Goal: Task Accomplishment & Management: Manage account settings

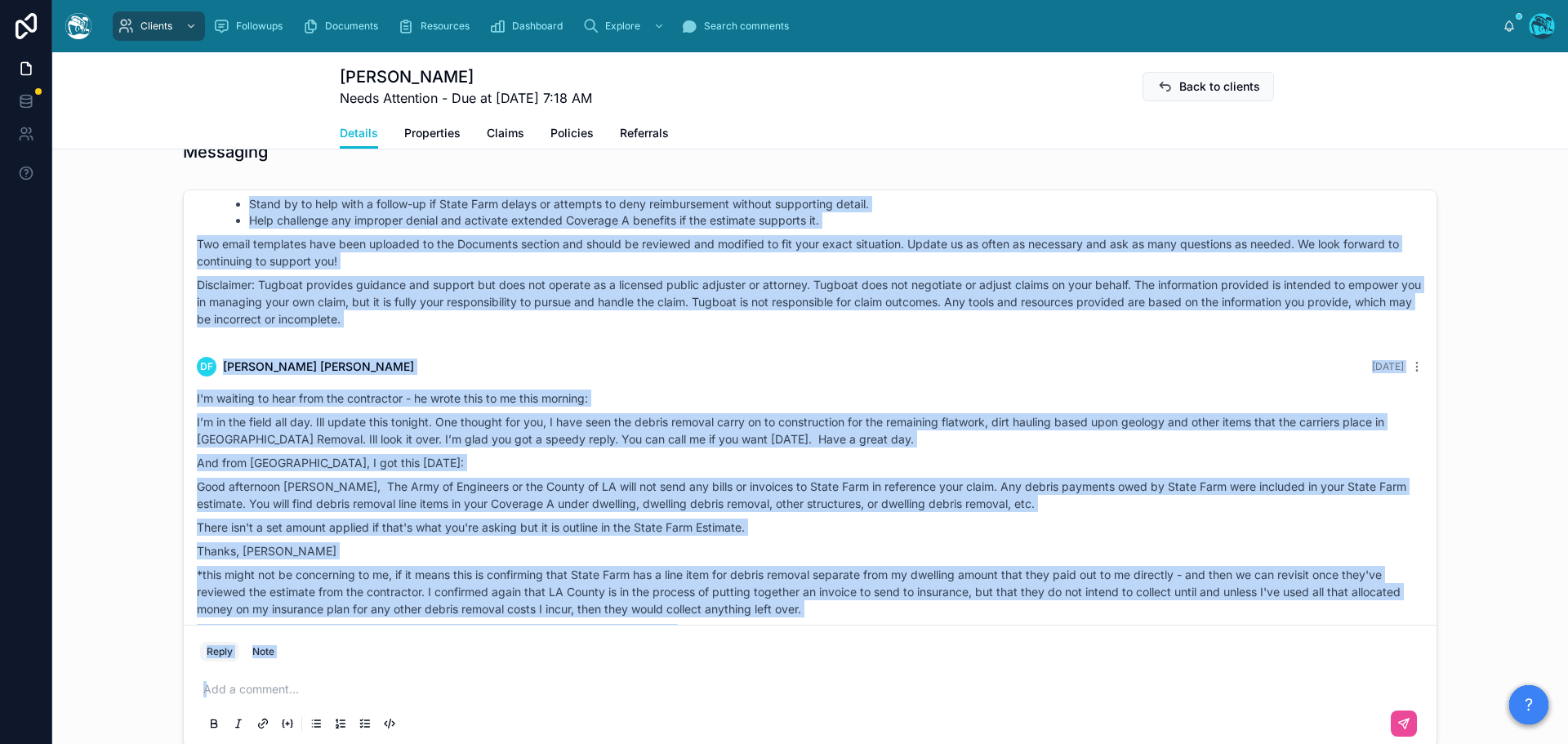
scroll to position [4578, 0]
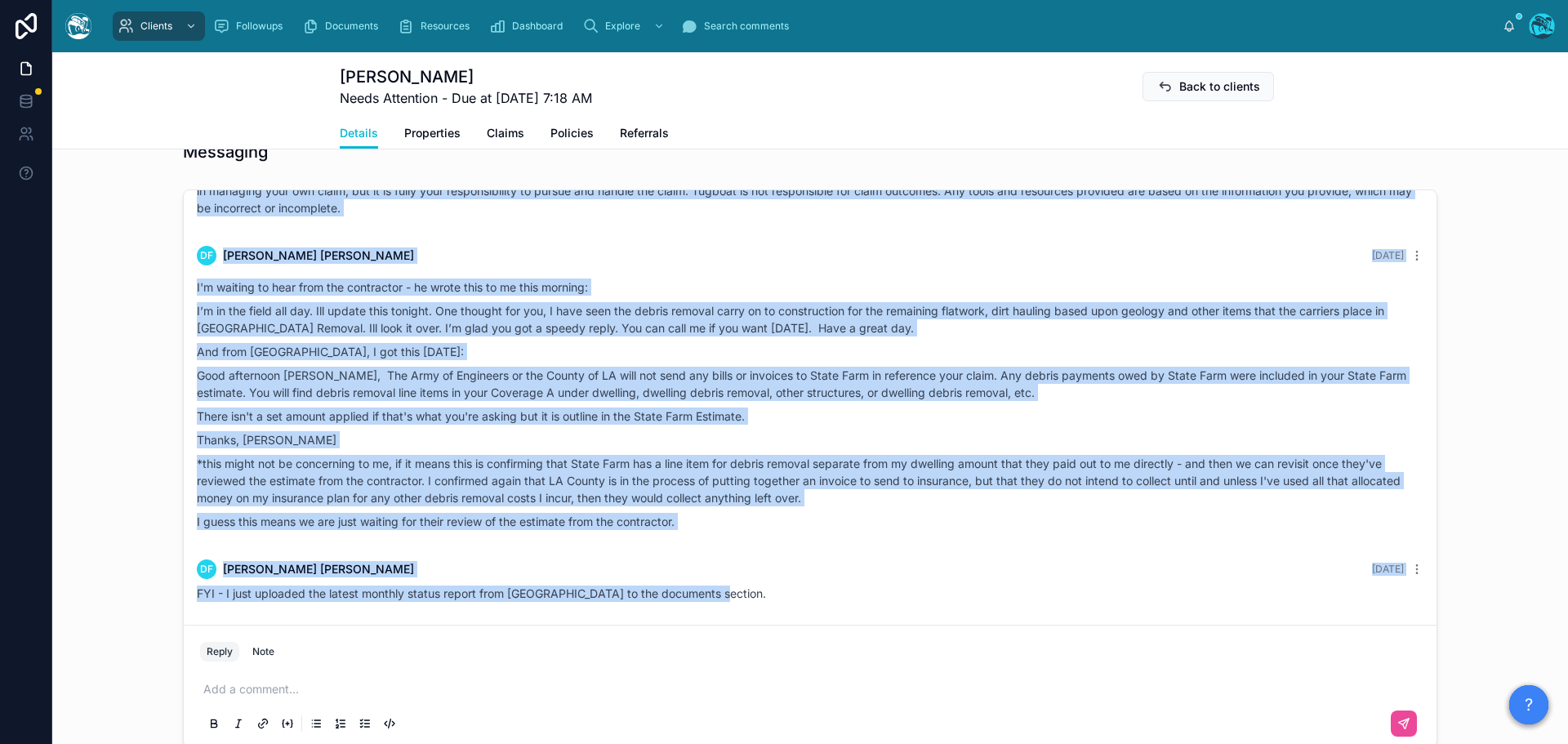
drag, startPoint x: 829, startPoint y: 327, endPoint x: 822, endPoint y: 602, distance: 275.1
copy div "Loremi Dolor 2 sita con Adip eli sedd! Eiusmo tem incidid Utlab Etdolo’m aliqua…"
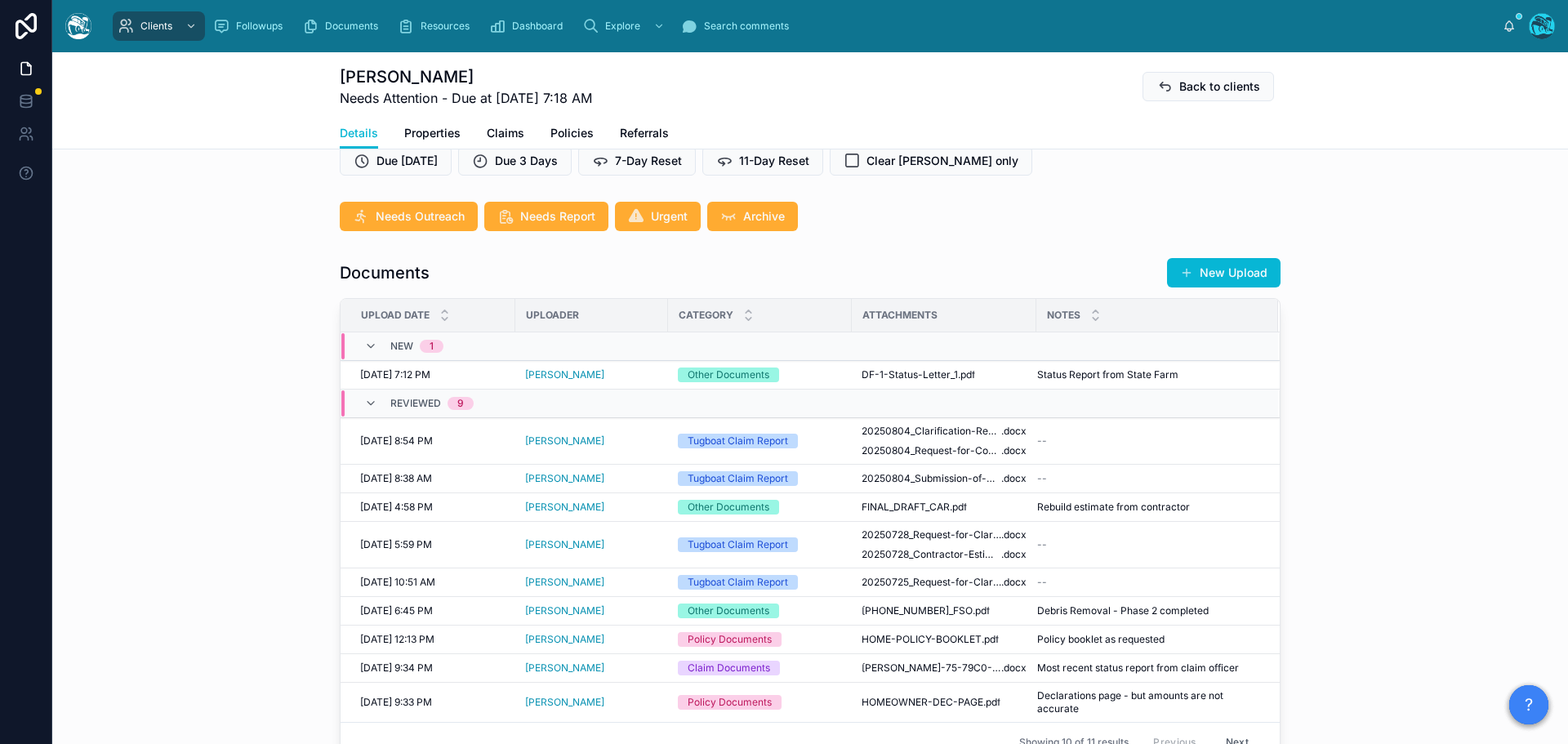
scroll to position [490, 0]
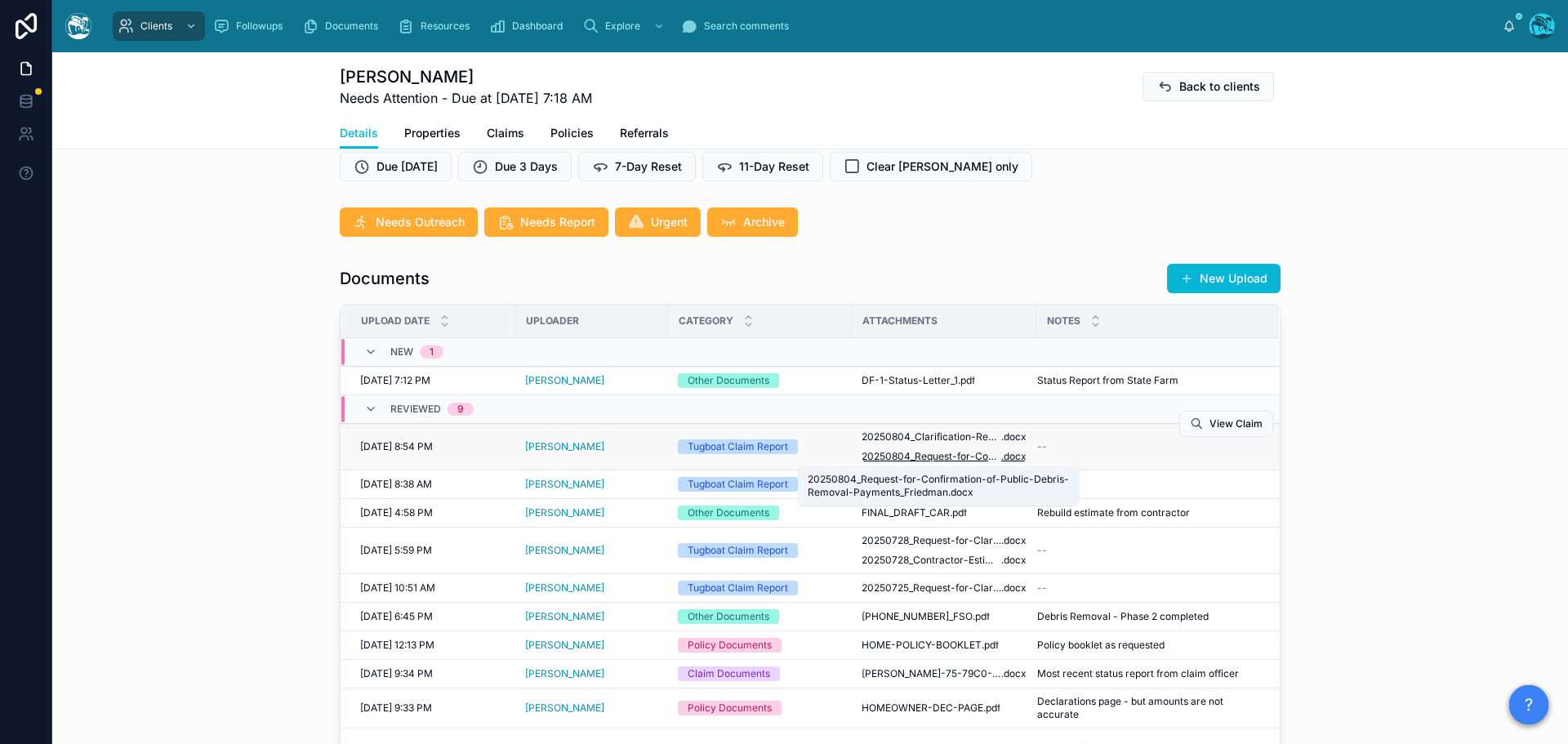
click at [945, 454] on span "20250804_Request-for-Confirmation-of-Public-Debris-Removal-Payments_Friedman" at bounding box center [931, 457] width 140 height 13
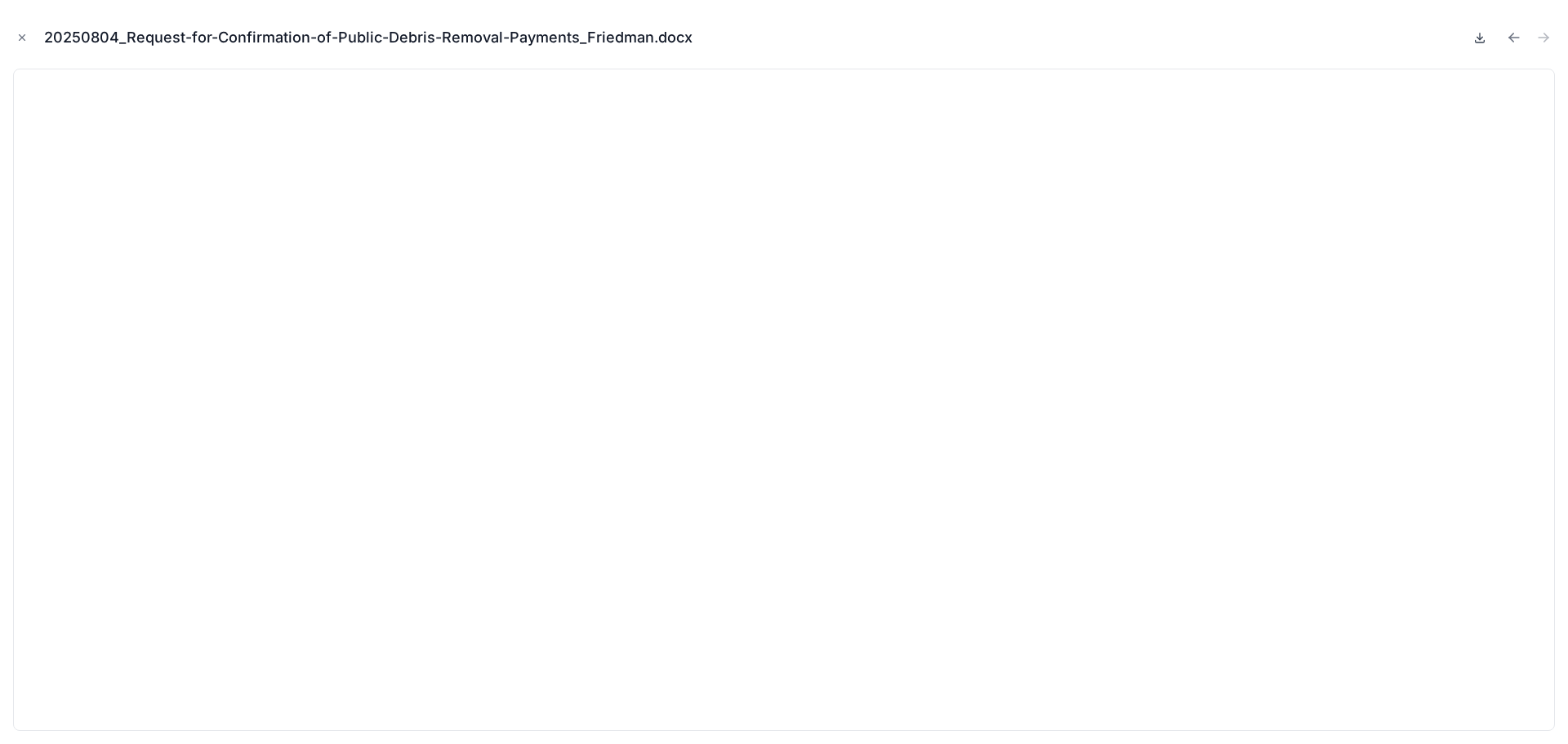
click at [1478, 39] on icon at bounding box center [1480, 38] width 13 height 13
click at [1511, 38] on icon "Previous file" at bounding box center [1514, 38] width 10 height 0
click at [1476, 37] on icon at bounding box center [1480, 38] width 13 height 13
click at [20, 38] on icon "Close modal" at bounding box center [22, 38] width 11 height 11
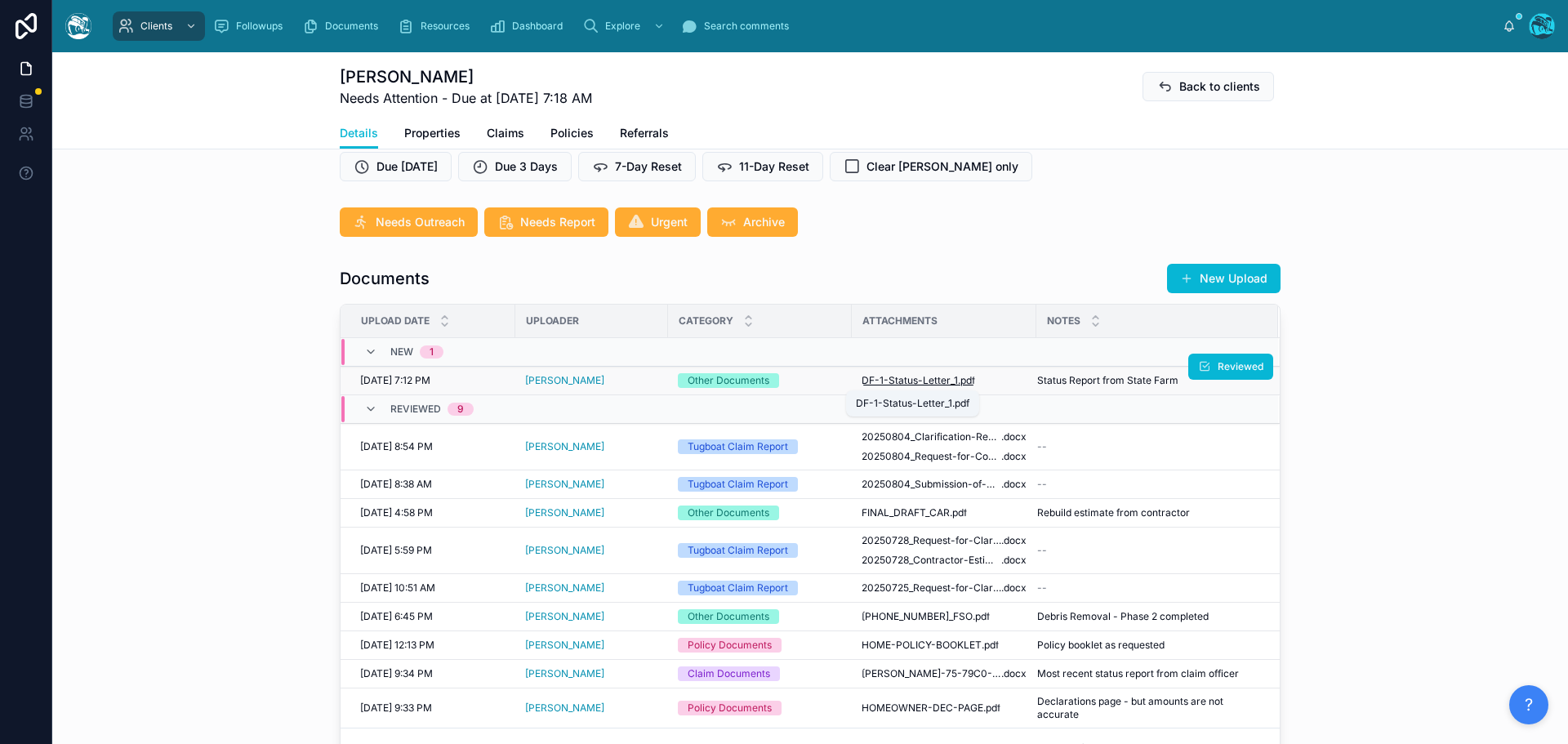
click at [925, 381] on span "DF-1-Status-Letter_1" at bounding box center [910, 381] width 97 height 13
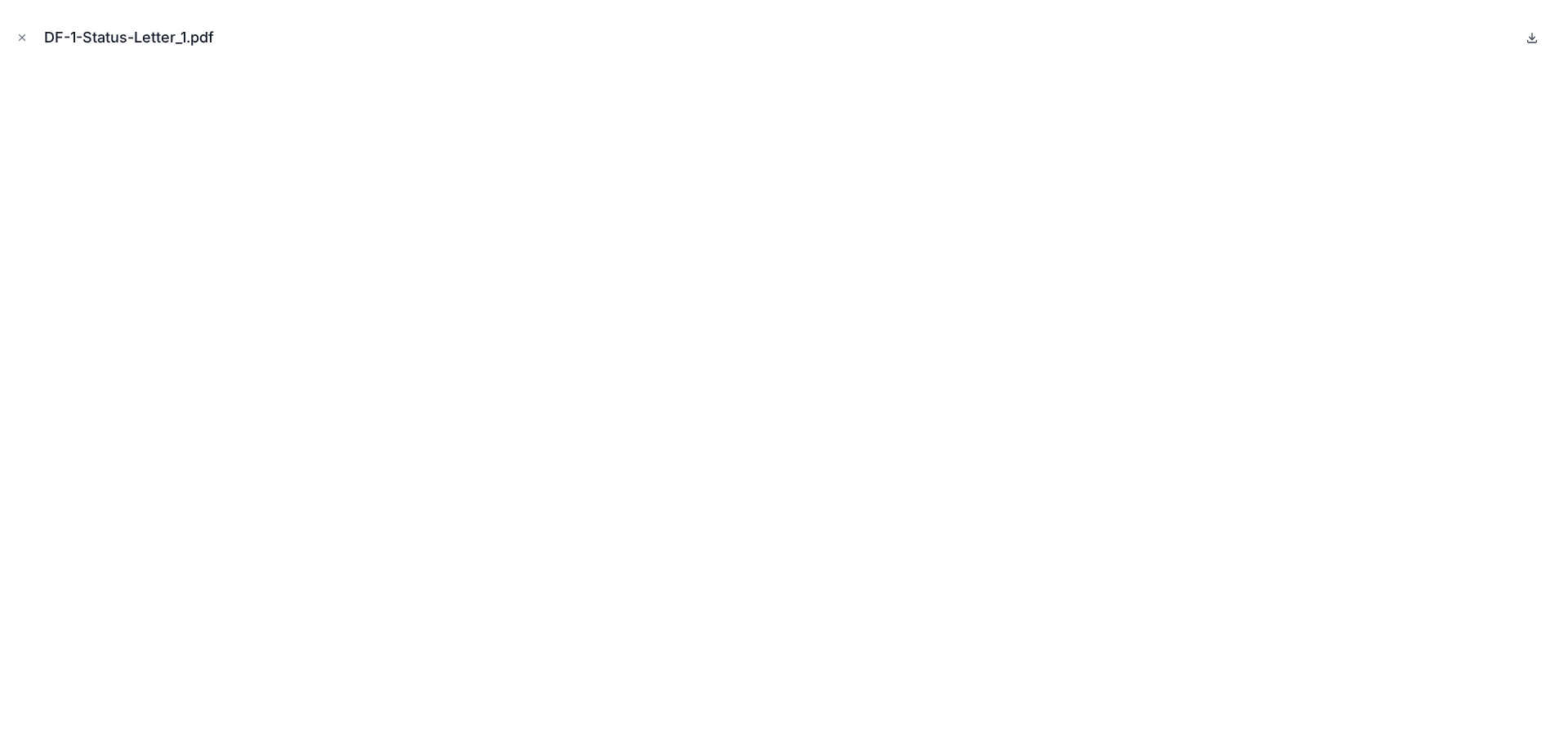
click at [1534, 37] on icon at bounding box center [1532, 38] width 6 height 2
drag, startPoint x: 18, startPoint y: 39, endPoint x: 155, endPoint y: 84, distance: 144.2
click at [18, 39] on icon "Close modal" at bounding box center [22, 38] width 11 height 11
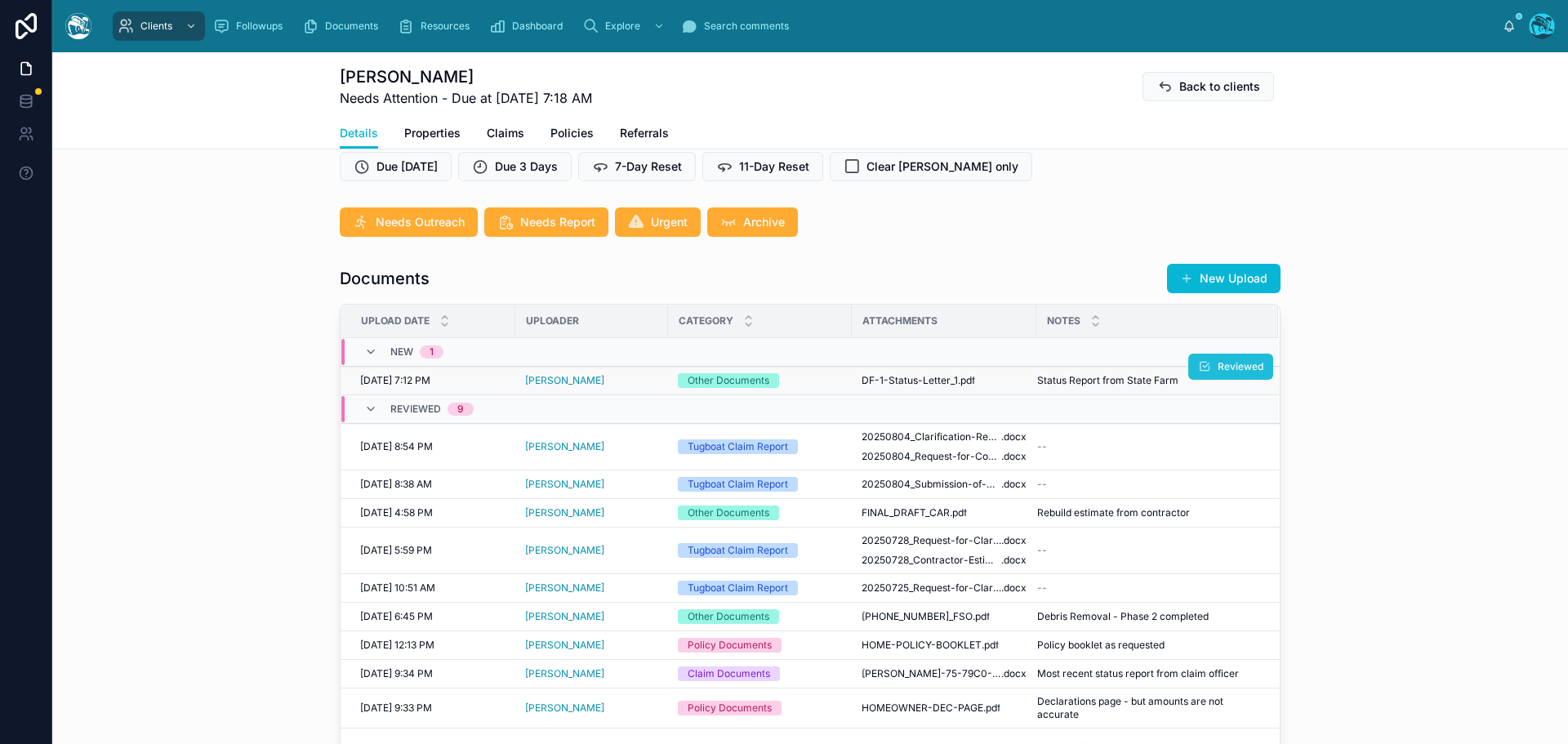
click at [1218, 363] on span "Reviewed" at bounding box center [1241, 367] width 46 height 13
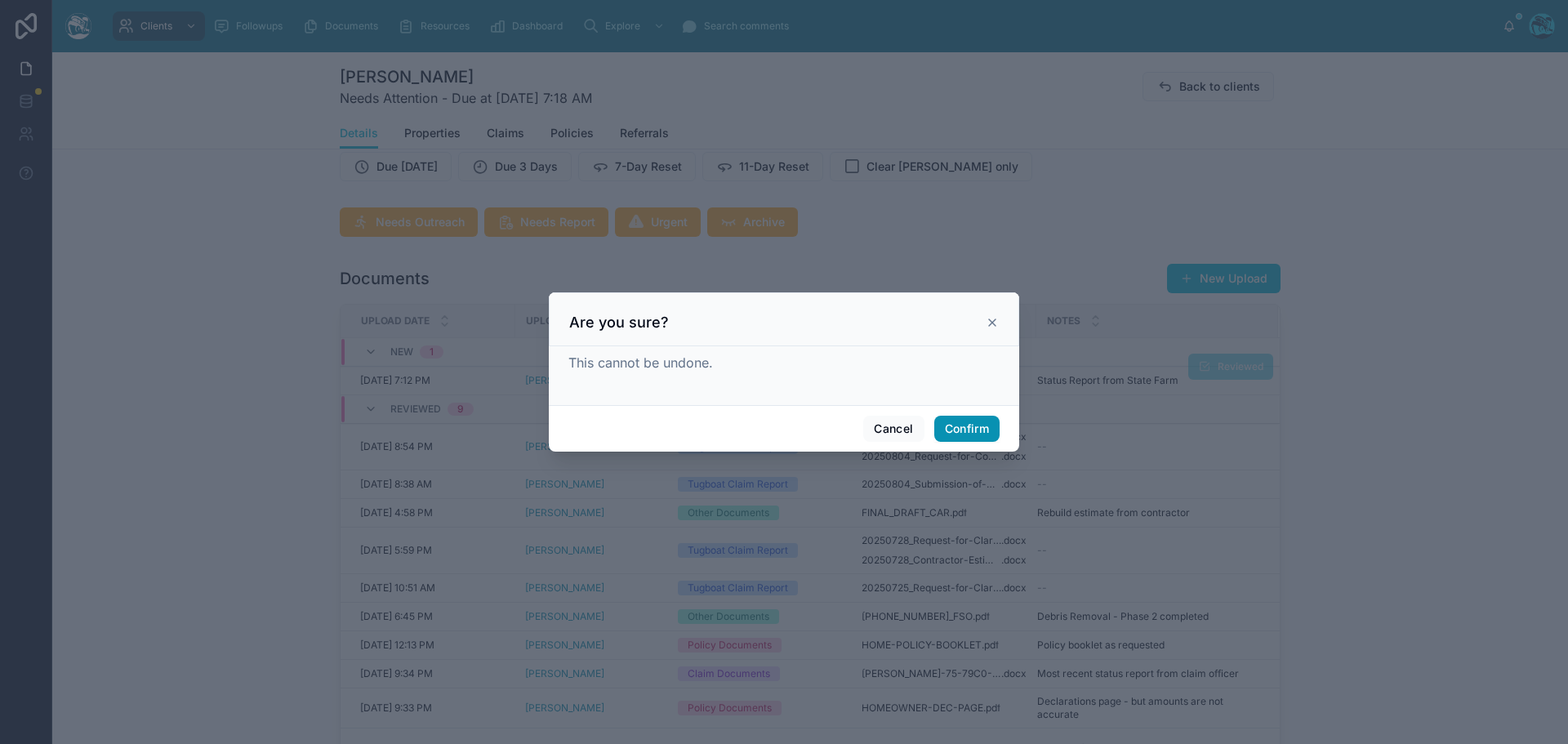
click at [962, 421] on button "Confirm" at bounding box center [966, 429] width 65 height 26
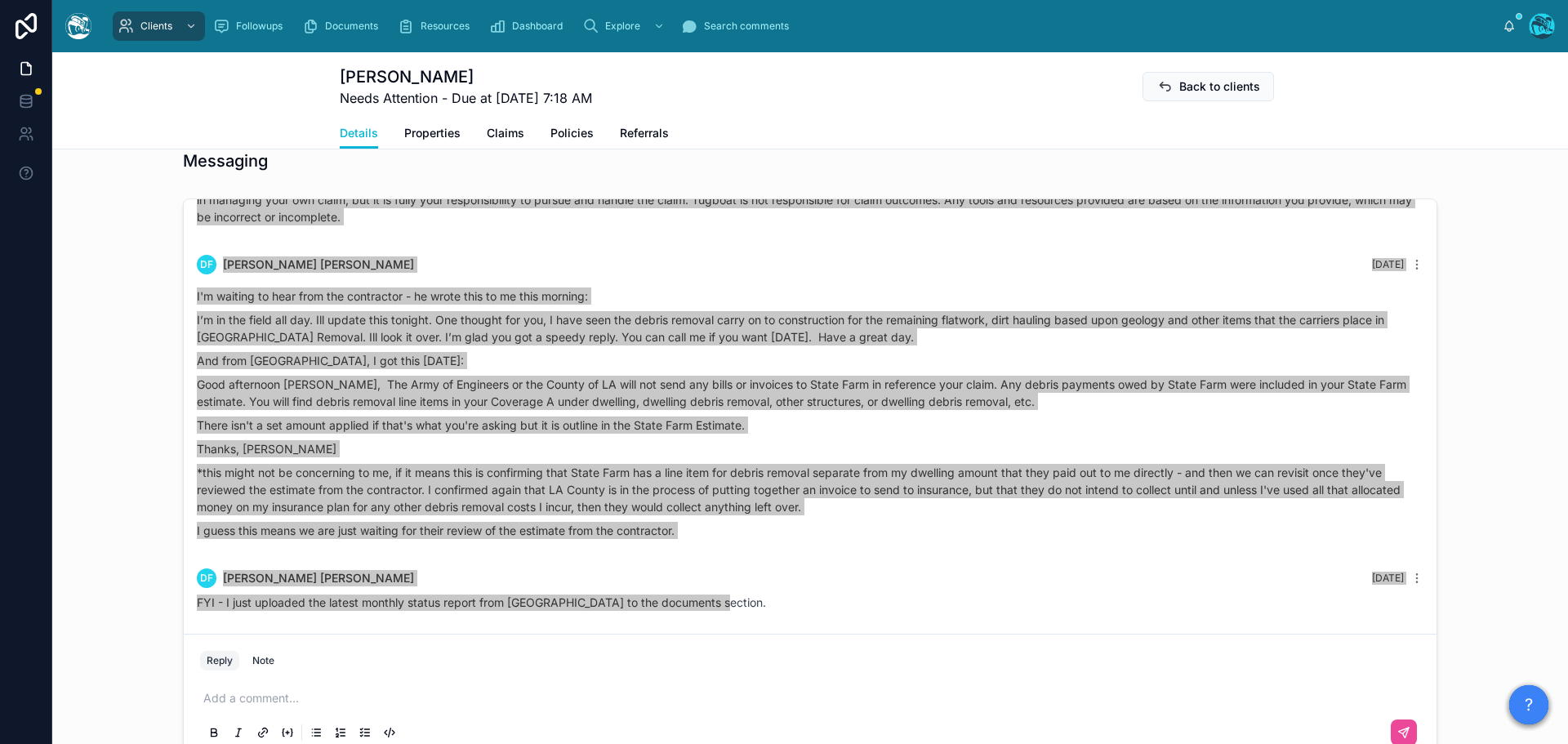
scroll to position [1143, 0]
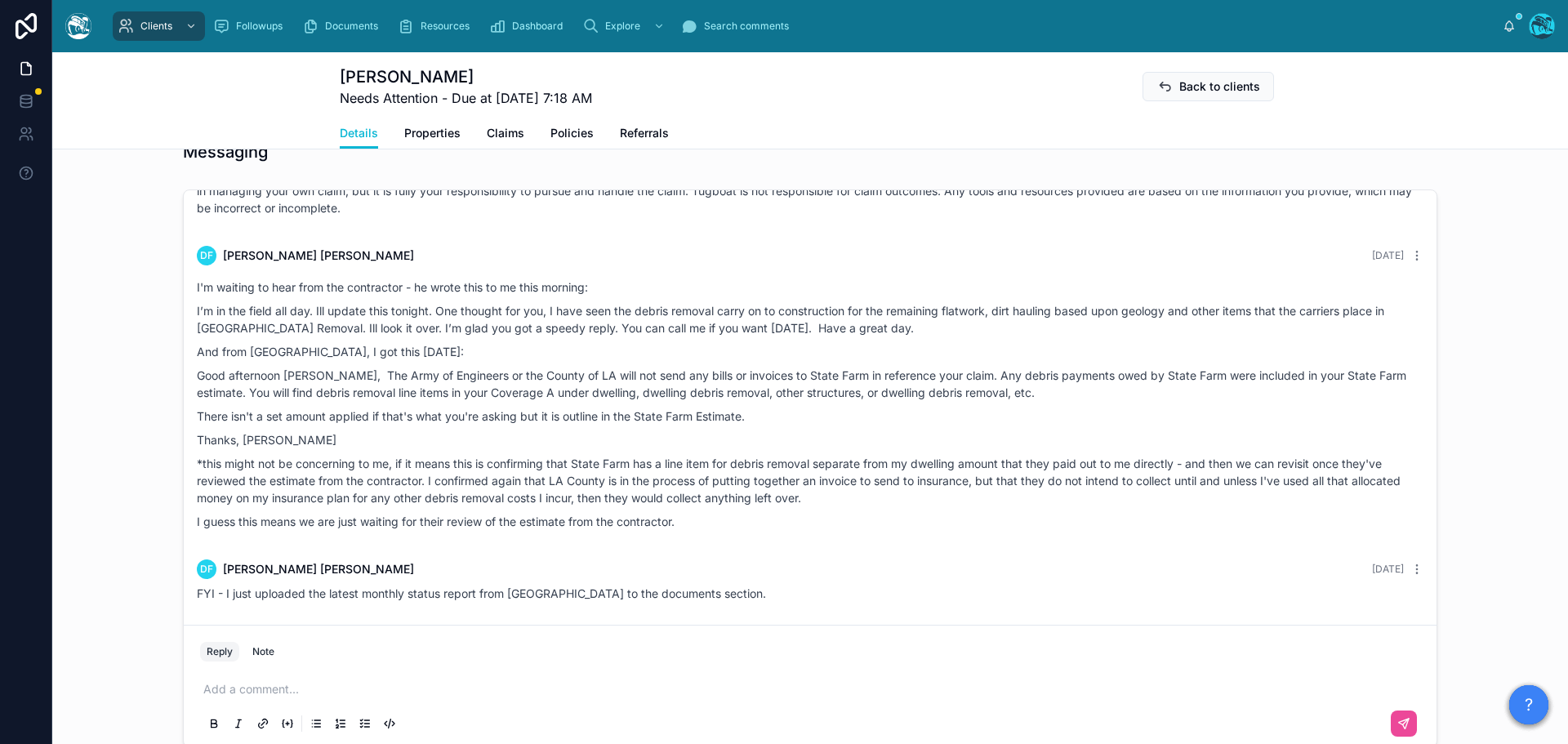
click at [293, 693] on p at bounding box center [813, 689] width 1220 height 16
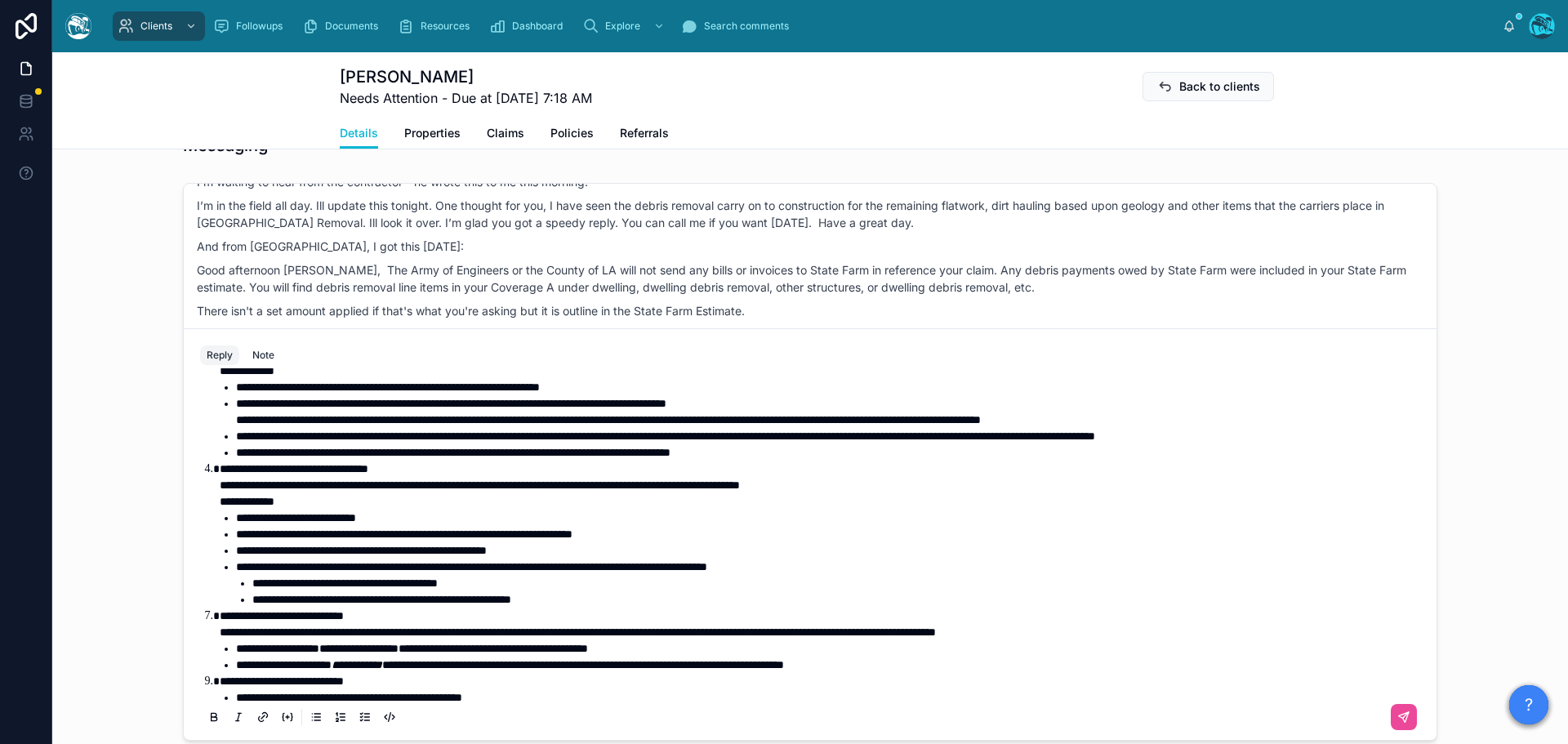
scroll to position [82, 0]
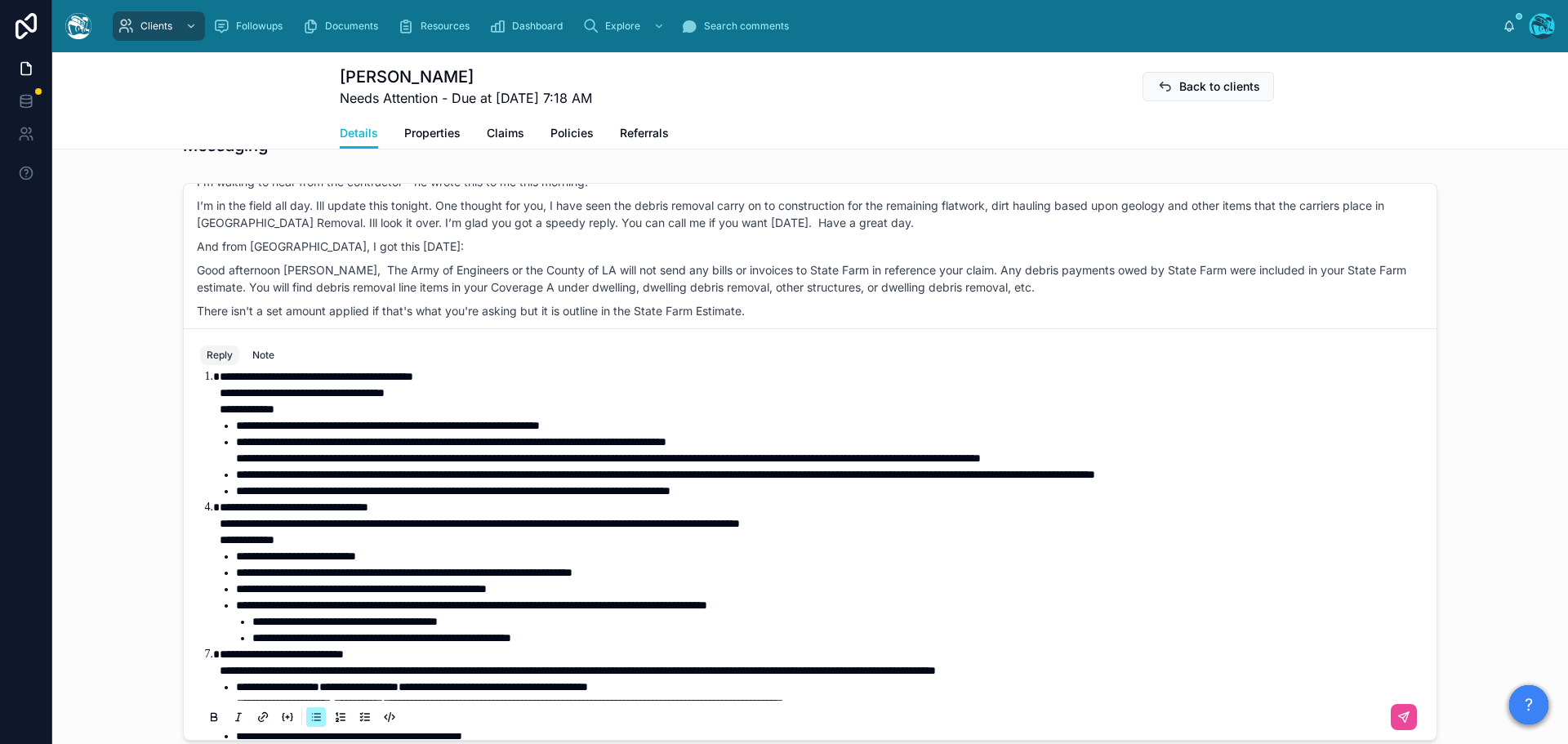
click at [1268, 458] on li "**********" at bounding box center [829, 450] width 1187 height 33
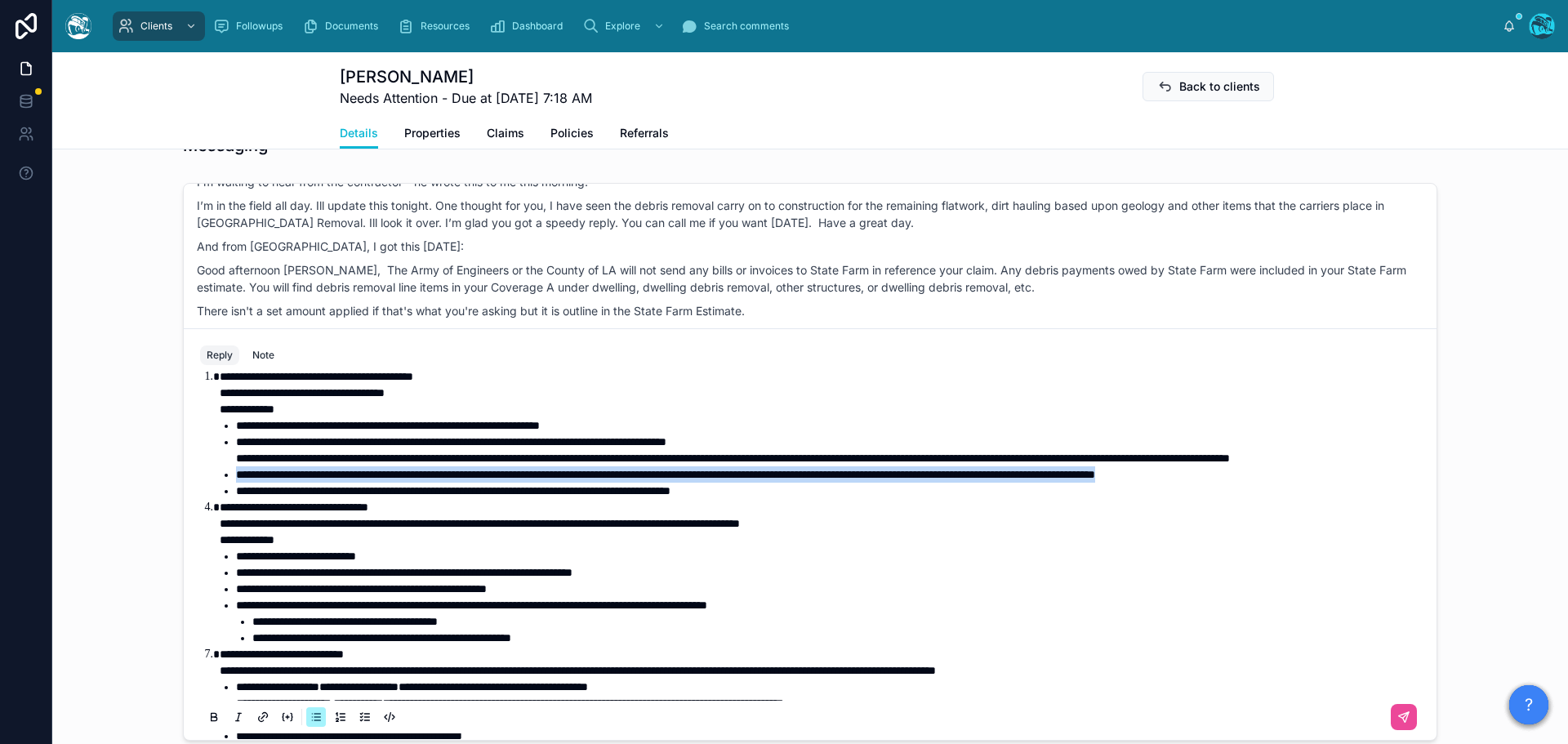
drag, startPoint x: 1376, startPoint y: 491, endPoint x: 212, endPoint y: 494, distance: 1164.0
click at [212, 494] on ol "**********" at bounding box center [813, 580] width 1220 height 425
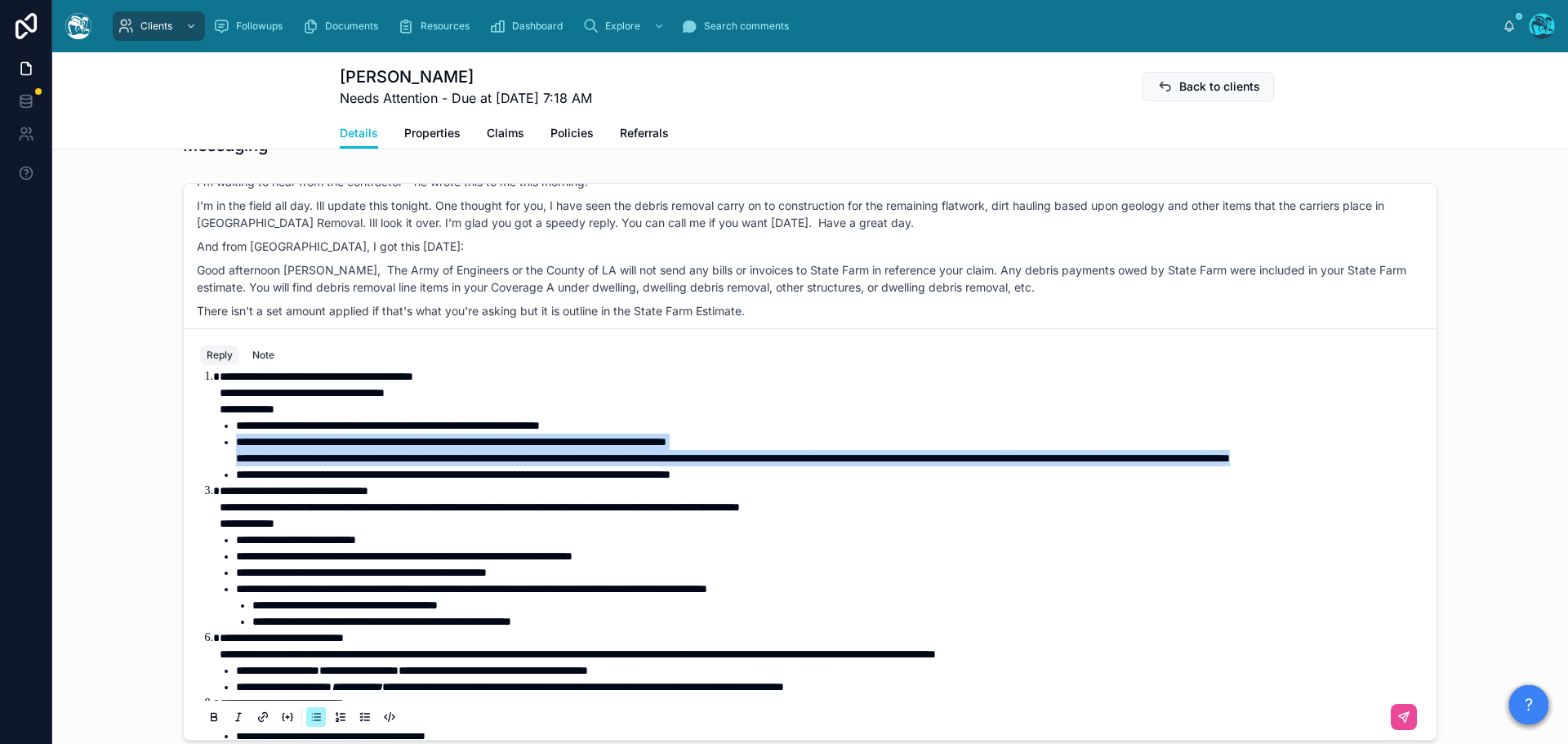
drag, startPoint x: 423, startPoint y: 474, endPoint x: 214, endPoint y: 449, distance: 210.5
click at [219, 449] on ul "**********" at bounding box center [821, 450] width 1204 height 65
copy li "**********"
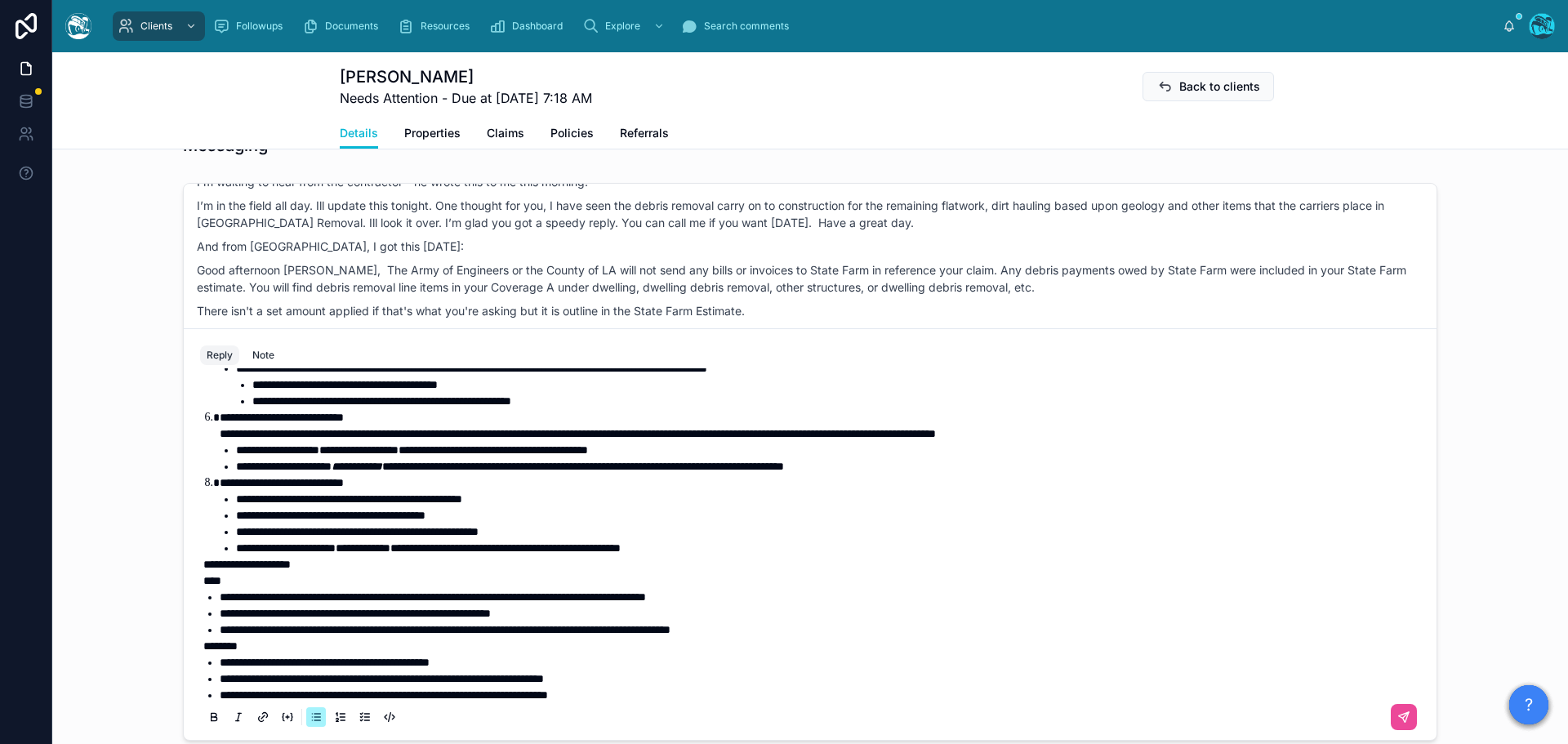
scroll to position [327, 0]
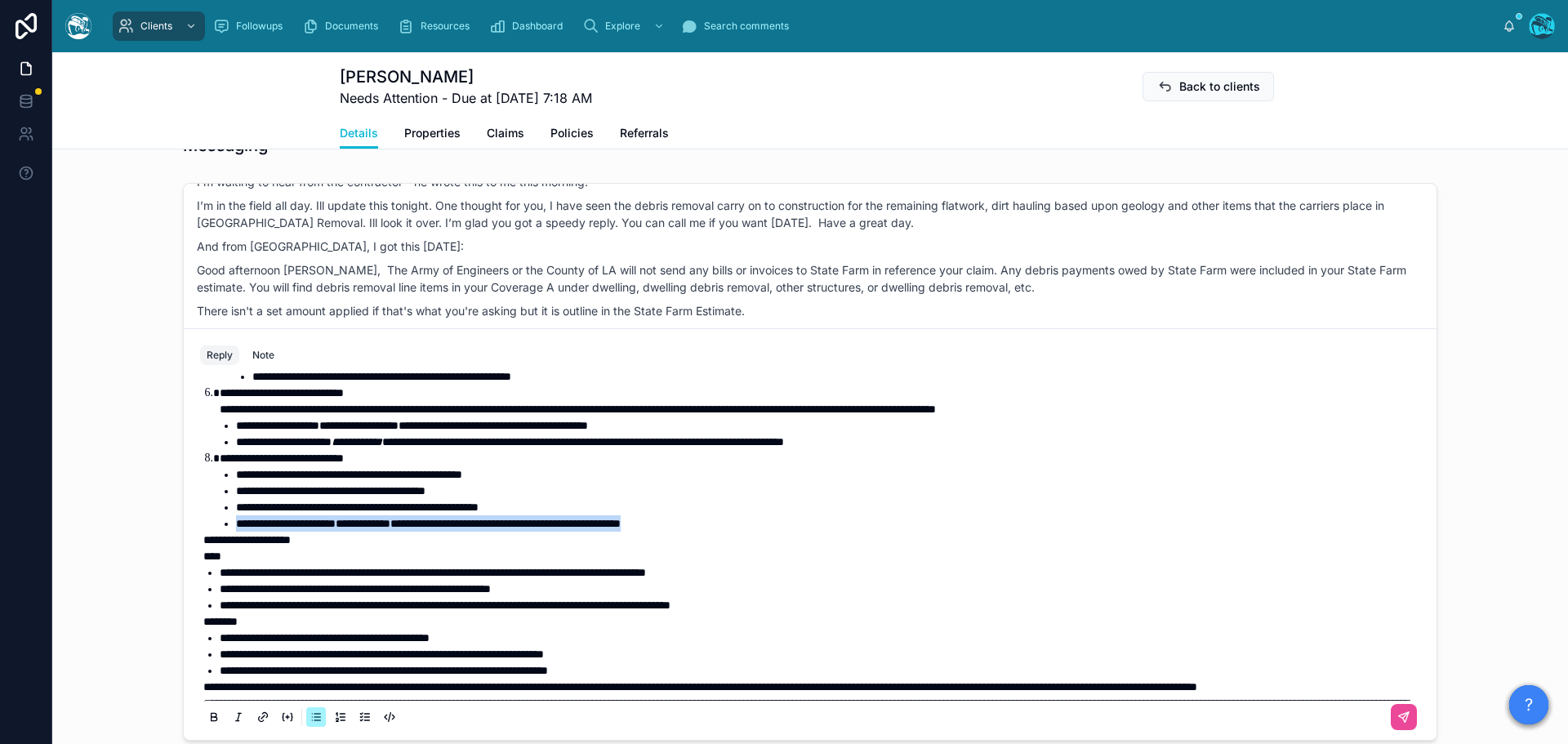
drag, startPoint x: 764, startPoint y: 540, endPoint x: 205, endPoint y: 546, distance: 559.0
click at [205, 532] on ol "**********" at bounding box center [813, 327] width 1220 height 408
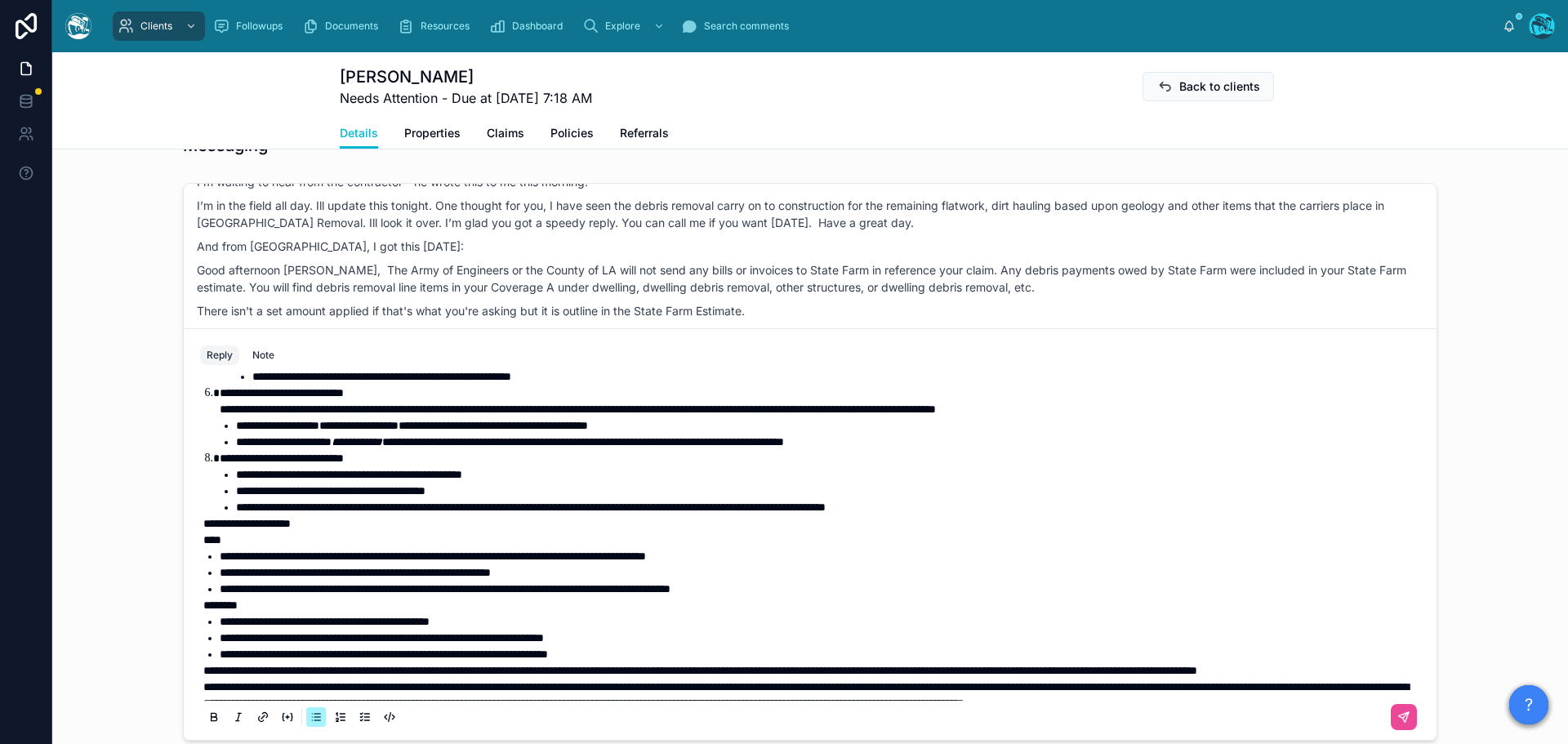
scroll to position [395, 0]
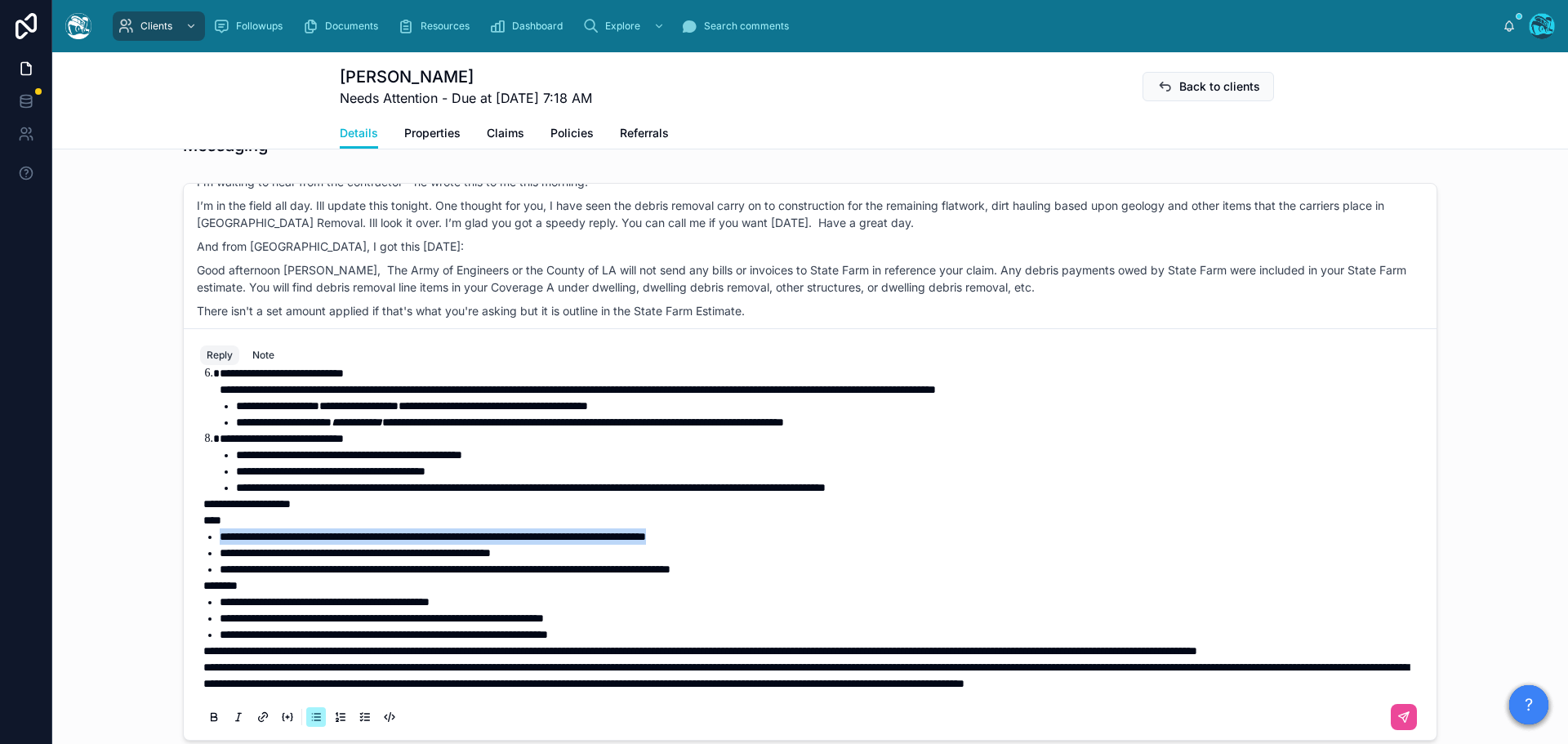
drag, startPoint x: 796, startPoint y: 503, endPoint x: 205, endPoint y: 507, distance: 591.0
click at [219, 529] on li "**********" at bounding box center [821, 537] width 1204 height 16
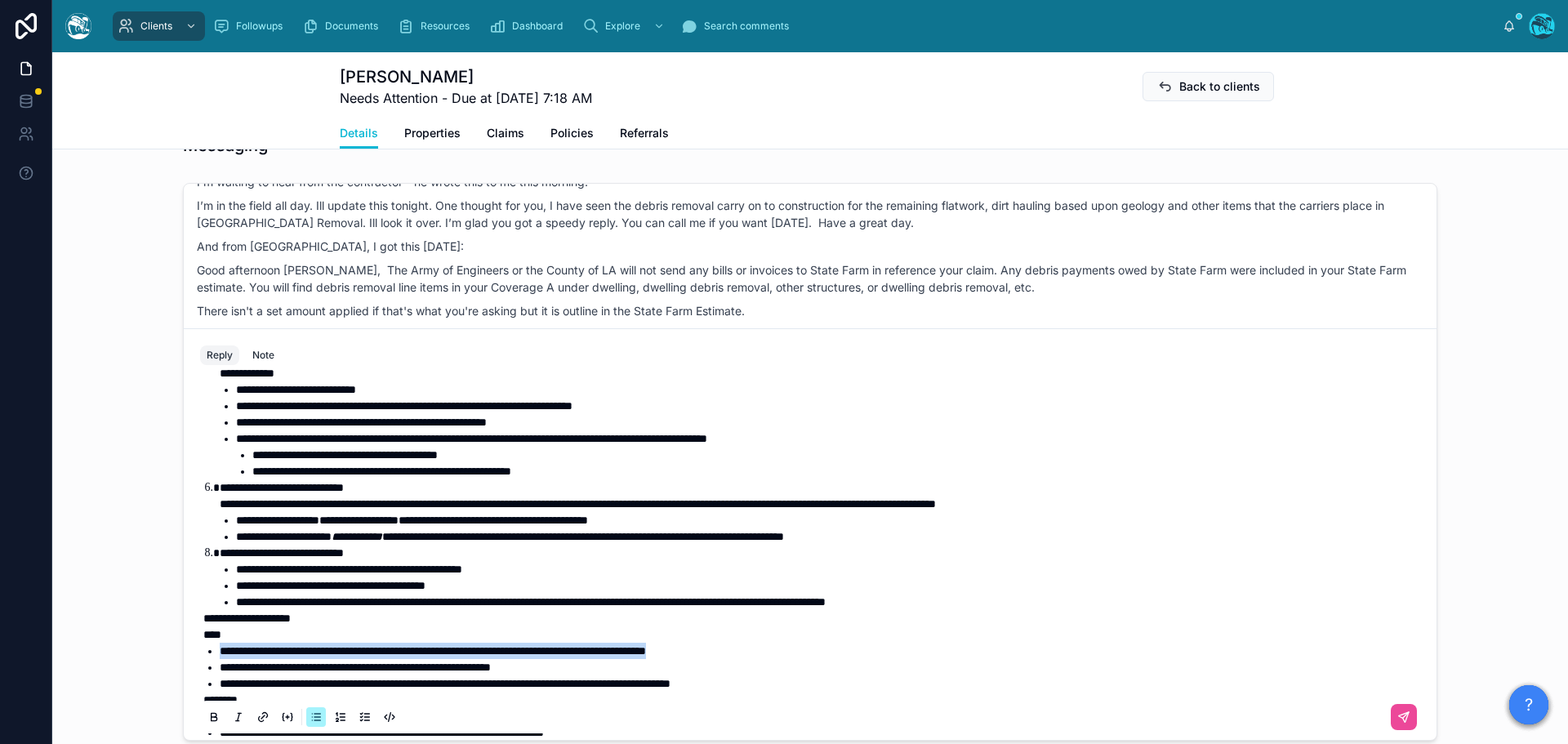
scroll to position [313, 0]
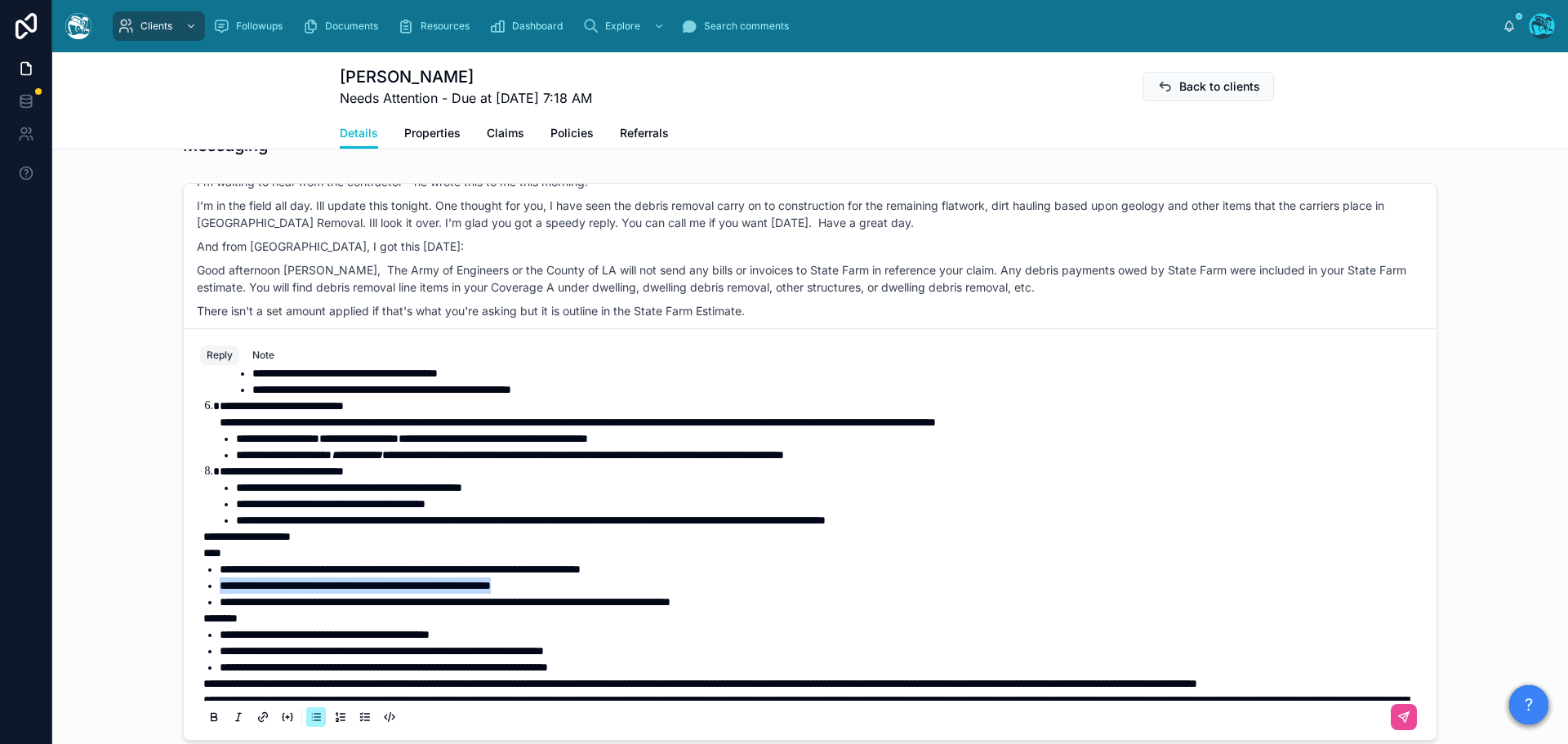
drag, startPoint x: 594, startPoint y: 602, endPoint x: 200, endPoint y: 602, distance: 394.0
click at [219, 593] on li "**********" at bounding box center [821, 585] width 1204 height 16
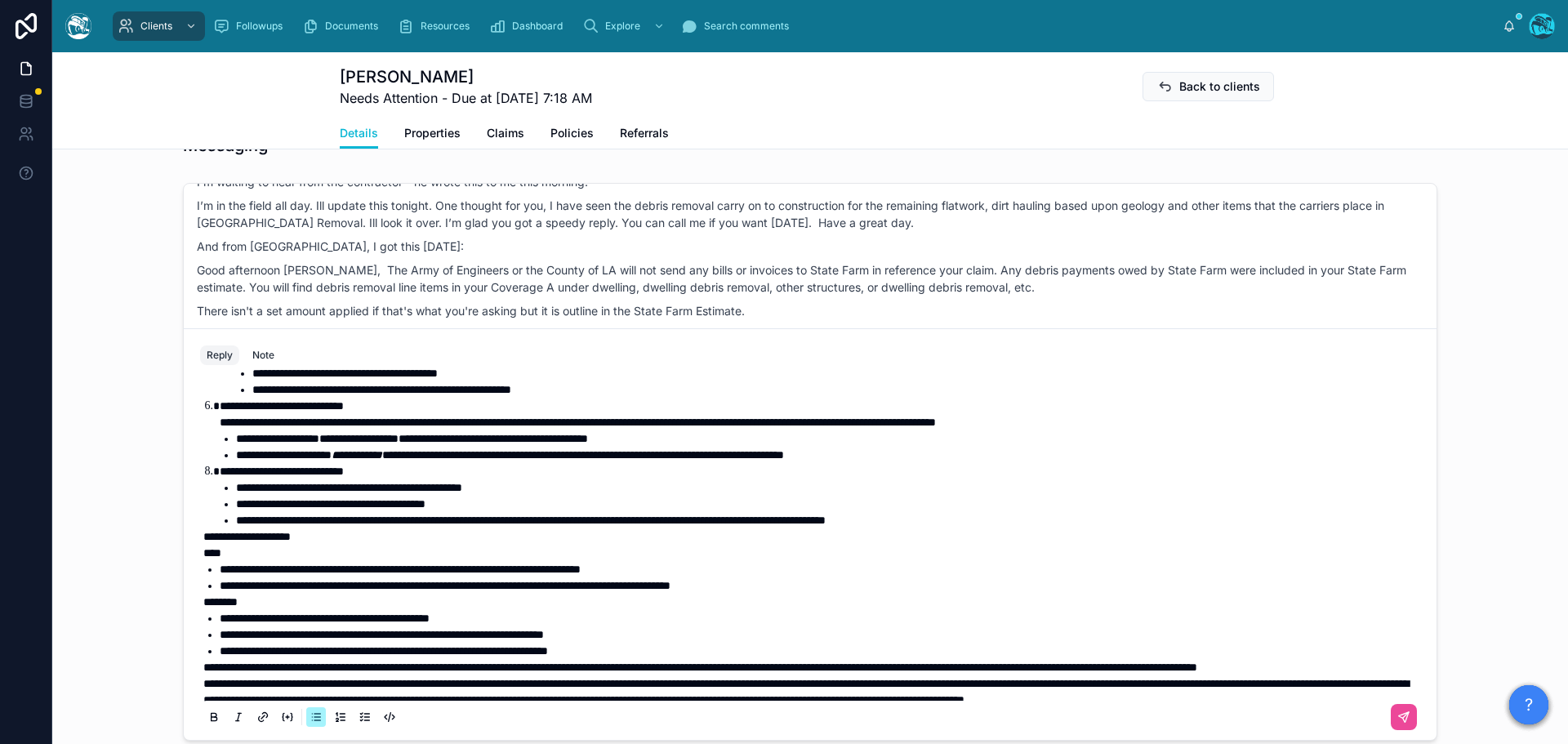
scroll to position [379, 0]
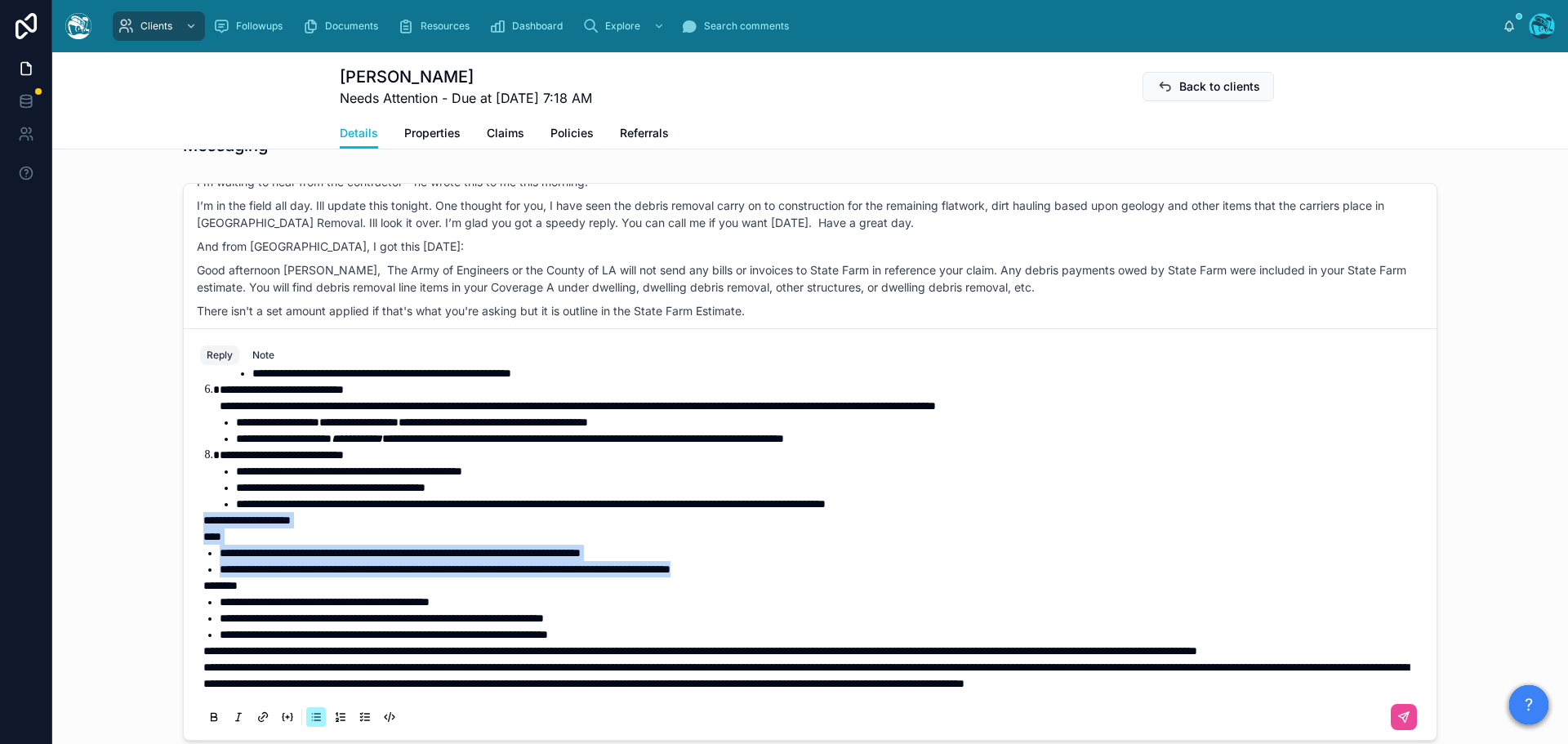
drag, startPoint x: 822, startPoint y: 536, endPoint x: 182, endPoint y: 488, distance: 641.8
click at [183, 488] on div "**********" at bounding box center [809, 534] width 1253 height 413
copy div "**********"
drag, startPoint x: 654, startPoint y: 529, endPoint x: 679, endPoint y: 527, distance: 25.1
click at [654, 563] on span "**********" at bounding box center [444, 569] width 451 height 11
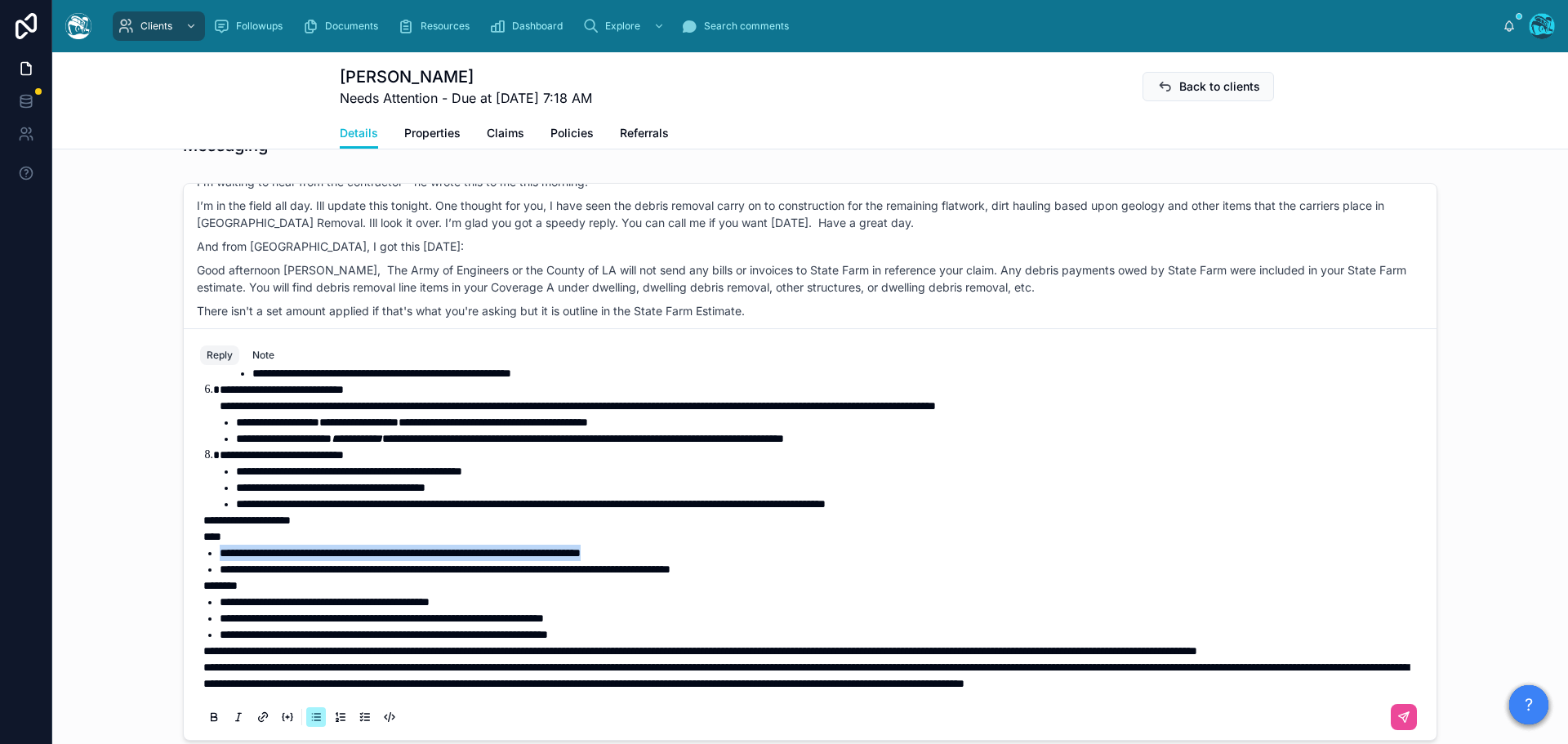
drag, startPoint x: 721, startPoint y: 525, endPoint x: 203, endPoint y: 518, distance: 518.0
click at [219, 545] on li "**********" at bounding box center [821, 553] width 1204 height 16
copy span "**********"
click at [203, 645] on span "**********" at bounding box center [700, 651] width 994 height 11
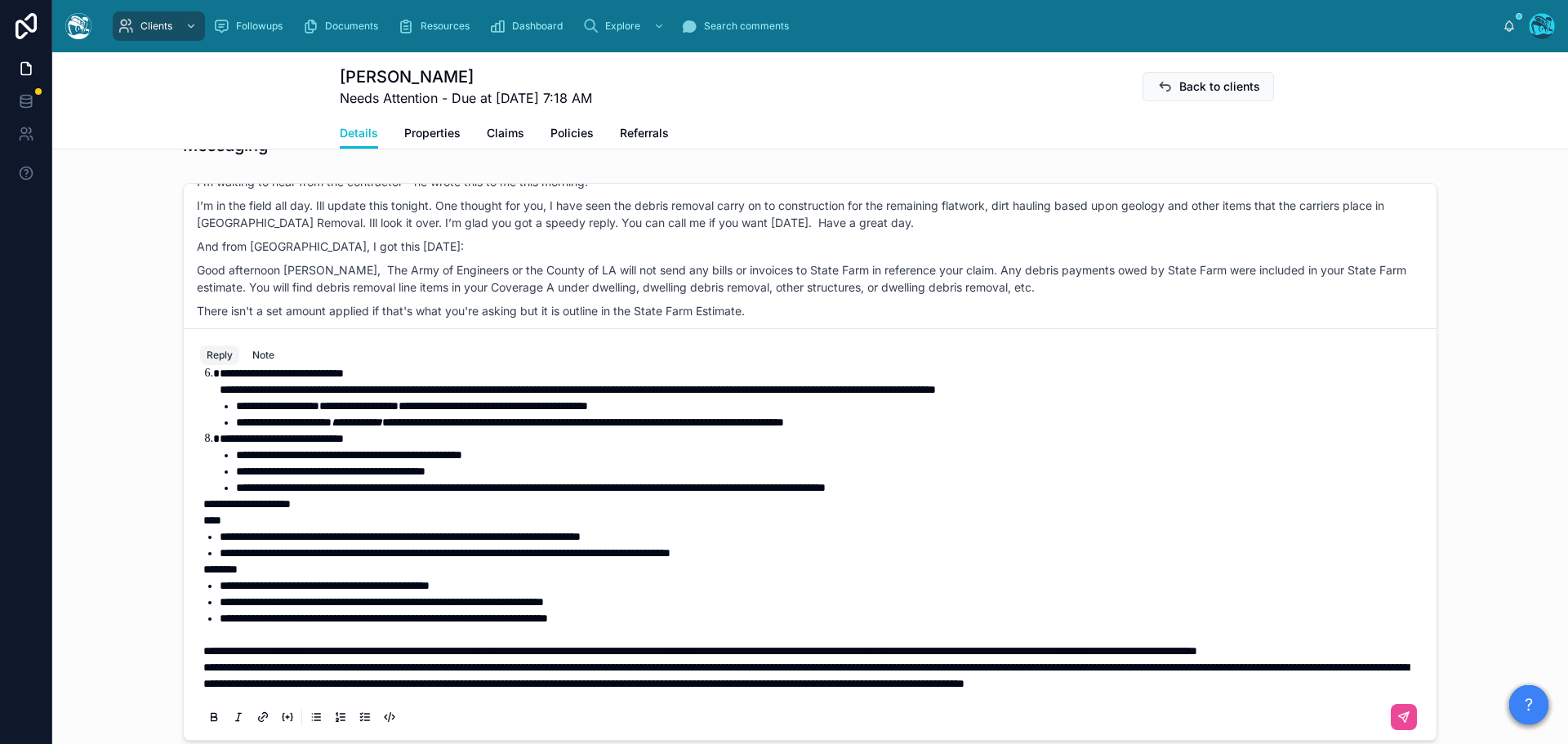
scroll to position [395, 0]
click at [200, 652] on div "**********" at bounding box center [809, 381] width 1220 height 706
click at [203, 661] on span "**********" at bounding box center [805, 675] width 1205 height 28
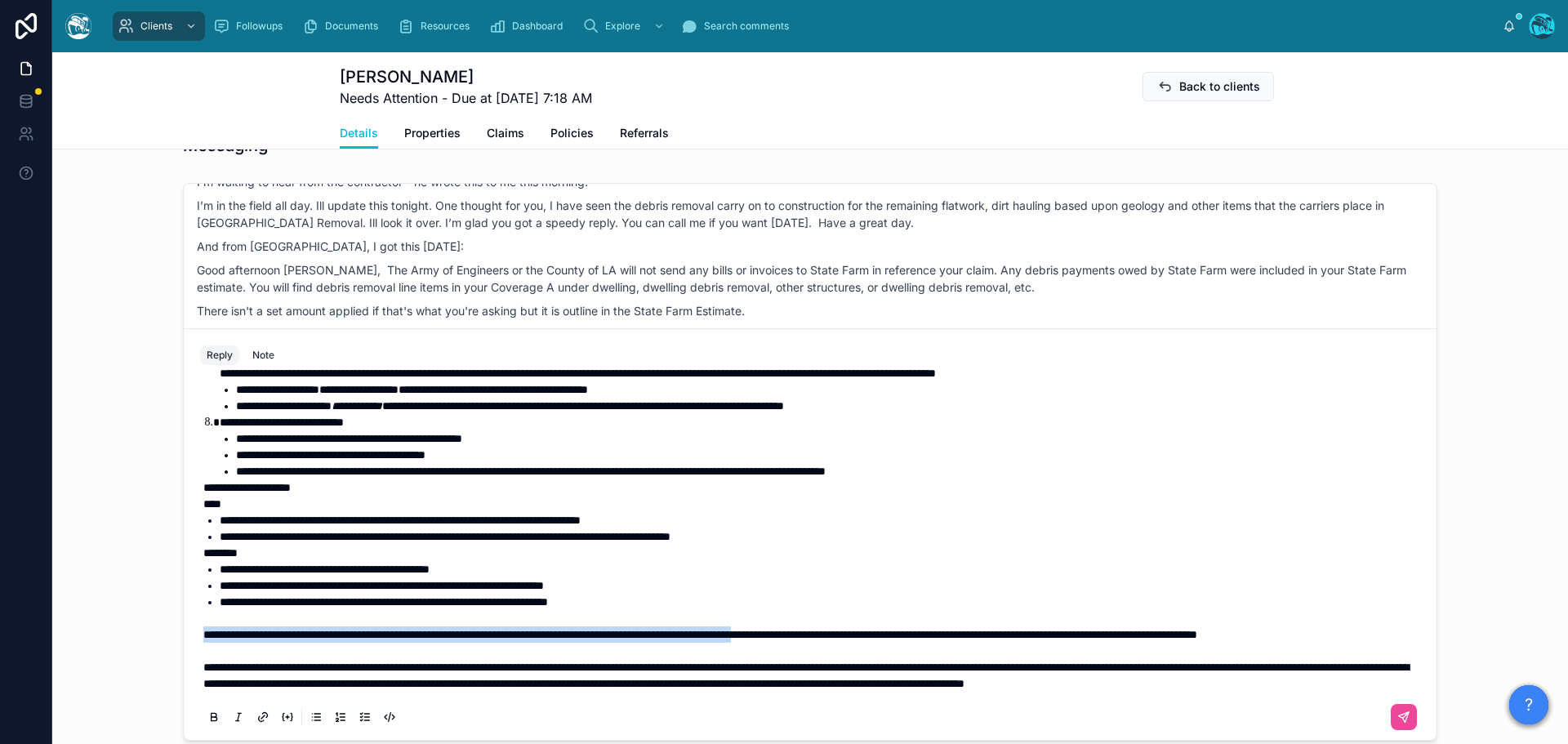
drag, startPoint x: 197, startPoint y: 617, endPoint x: 914, endPoint y: 619, distance: 717.0
click at [914, 629] on span "**********" at bounding box center [700, 634] width 994 height 11
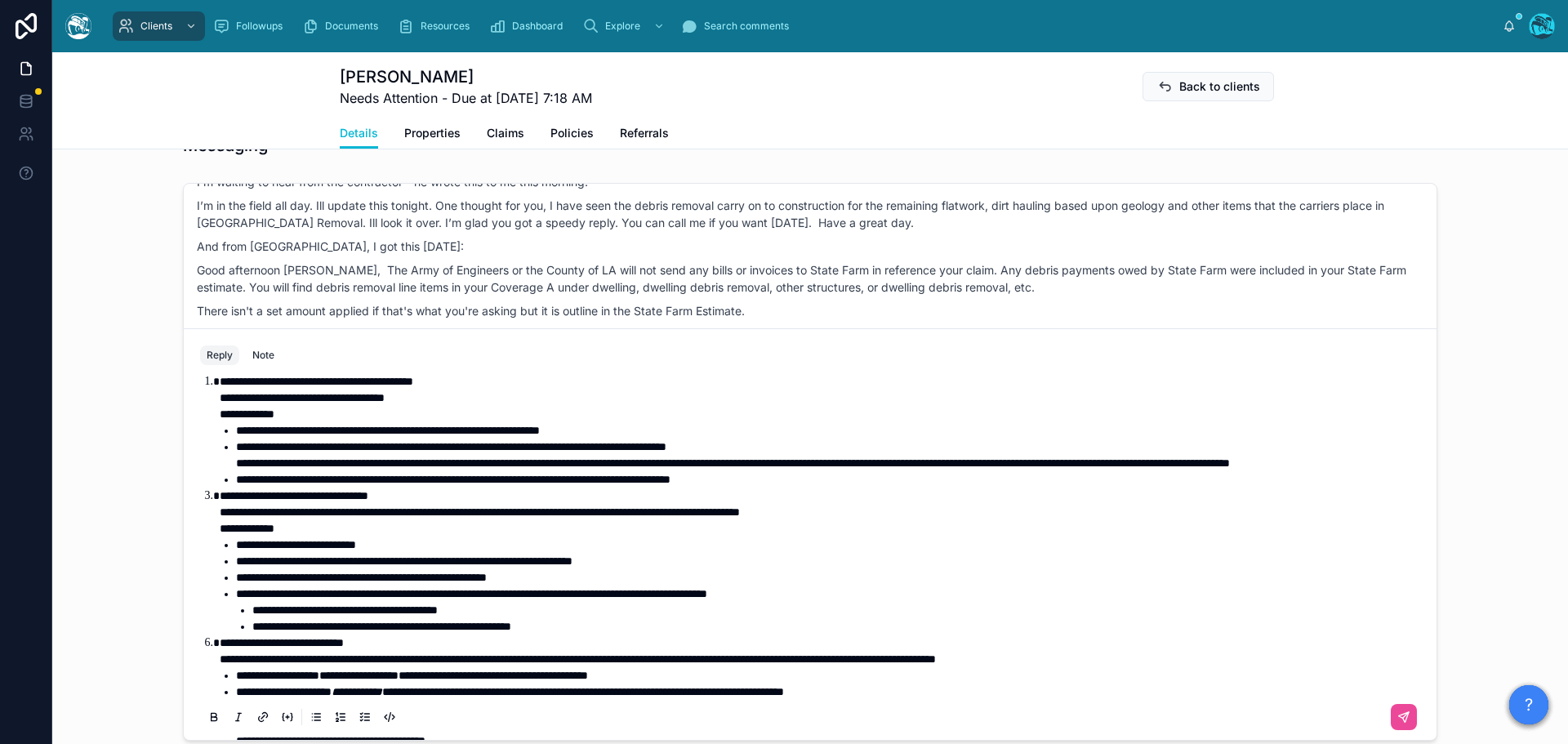
scroll to position [0, 0]
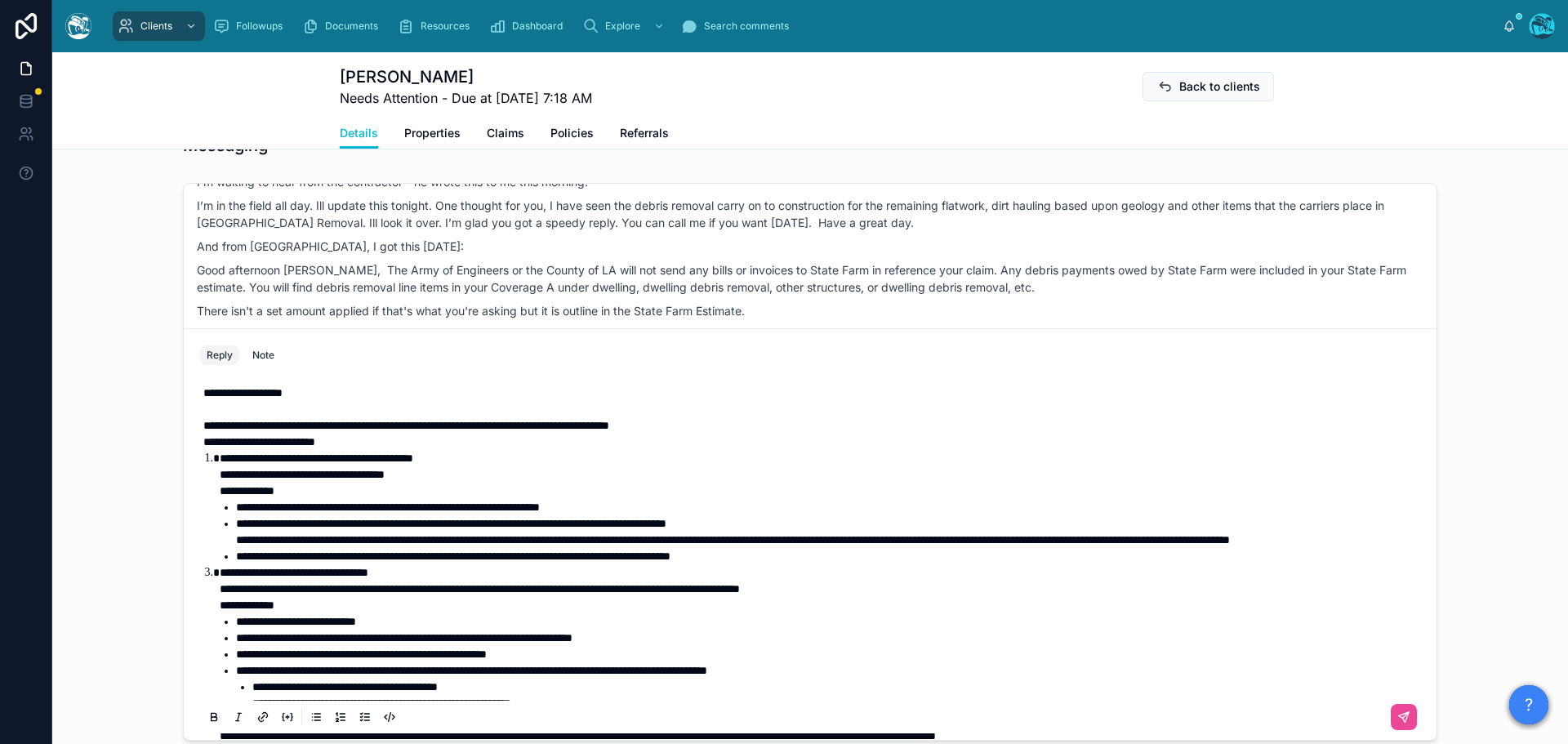
click at [230, 406] on p at bounding box center [813, 409] width 1220 height 16
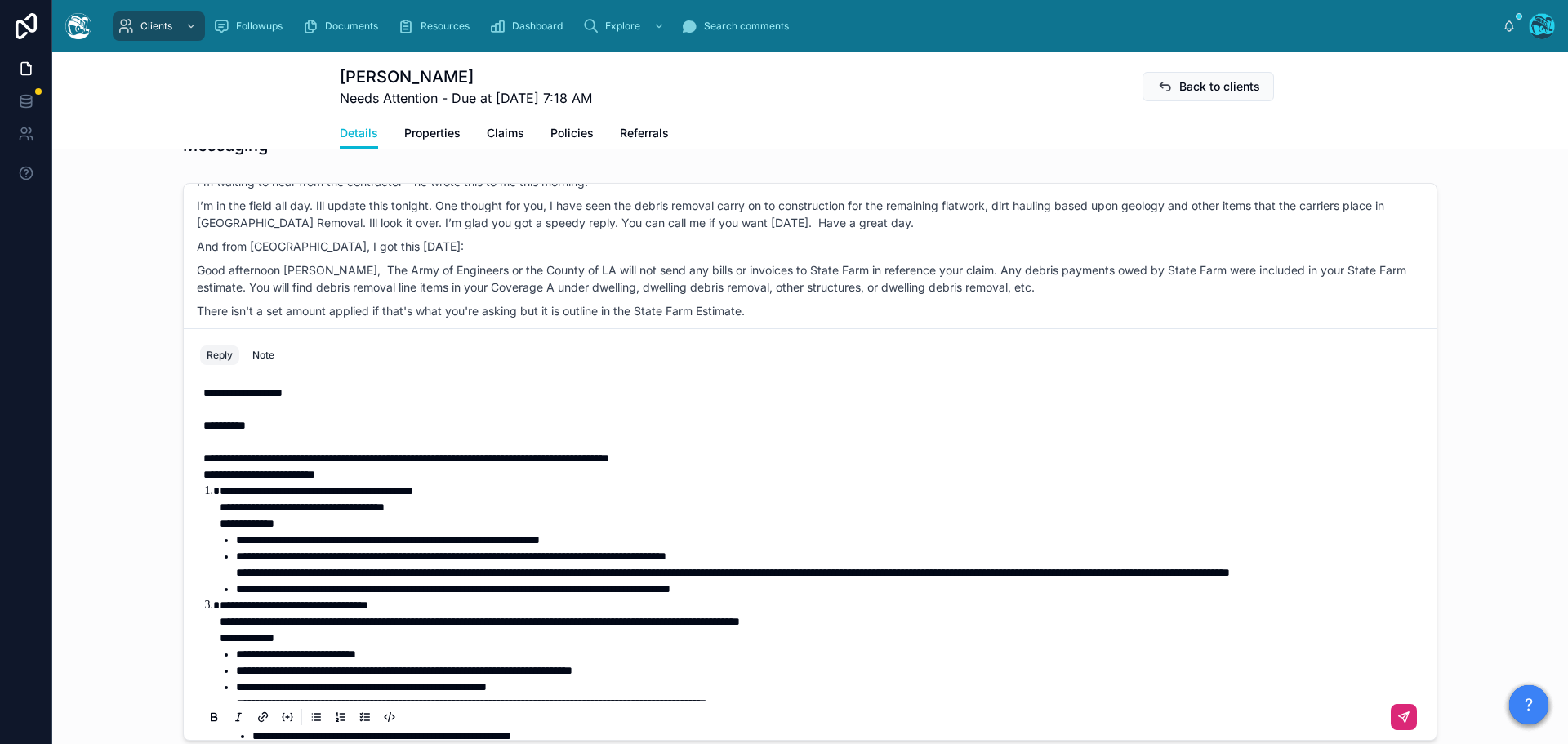
click at [1390, 710] on button at bounding box center [1404, 717] width 26 height 26
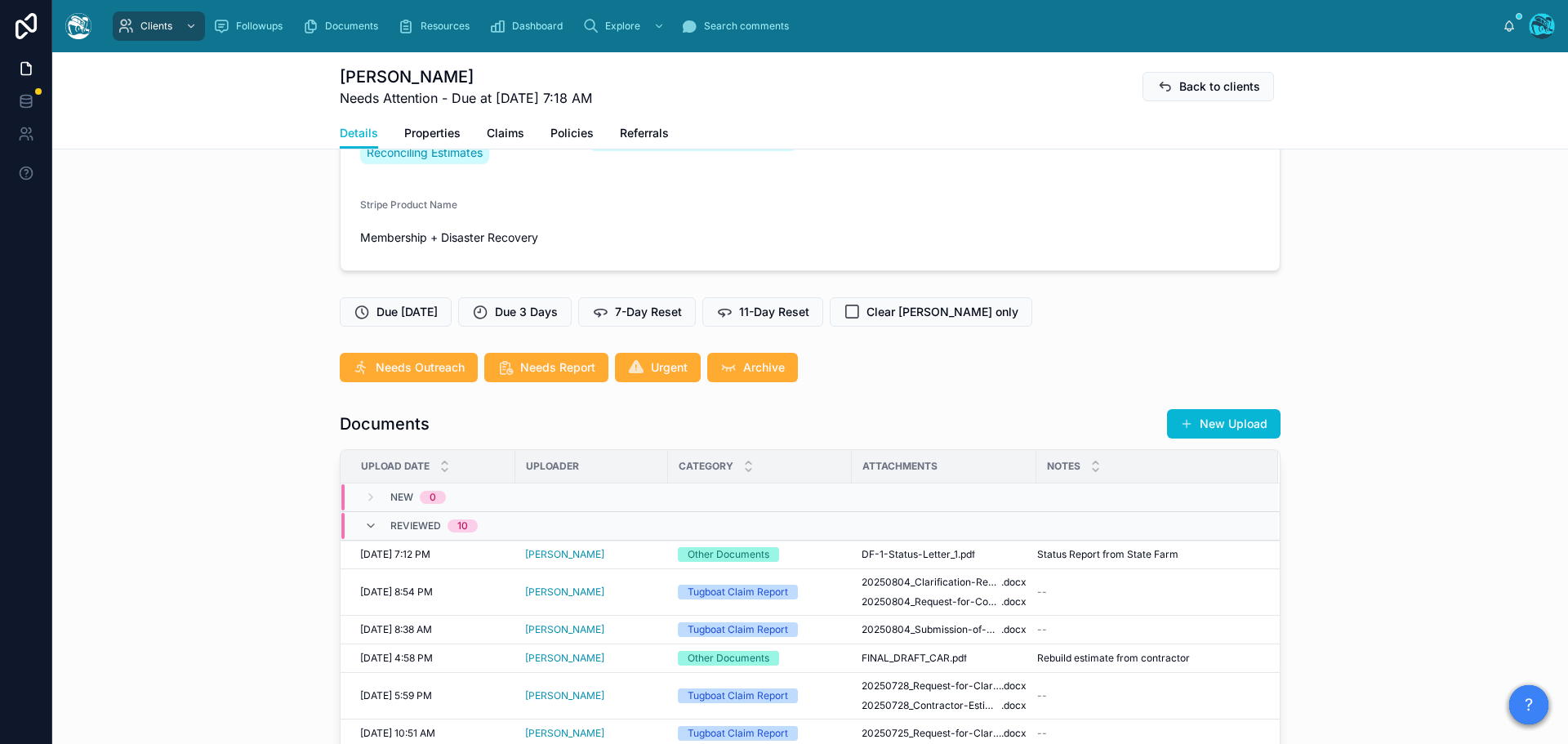
scroll to position [333, 0]
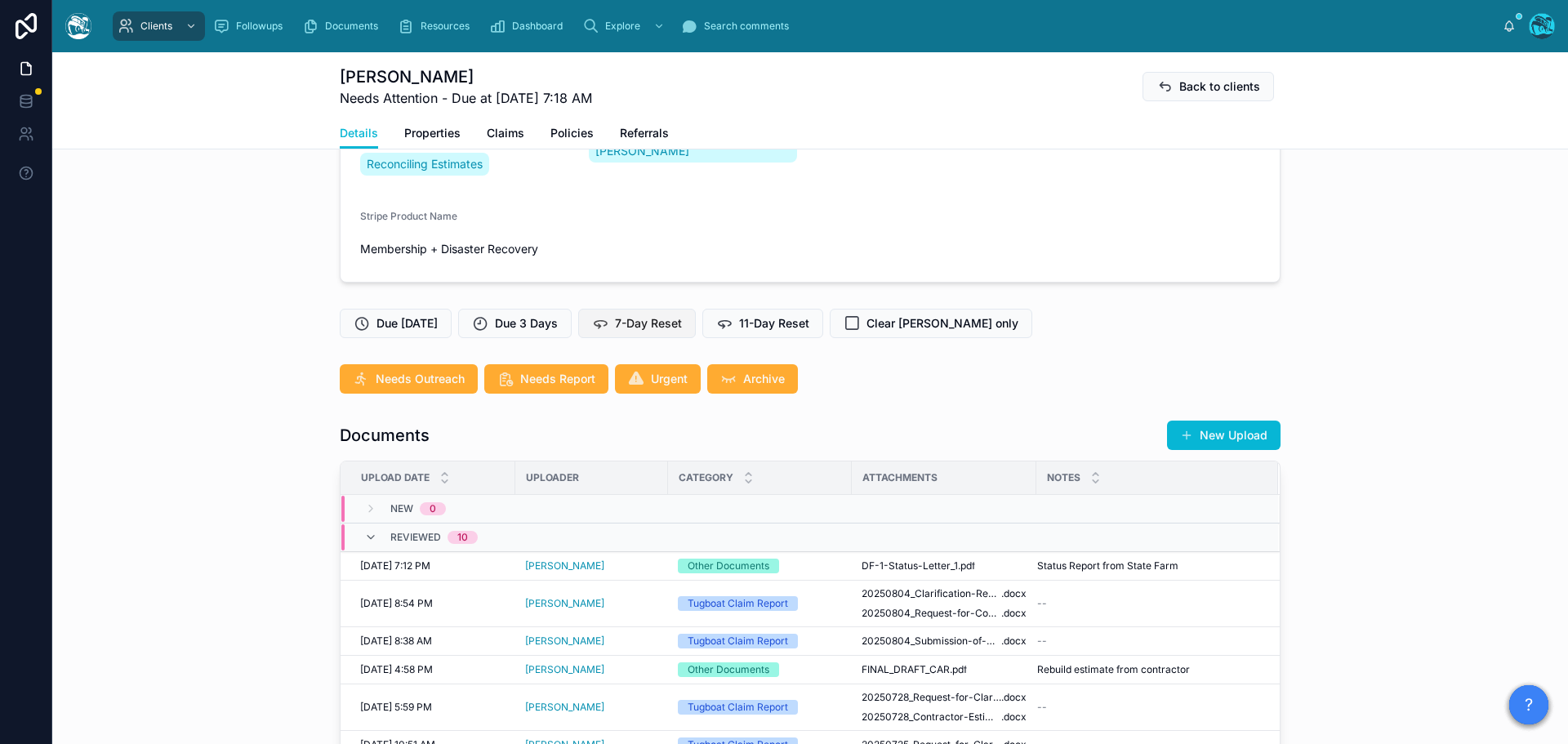
click at [657, 319] on div "Clients Followups Documents Resources Dashboard Explore Search comments [PERSON…" at bounding box center [810, 372] width 1516 height 744
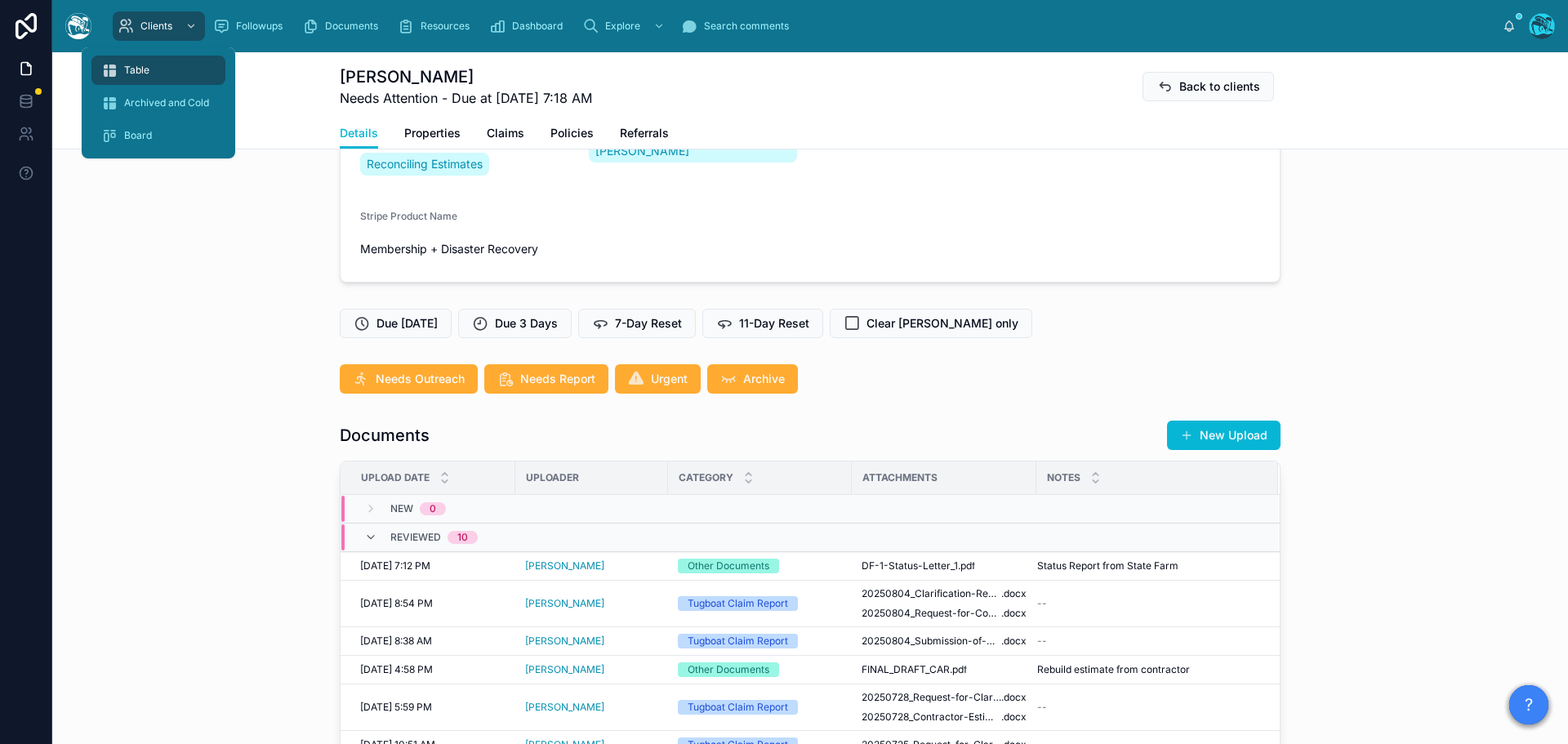
click at [140, 66] on span "Table" at bounding box center [137, 70] width 25 height 13
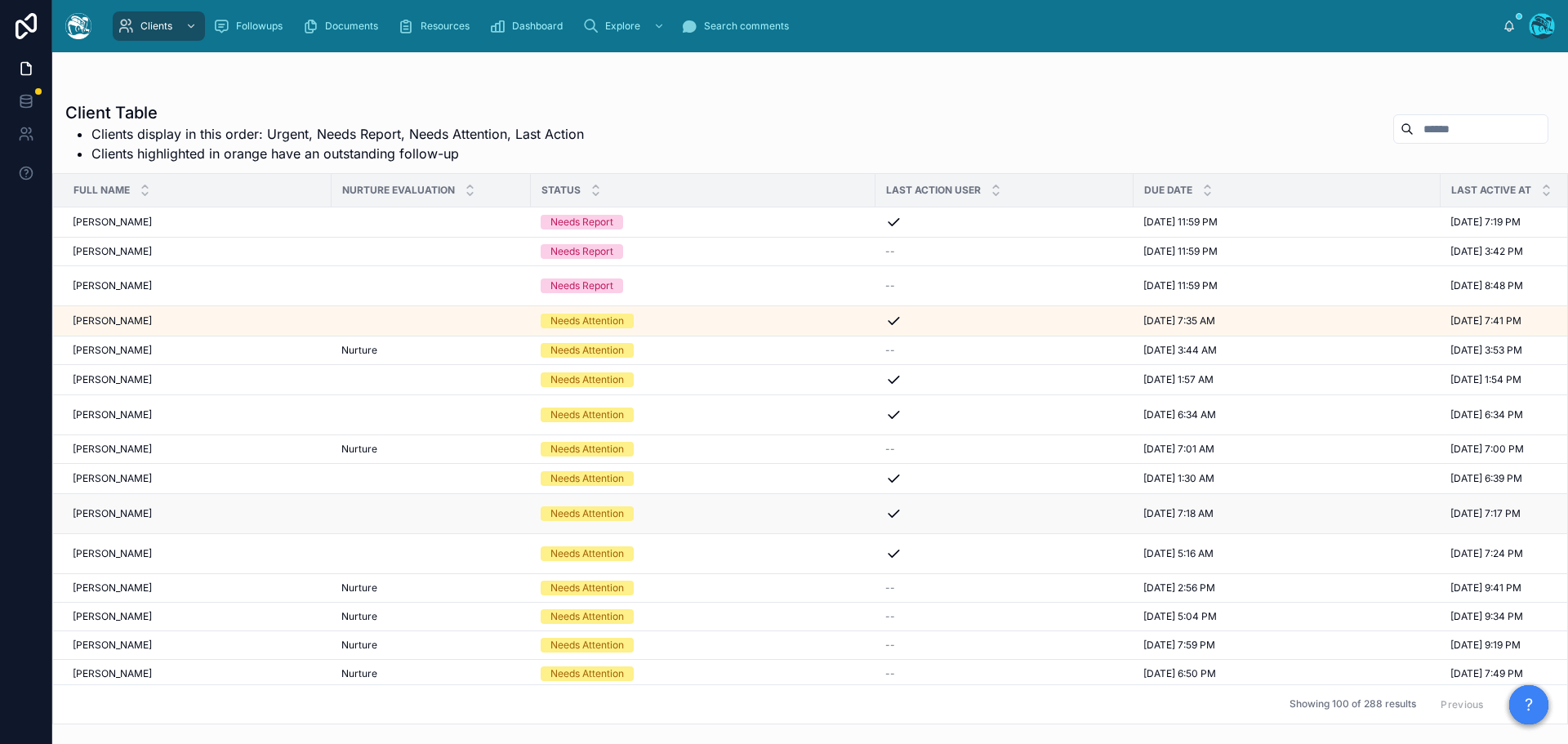
click at [166, 512] on div "[PERSON_NAME] [PERSON_NAME]" at bounding box center [197, 514] width 249 height 13
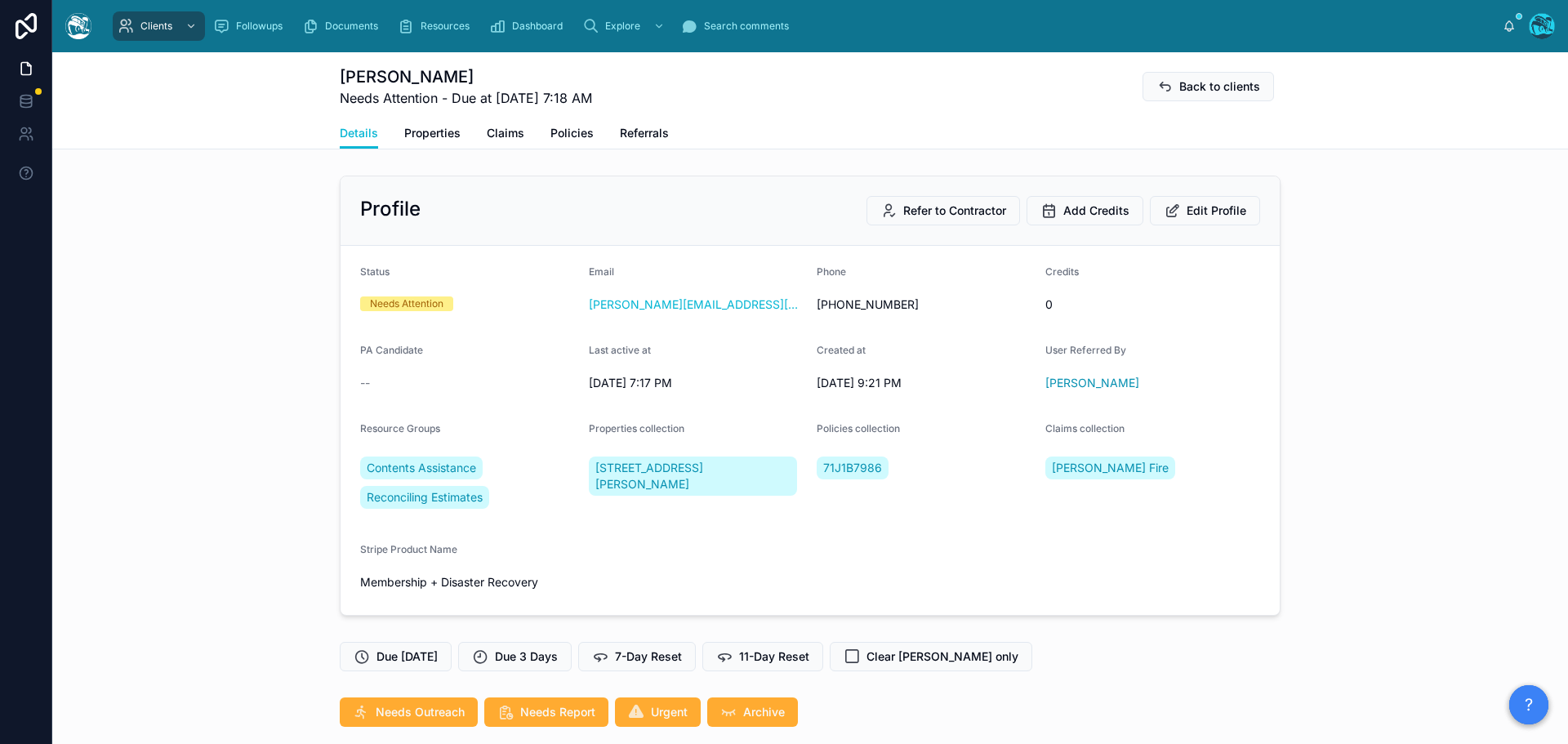
scroll to position [5192, 0]
click at [642, 653] on span "7-Day Reset" at bounding box center [648, 656] width 67 height 16
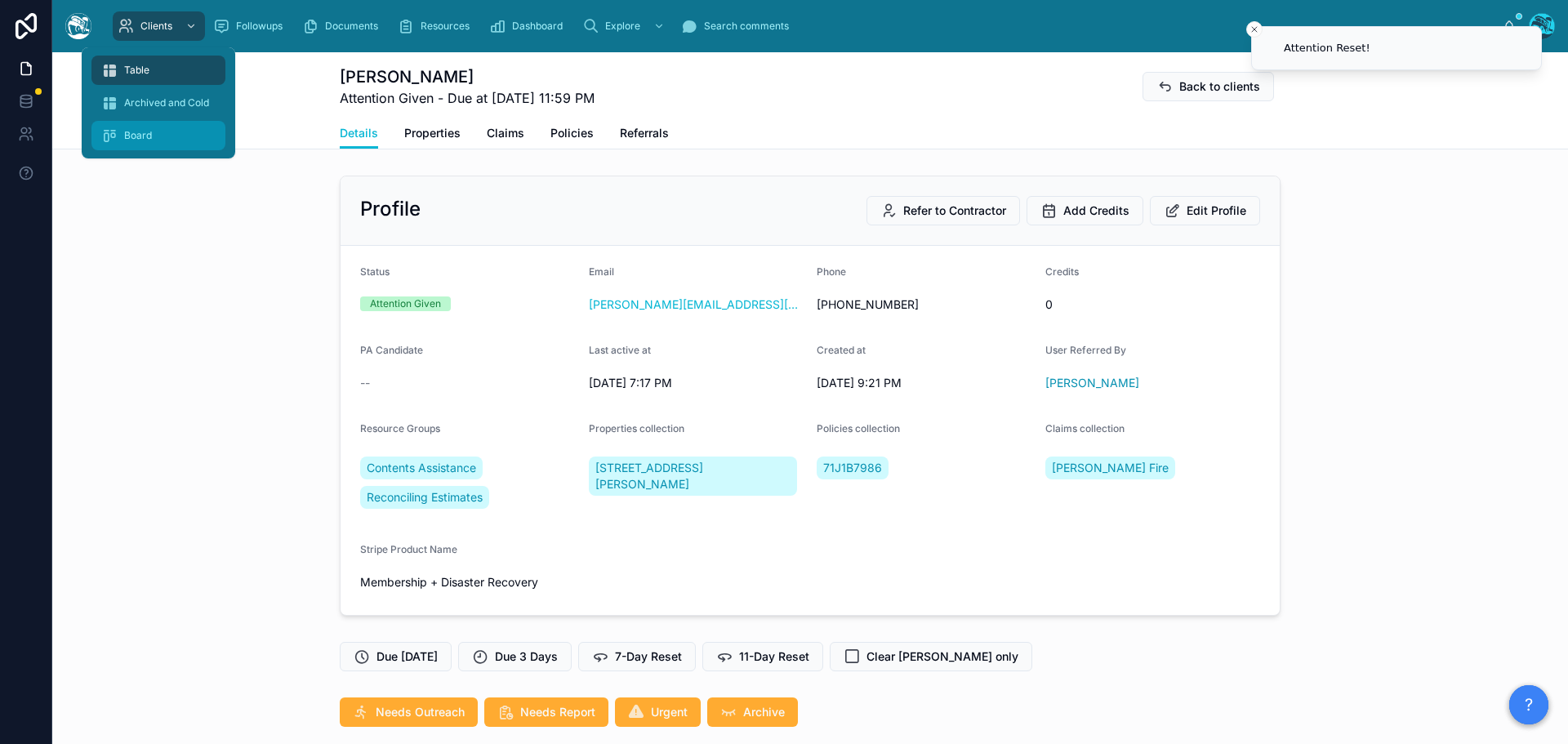
drag, startPoint x: 132, startPoint y: 71, endPoint x: 151, endPoint y: 149, distance: 80.3
click at [132, 71] on span "Table" at bounding box center [137, 70] width 25 height 13
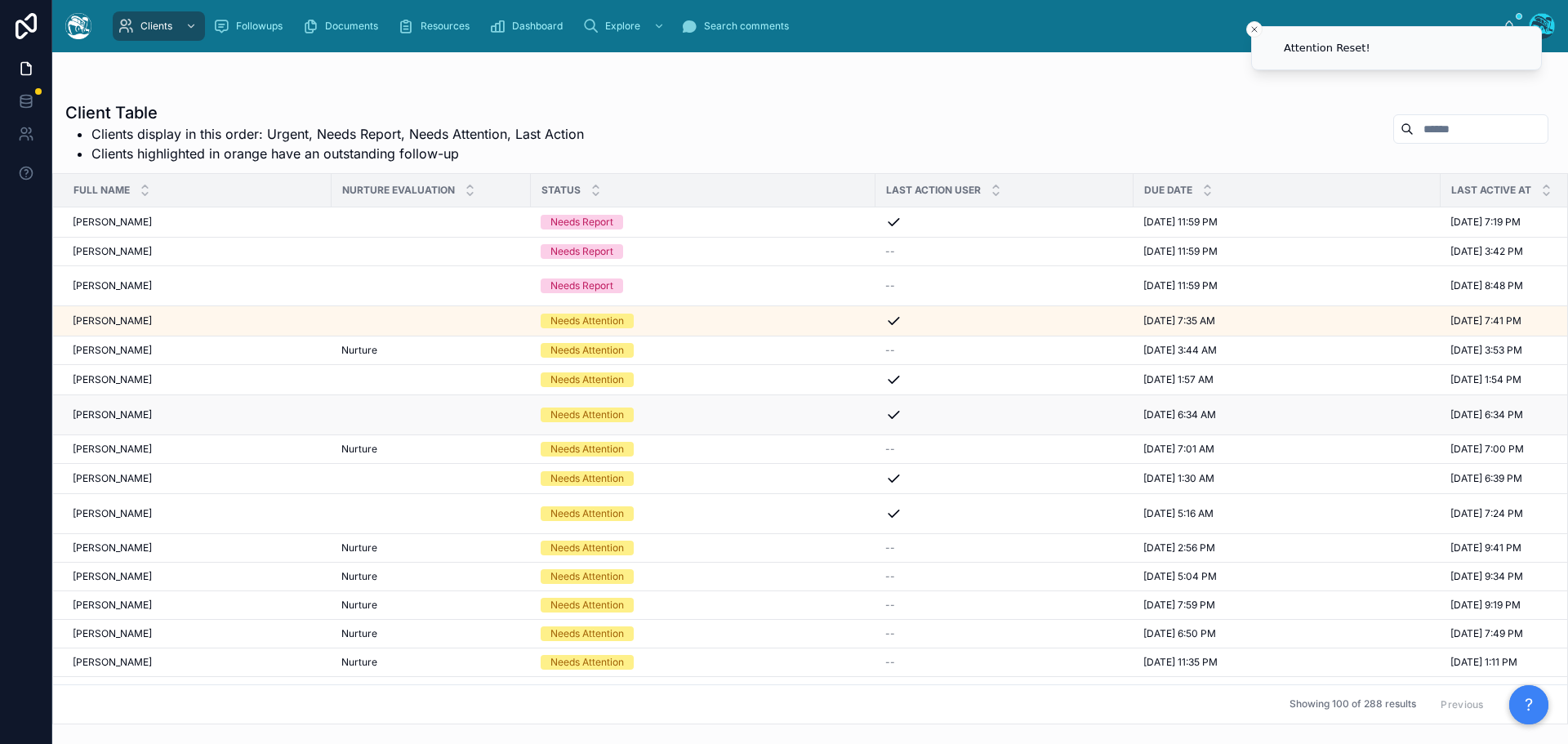
click at [160, 414] on div "[PERSON_NAME][DEMOGRAPHIC_DATA][PERSON_NAME]" at bounding box center [197, 415] width 249 height 13
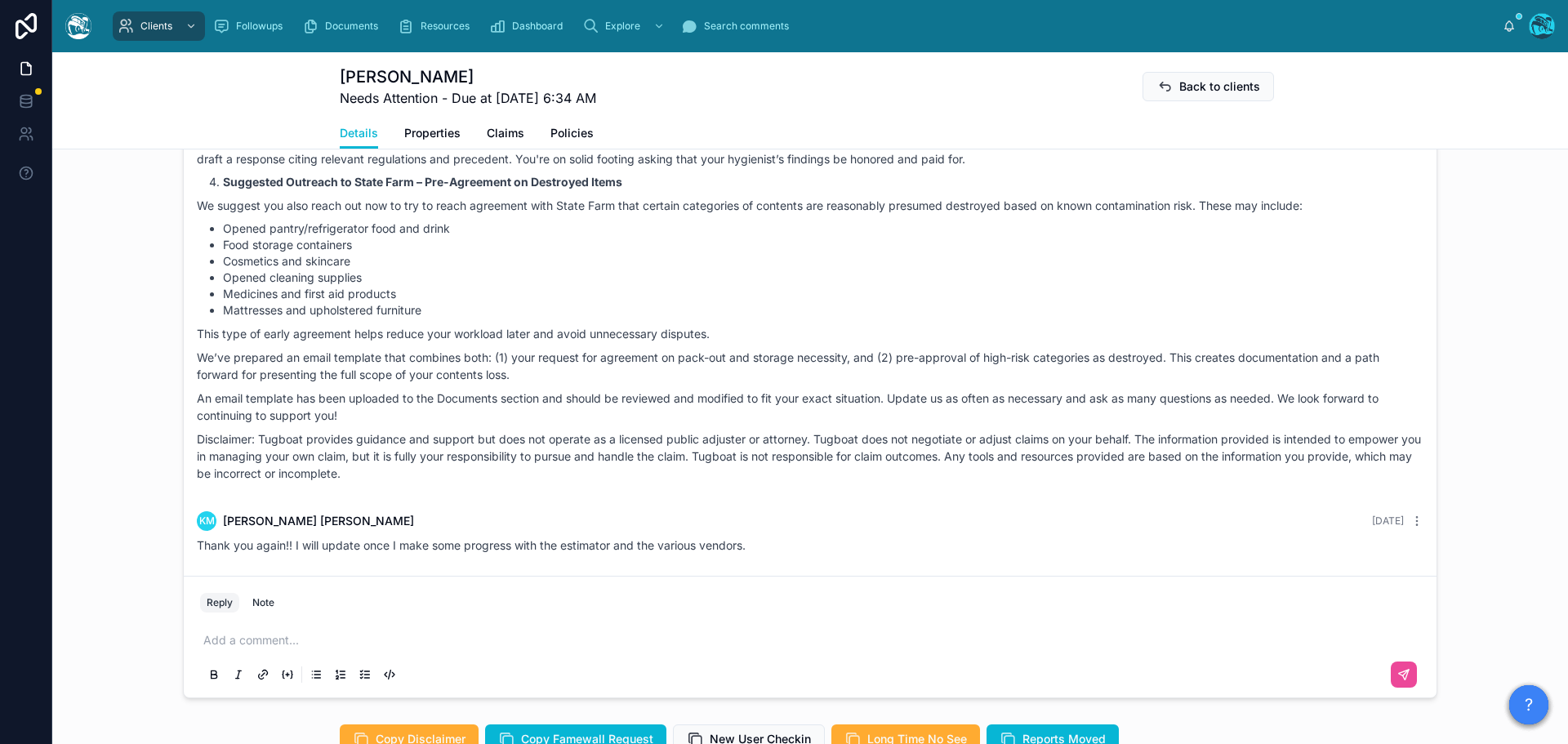
scroll to position [1306, 0]
click at [274, 647] on p at bounding box center [813, 638] width 1220 height 16
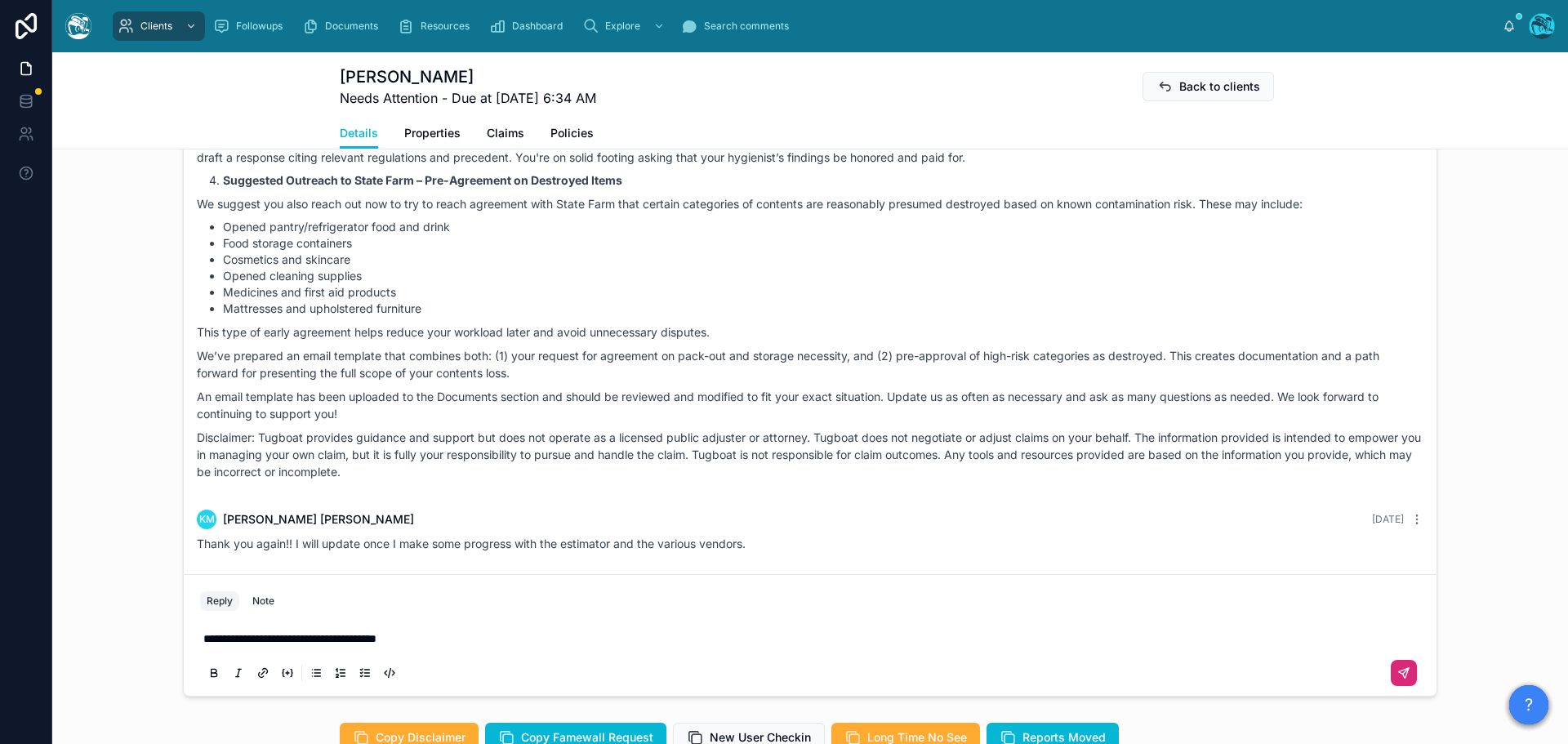
click at [1399, 679] on icon at bounding box center [1404, 673] width 13 height 13
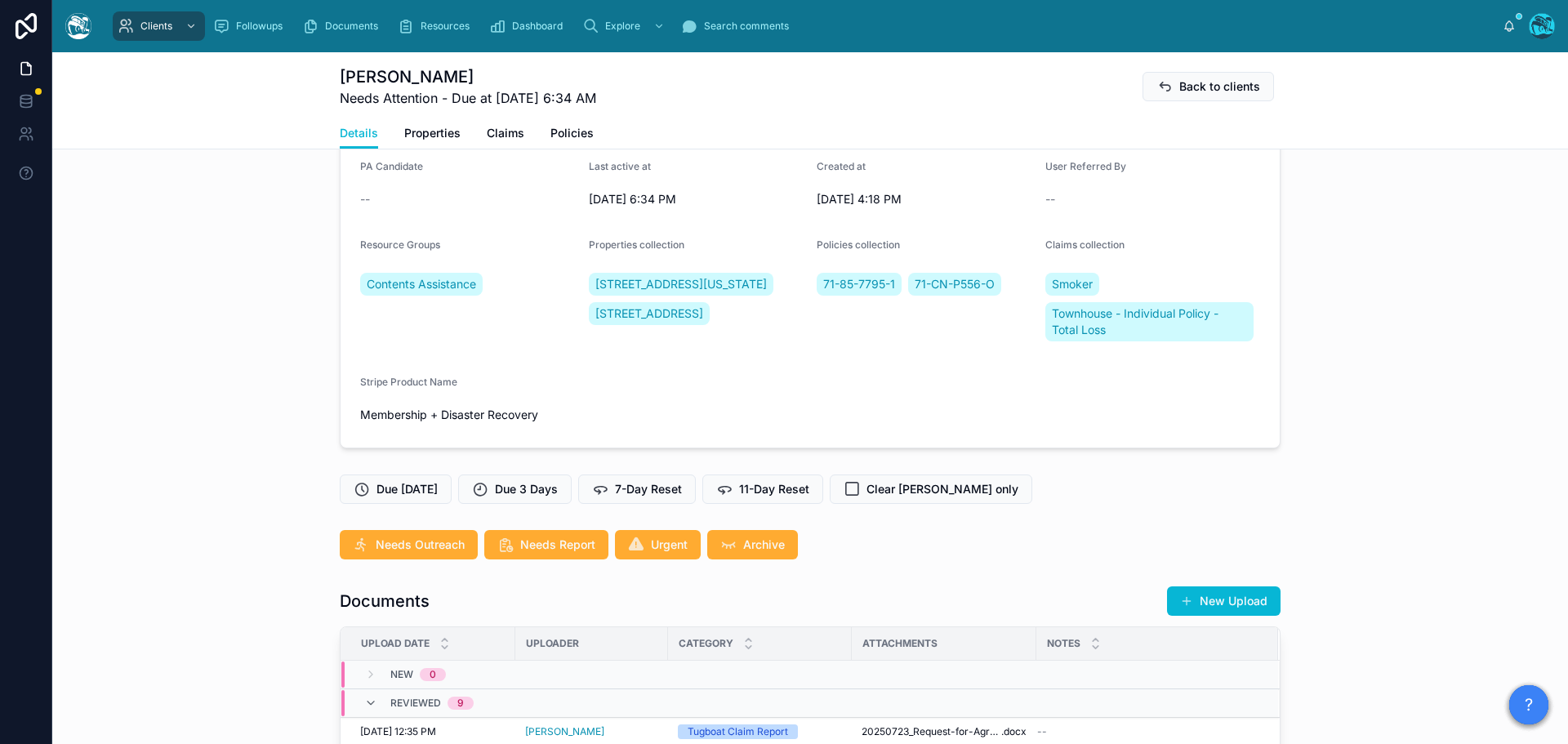
scroll to position [164, 0]
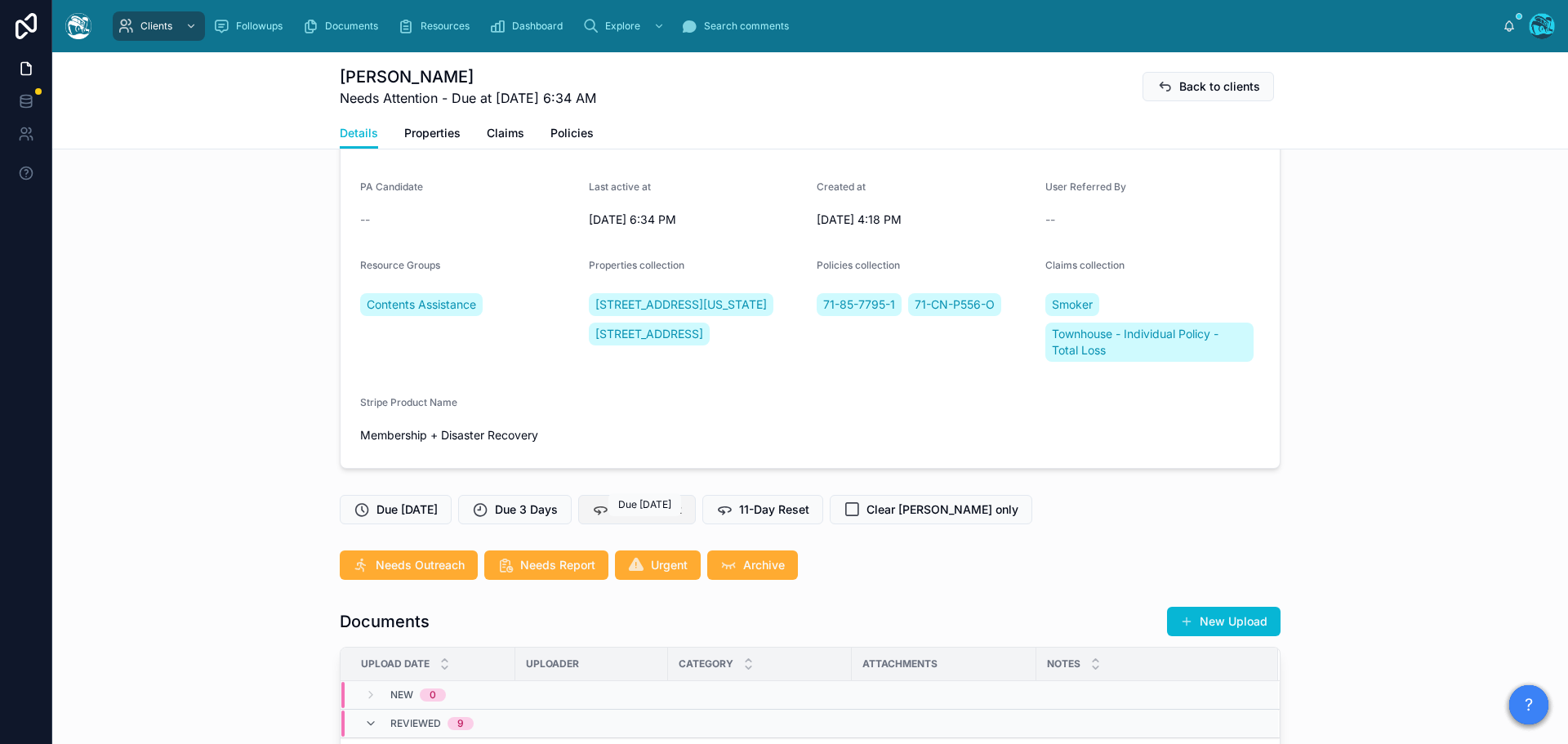
click at [643, 518] on span "7-Day Reset" at bounding box center [648, 510] width 67 height 16
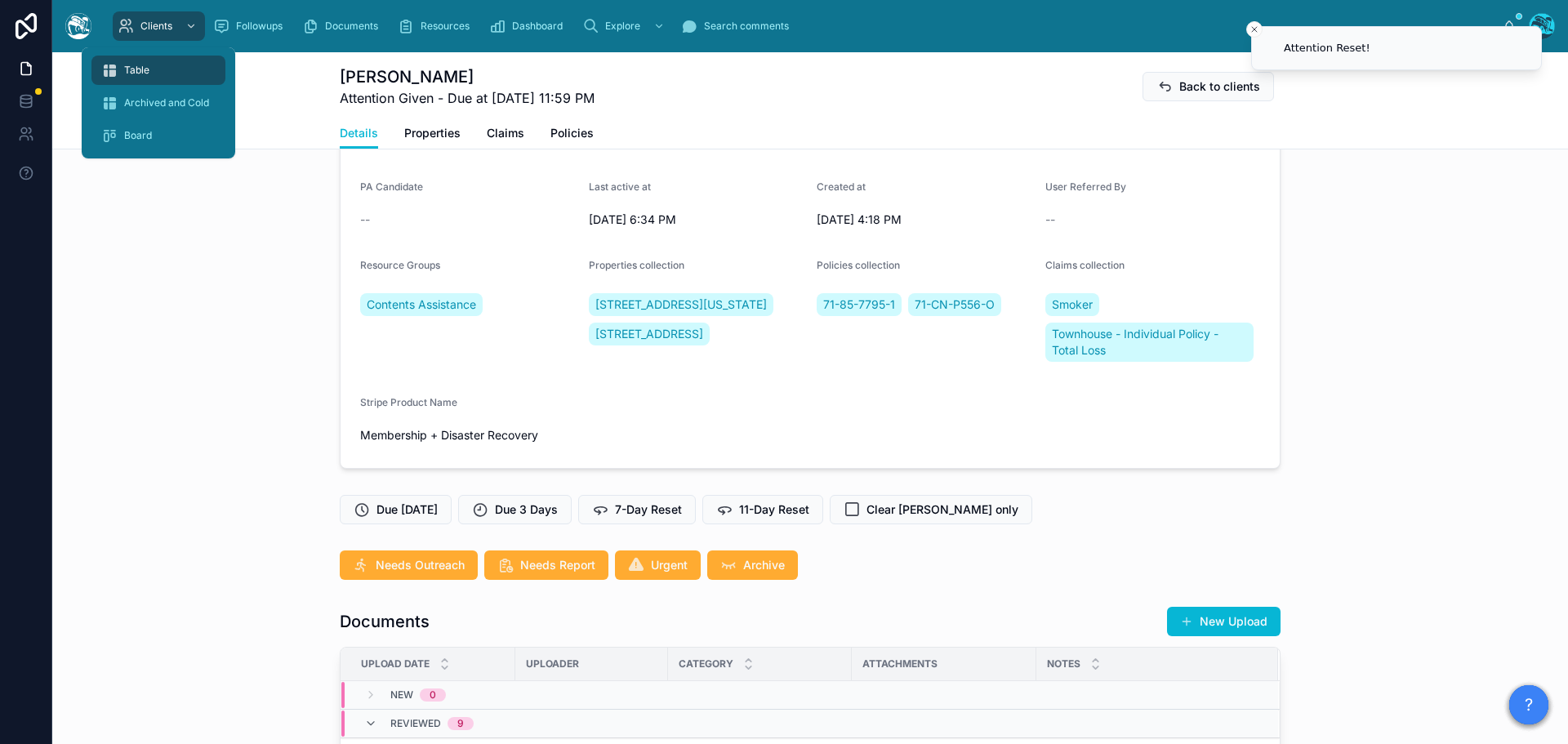
click at [146, 73] on span "Table" at bounding box center [137, 70] width 25 height 13
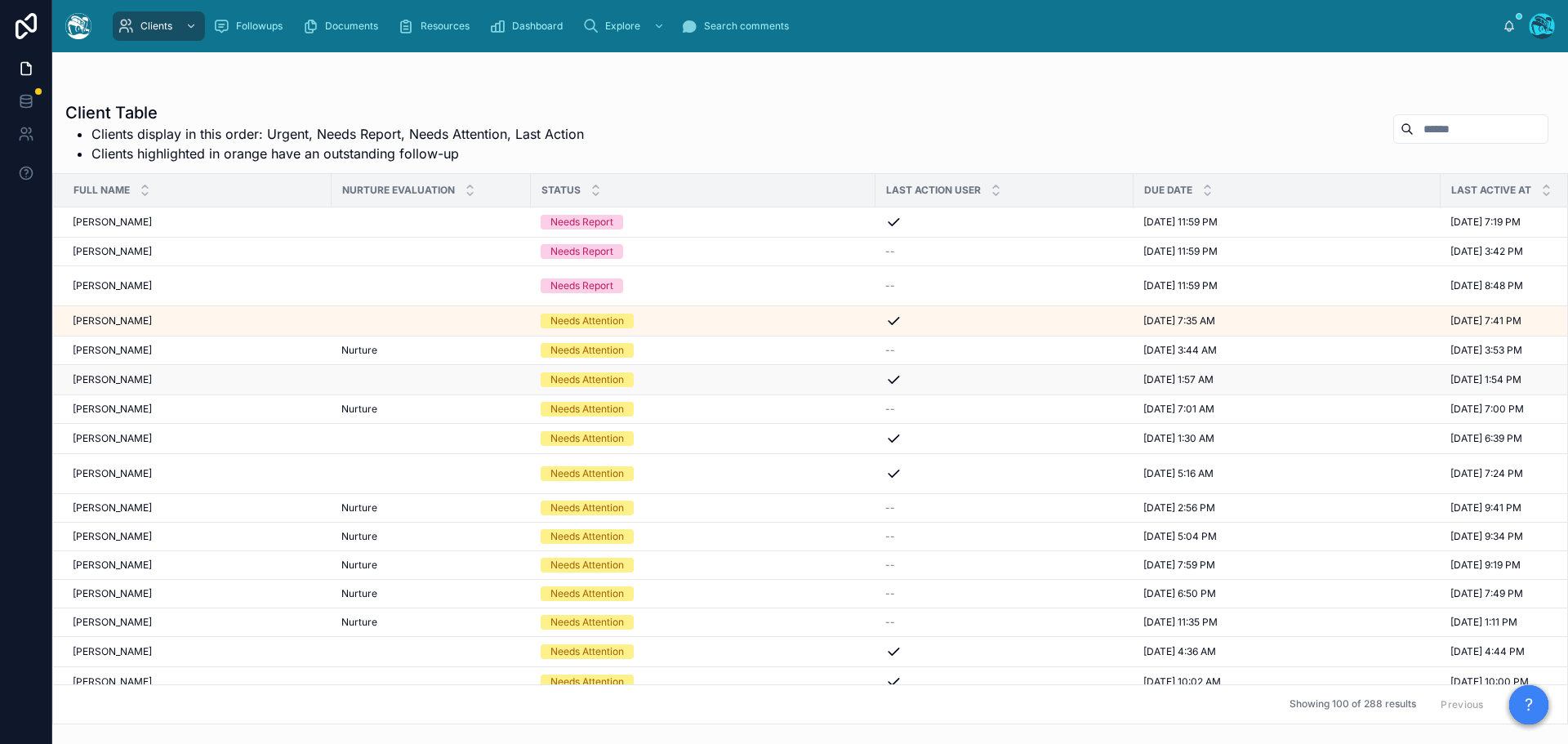
click at [140, 378] on div "[PERSON_NAME] [PERSON_NAME]" at bounding box center [197, 380] width 249 height 13
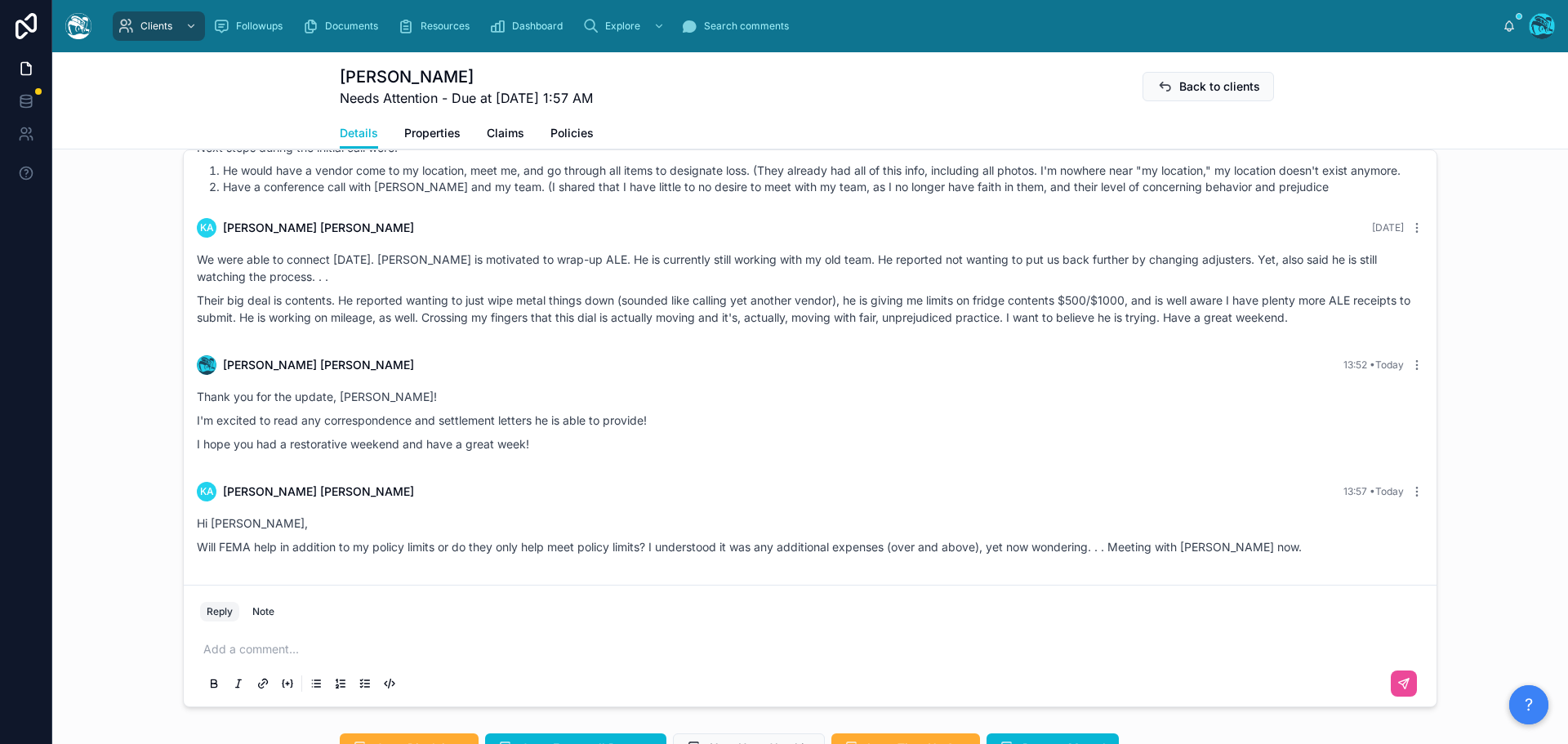
scroll to position [1225, 0]
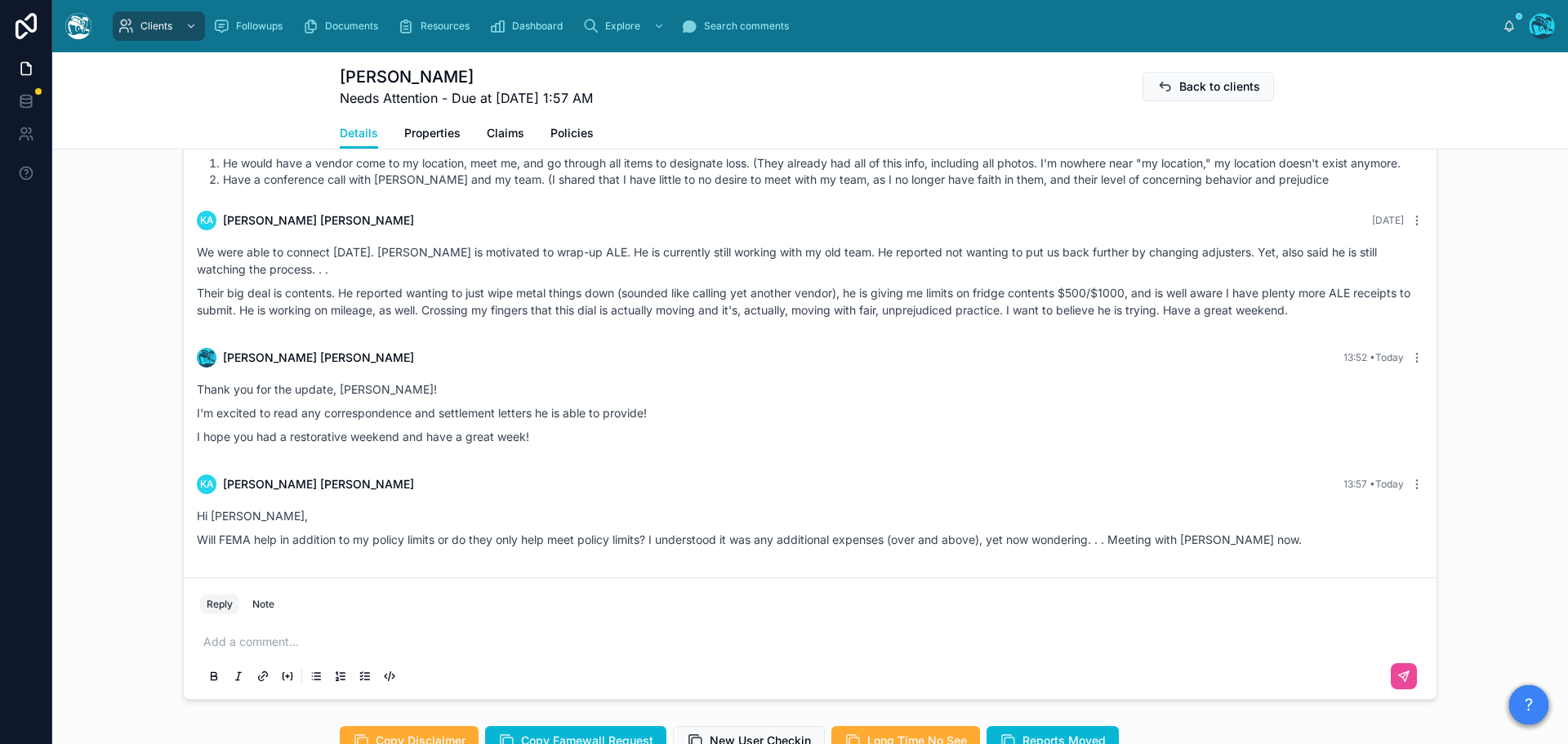
click at [287, 650] on p at bounding box center [813, 642] width 1220 height 16
click at [1402, 683] on icon at bounding box center [1404, 676] width 13 height 13
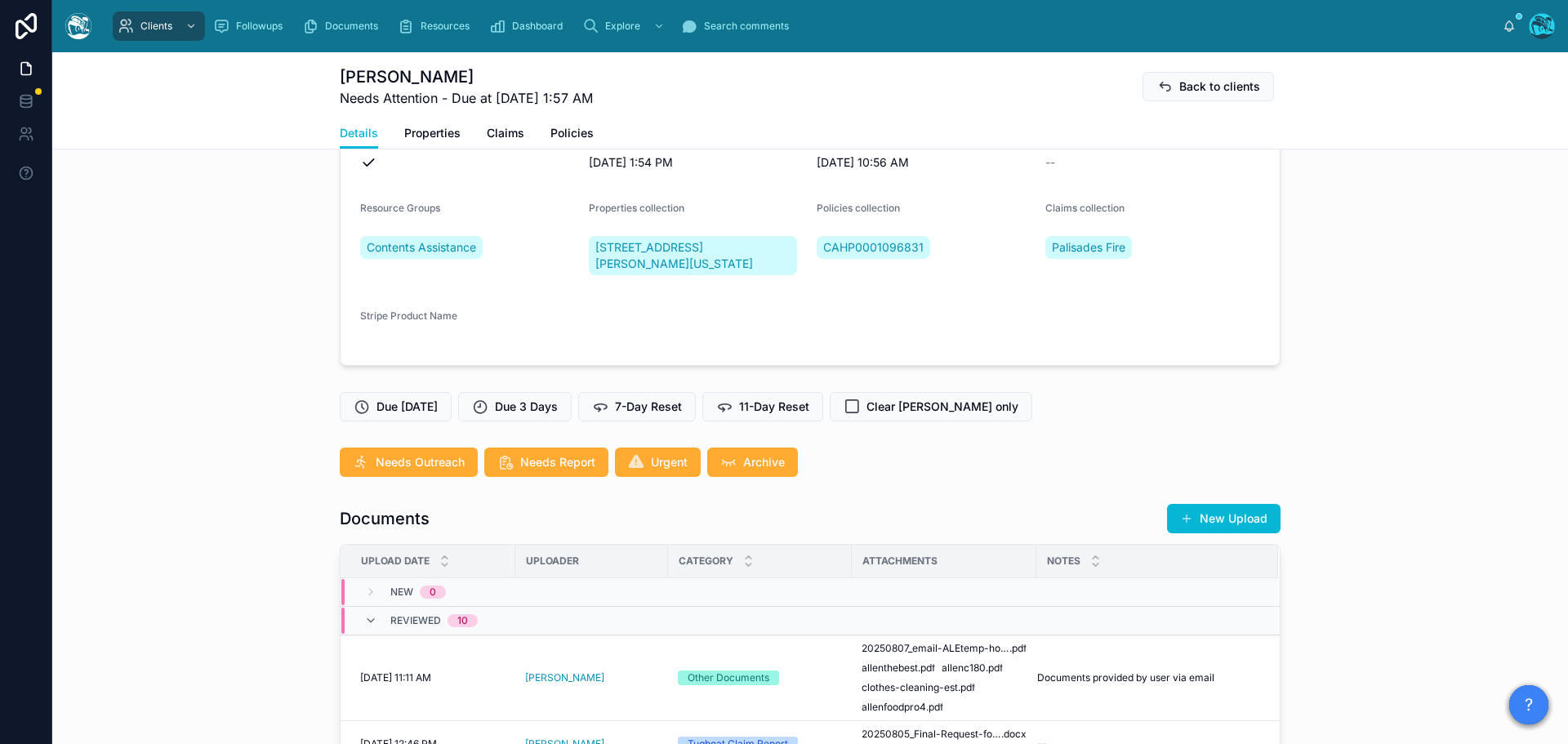
scroll to position [164, 0]
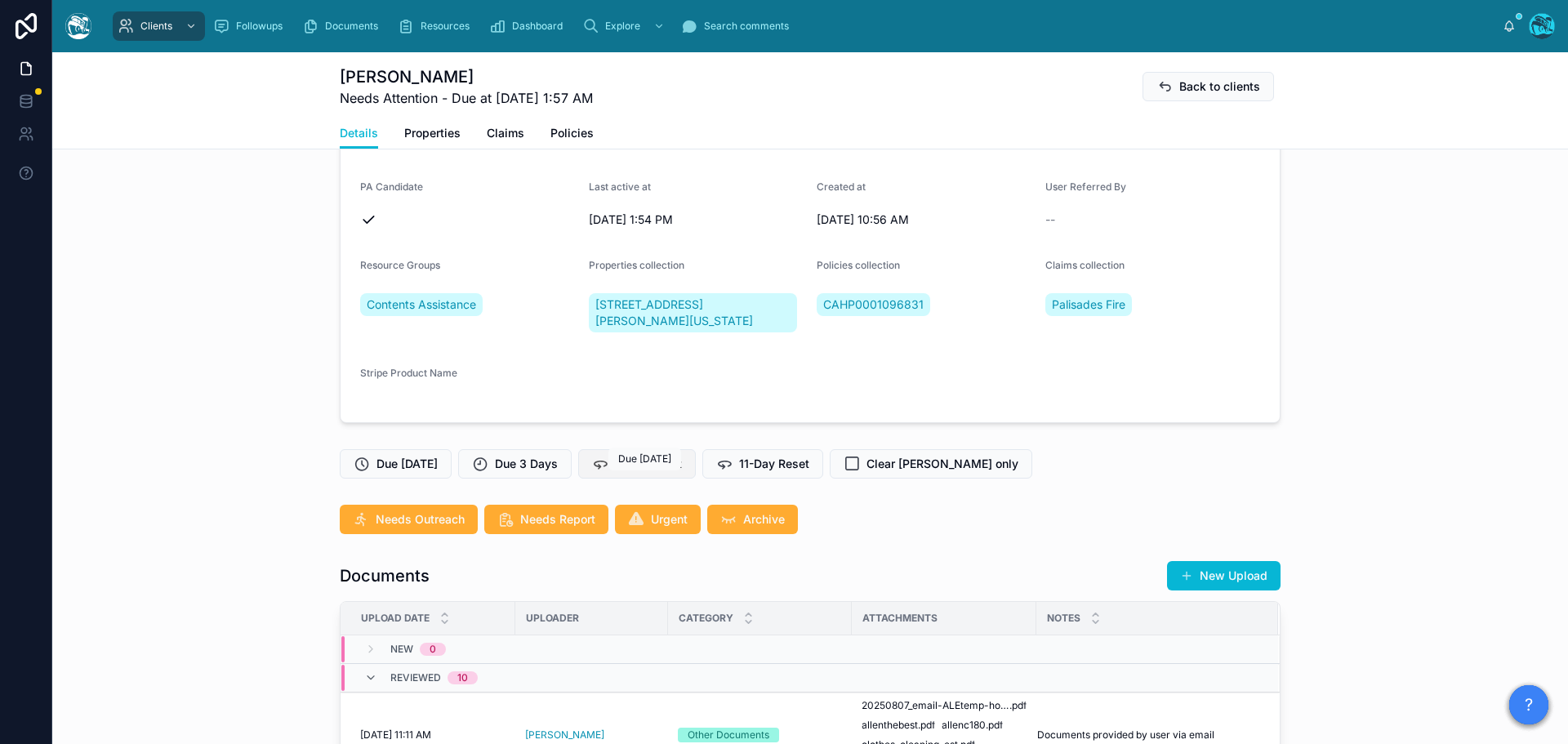
click at [646, 472] on span "7-Day Reset" at bounding box center [648, 464] width 67 height 16
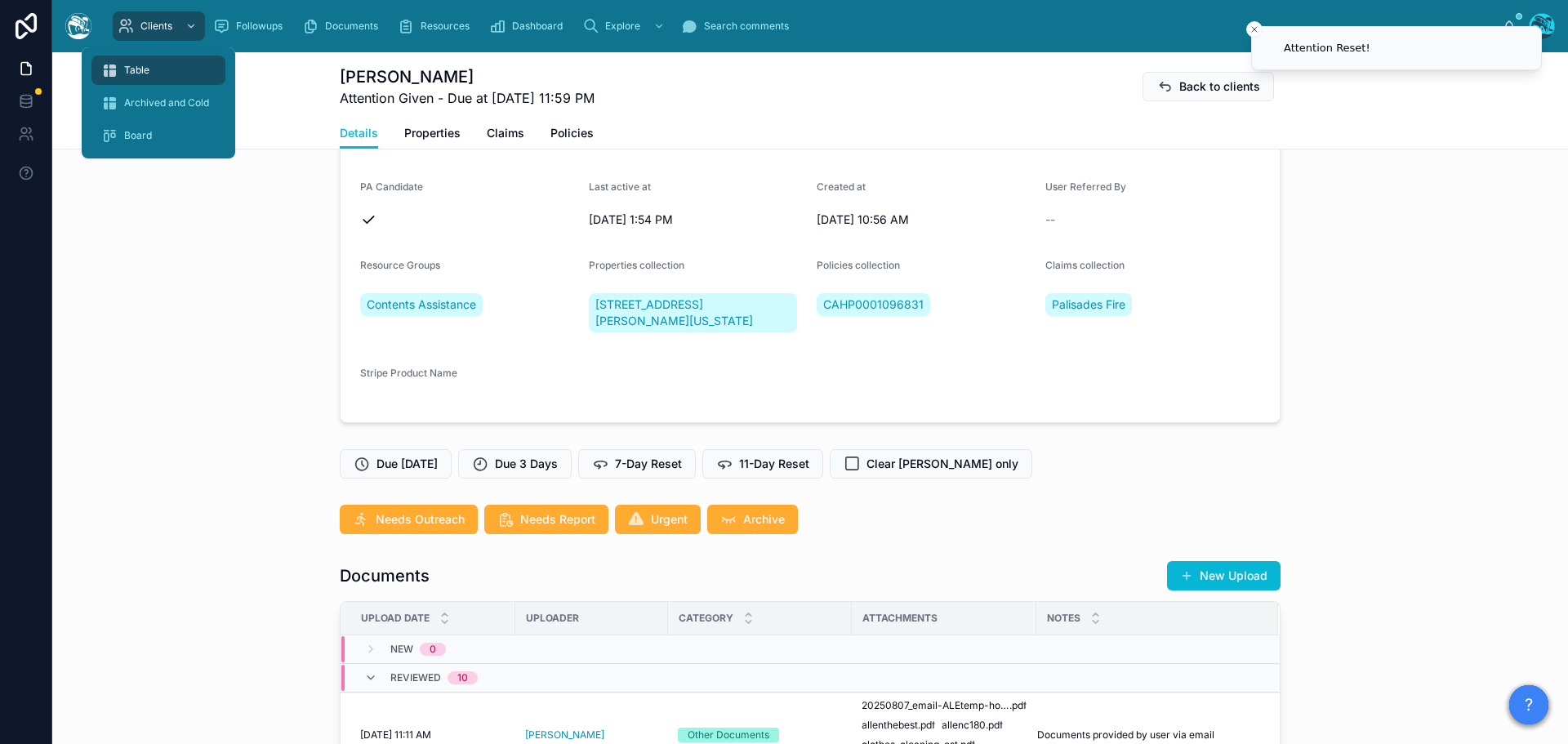
click at [132, 66] on span "Table" at bounding box center [137, 70] width 25 height 13
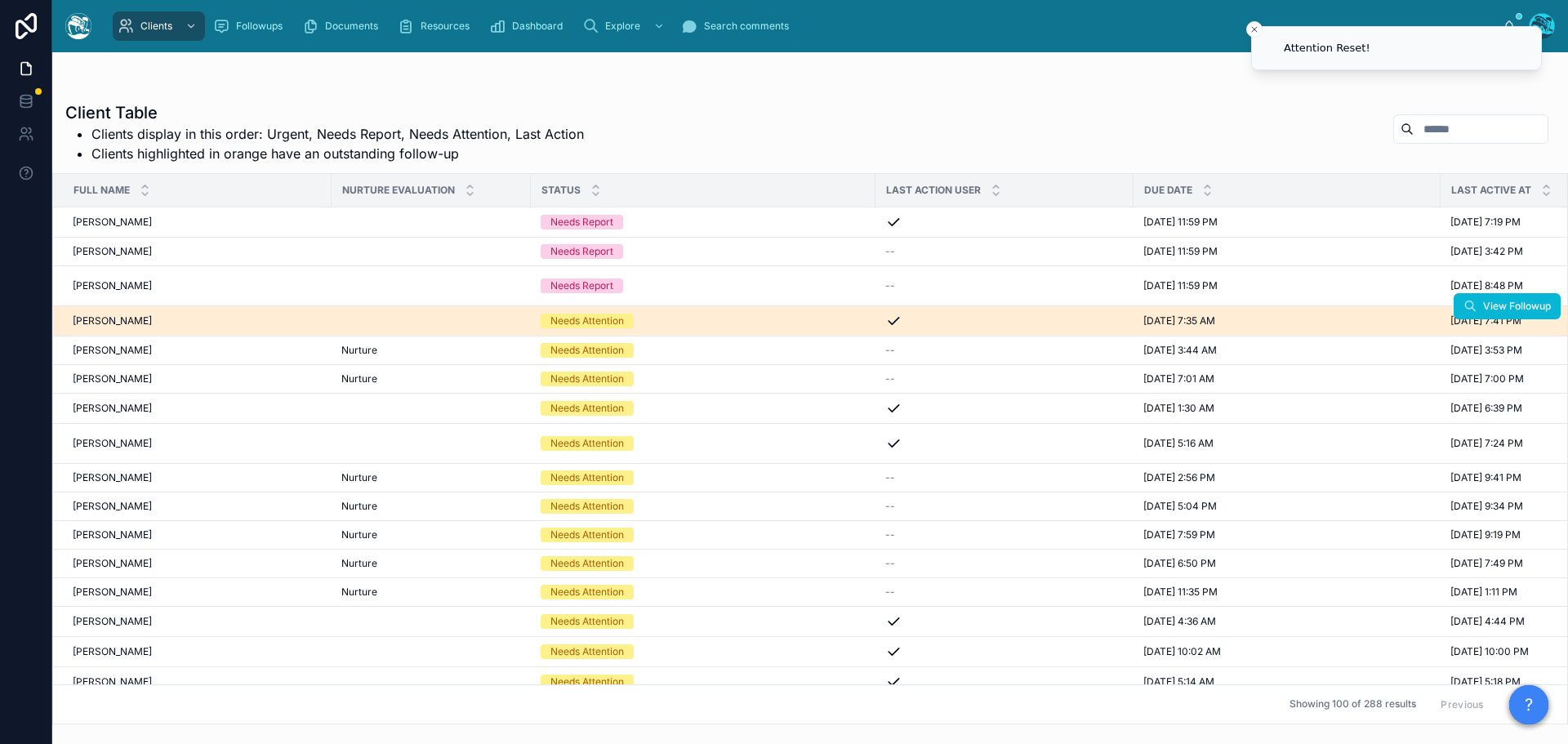
click at [145, 317] on div "[PERSON_NAME] [PERSON_NAME]" at bounding box center [197, 321] width 249 height 13
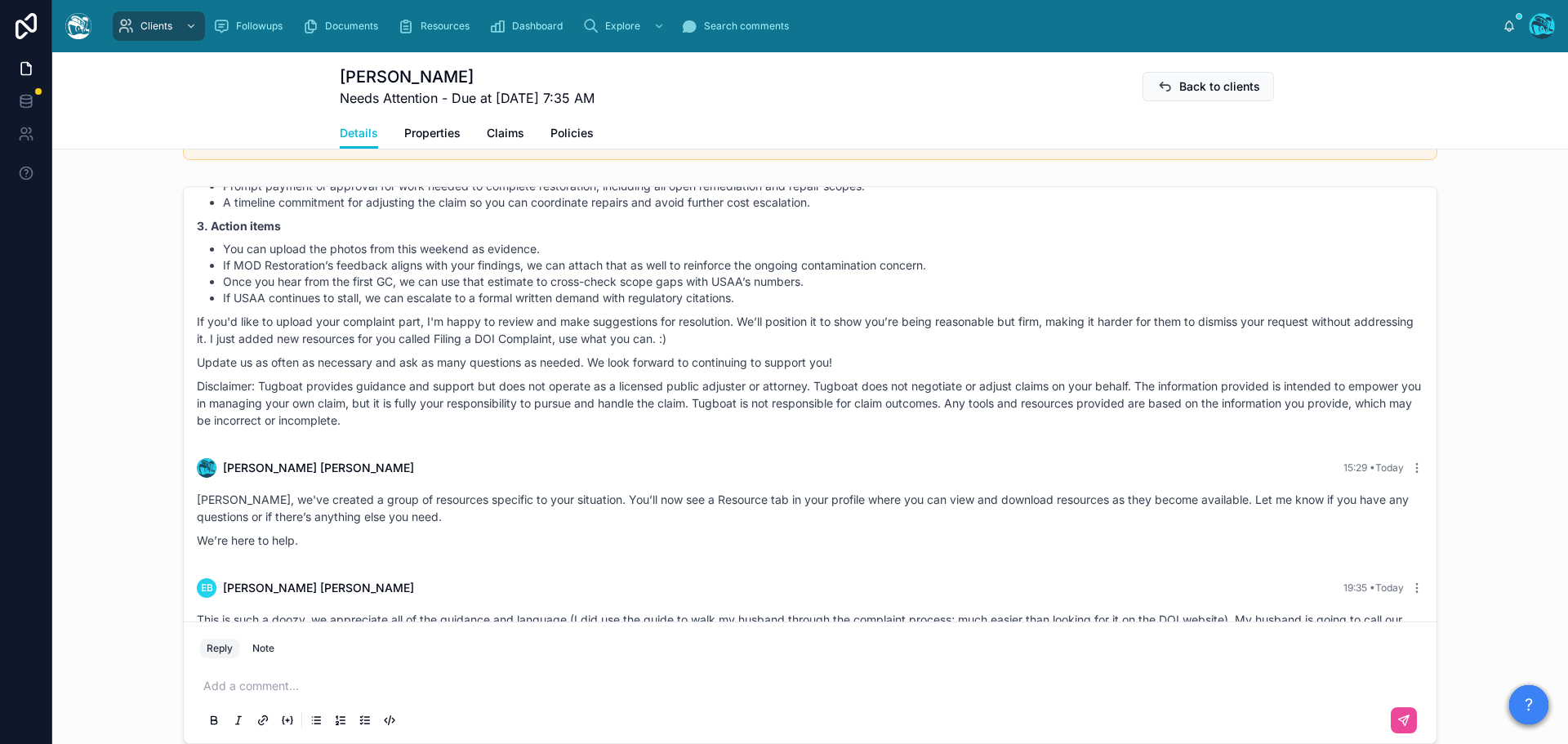
scroll to position [3509, 0]
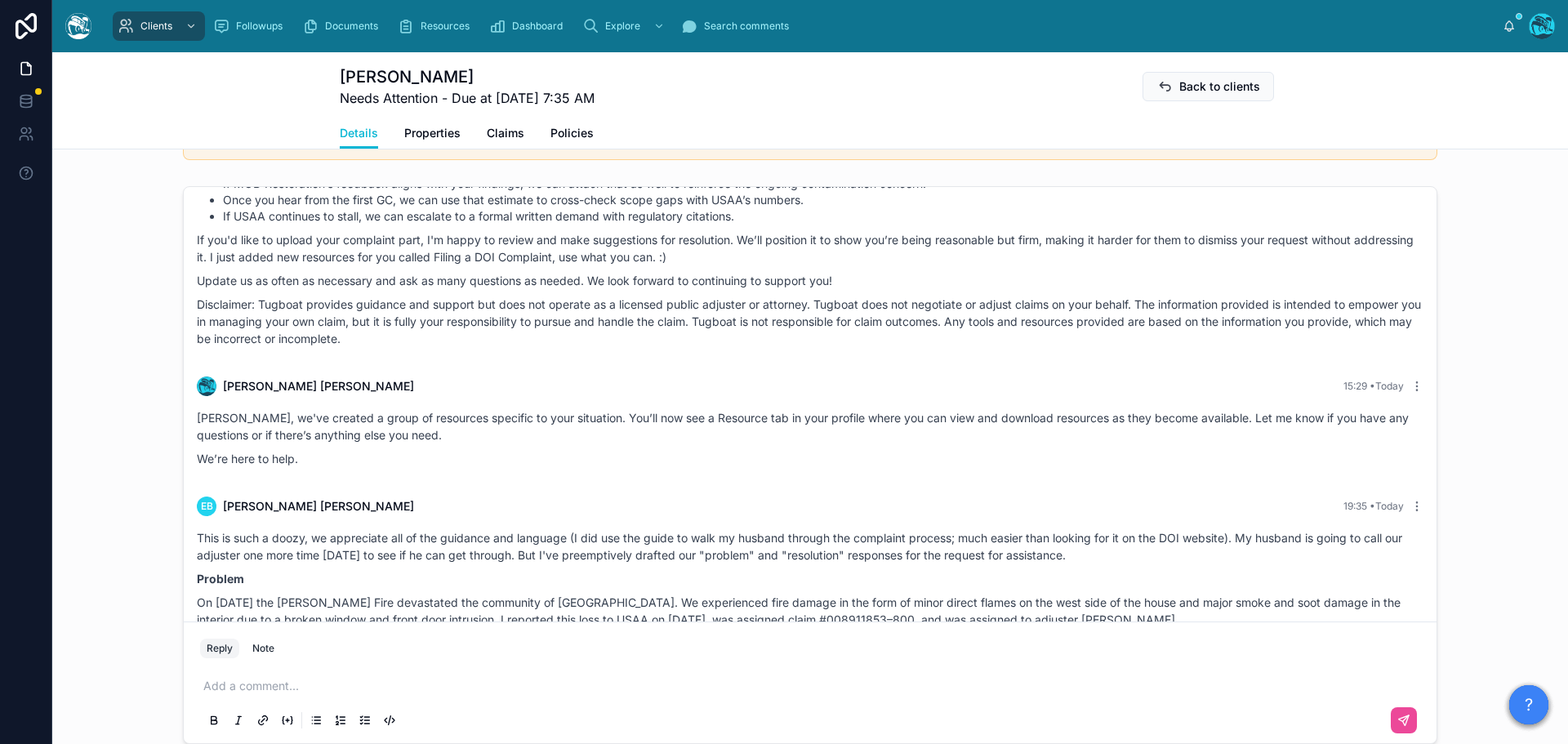
click at [979, 450] on p "We’re here to help." at bounding box center [809, 458] width 1227 height 17
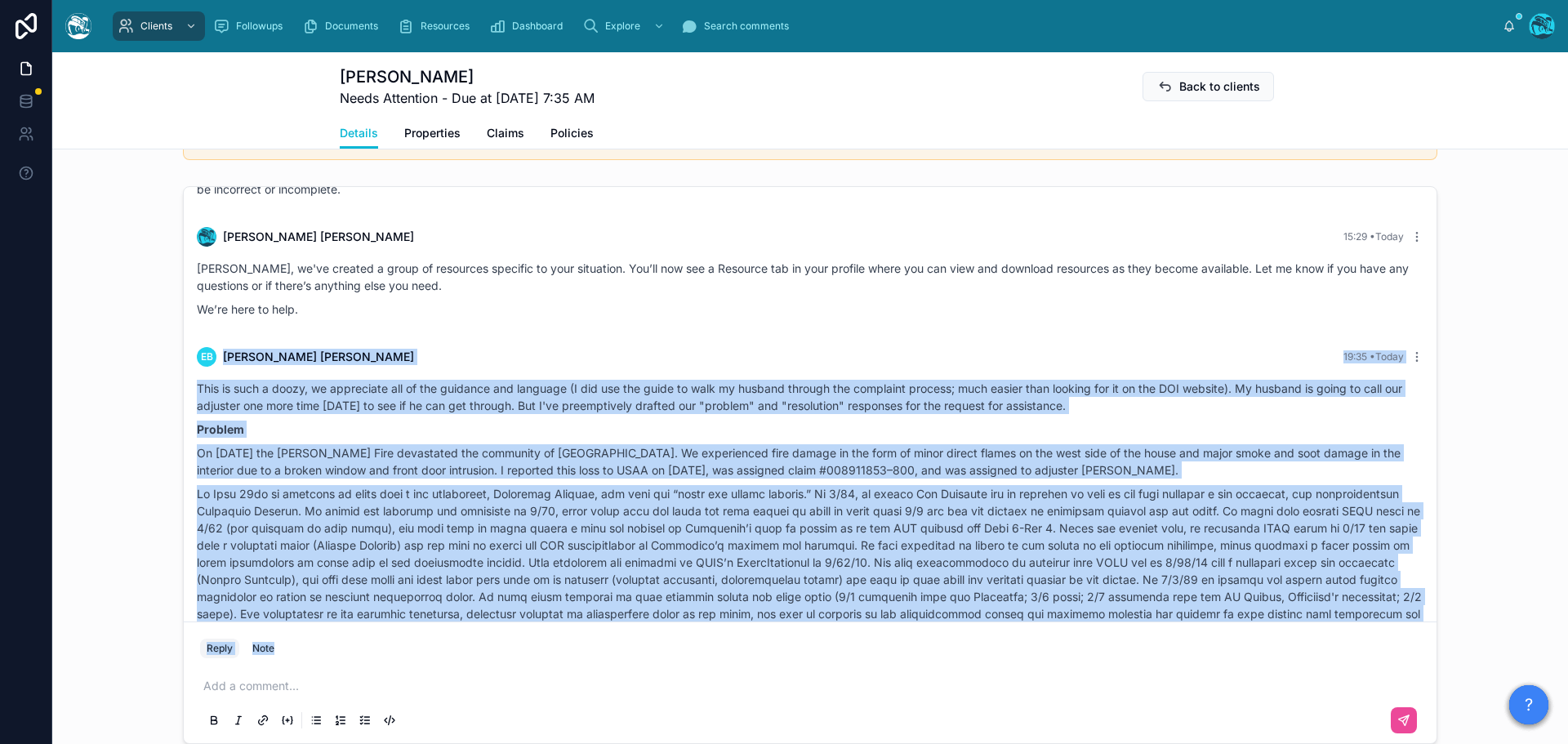
scroll to position [3754, 0]
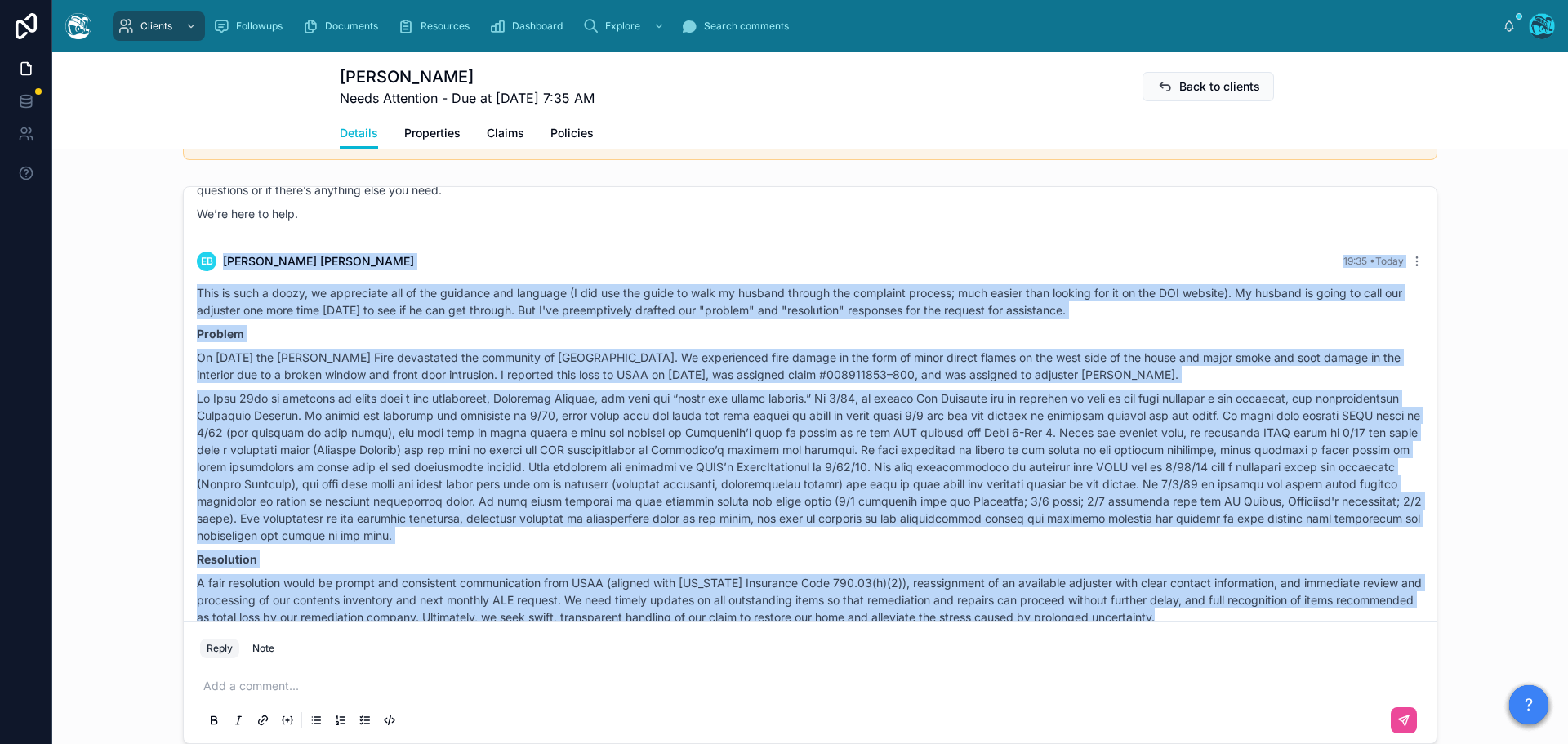
drag, startPoint x: 971, startPoint y: 428, endPoint x: 1277, endPoint y: 597, distance: 349.6
copy div "Lo’ip dolo si amet. CO Adipi Elit 50:99 • Seddo Eius te inci u labor, et dolore…"
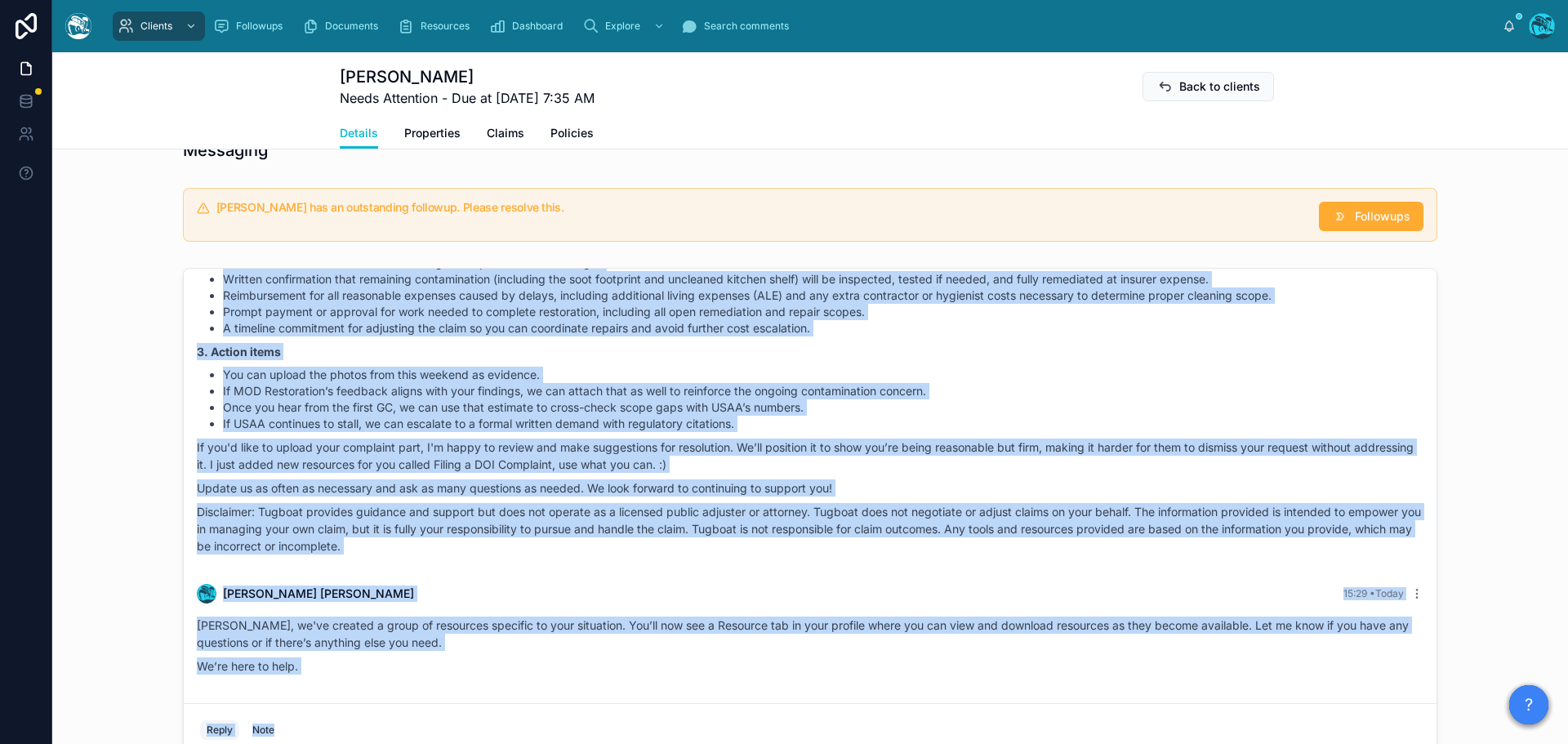
scroll to position [3498, 0]
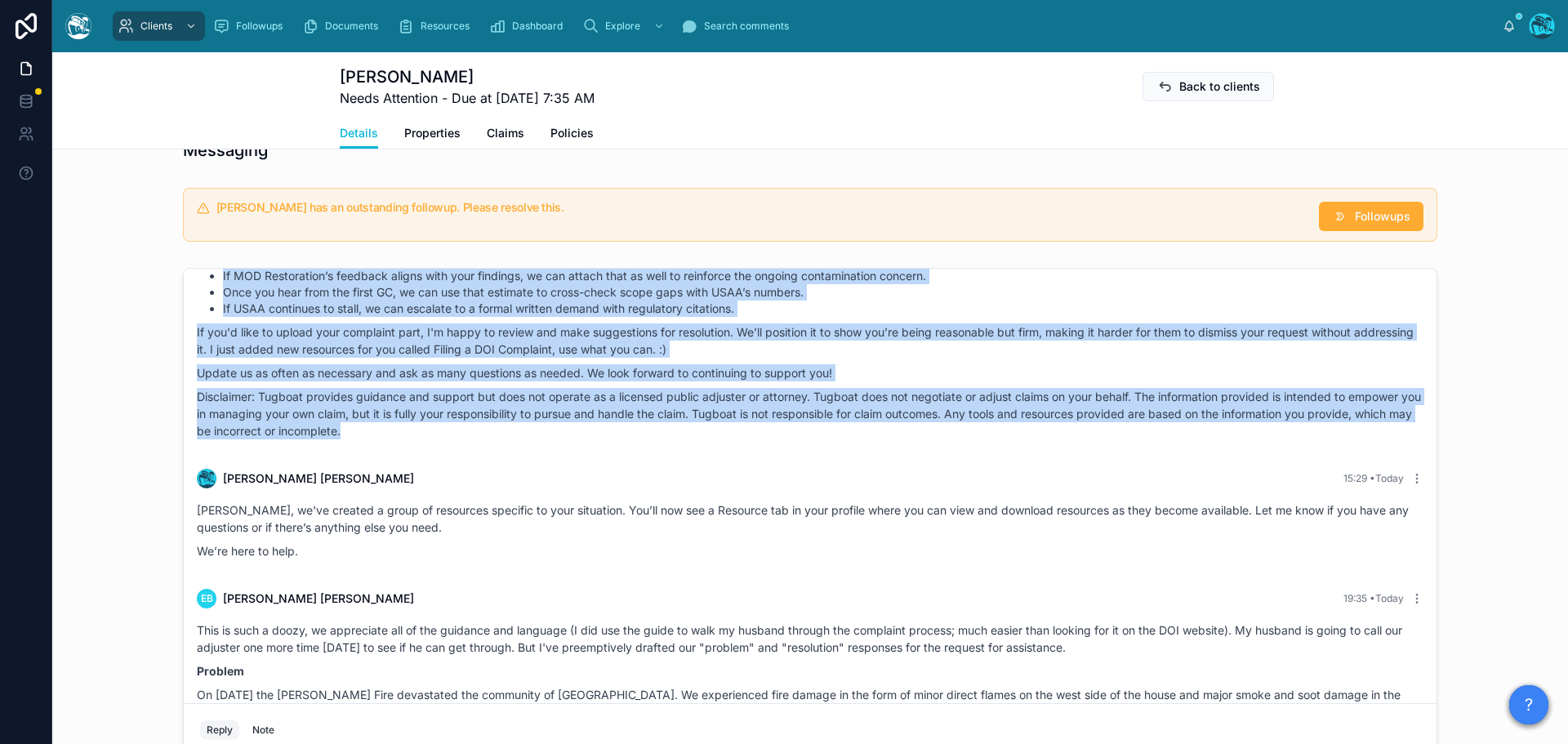
drag, startPoint x: 901, startPoint y: 433, endPoint x: 962, endPoint y: 404, distance: 67.5
copy div "Loremi Dolor 27:25 • Sitam Cons adipiscin, Elits! Doe tem incididunt utlabor et…"
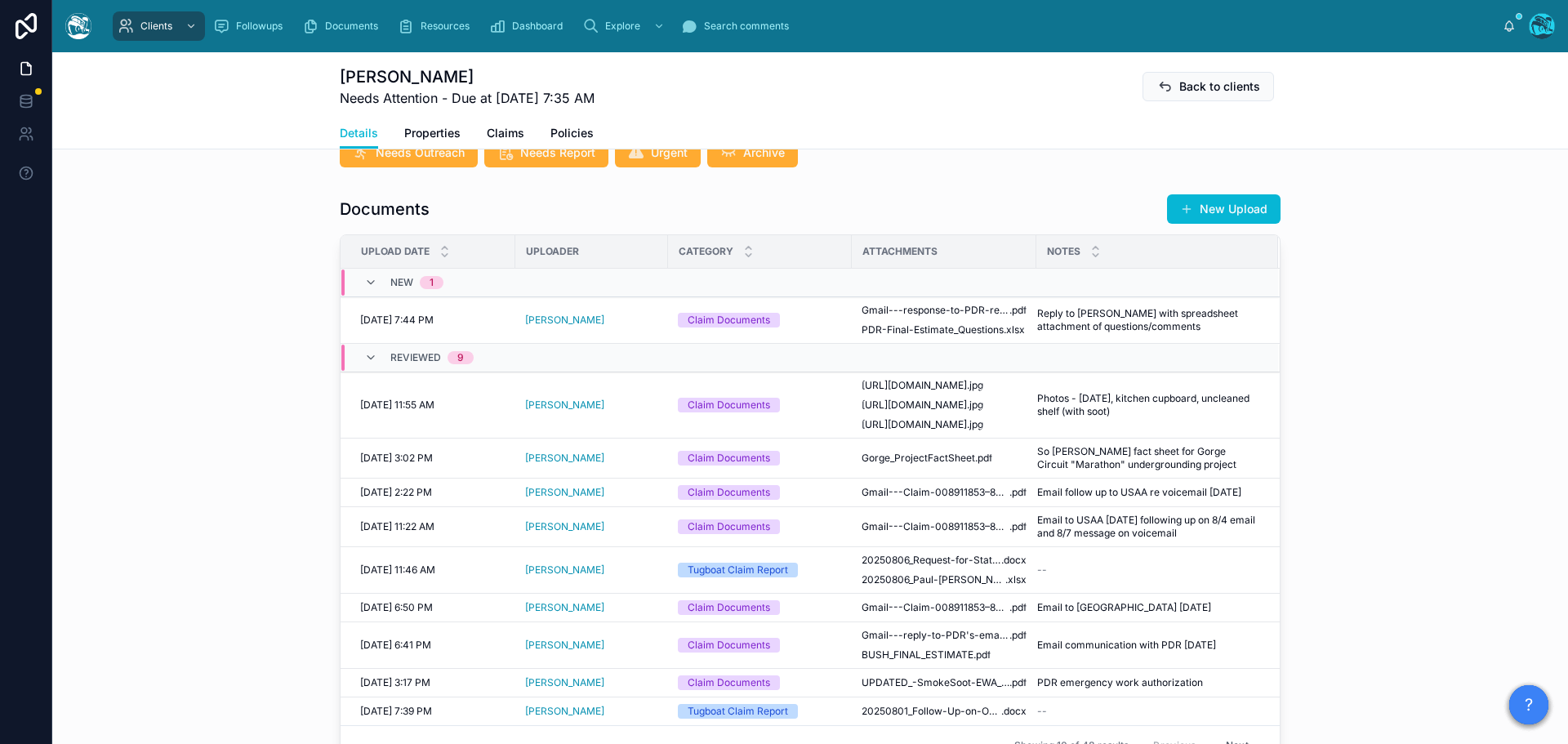
scroll to position [571, 0]
click at [939, 327] on span "PDR-Final-Estimate_Questions" at bounding box center [933, 331] width 142 height 13
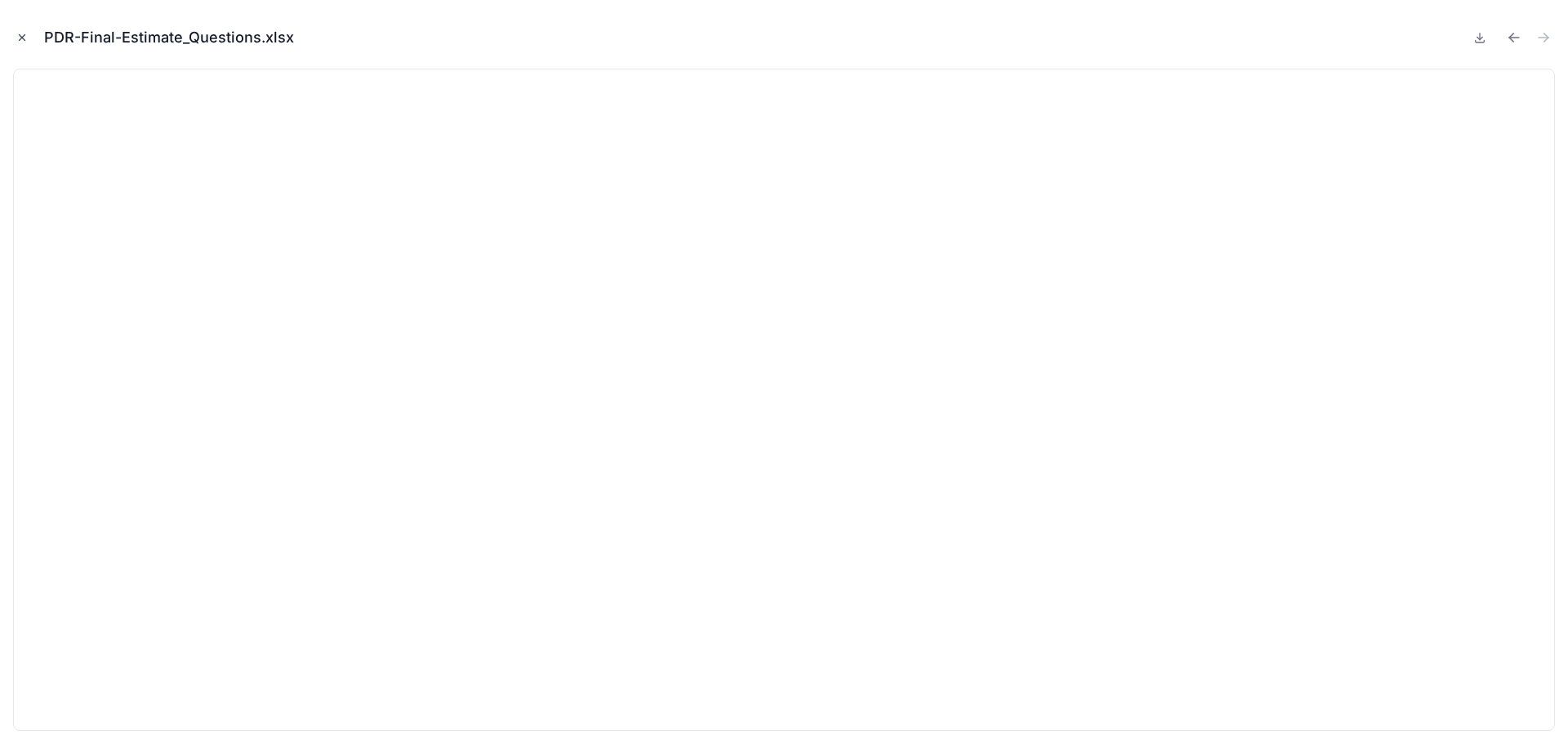
click at [22, 34] on icon "Close modal" at bounding box center [22, 38] width 11 height 11
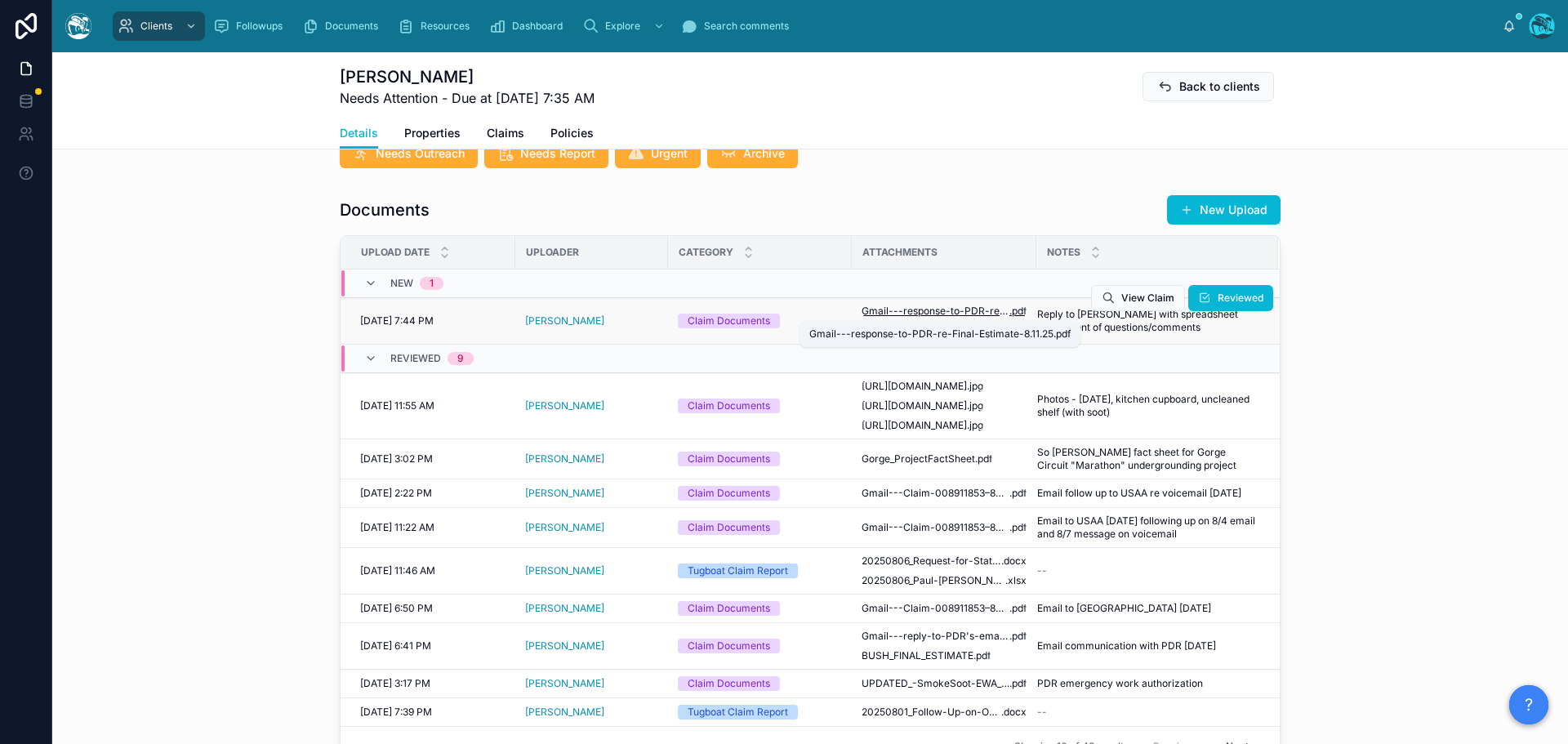
click at [919, 310] on span "Gmail---response-to-PDR-re-Final-Estimate-8.11.25" at bounding box center [935, 311] width 148 height 13
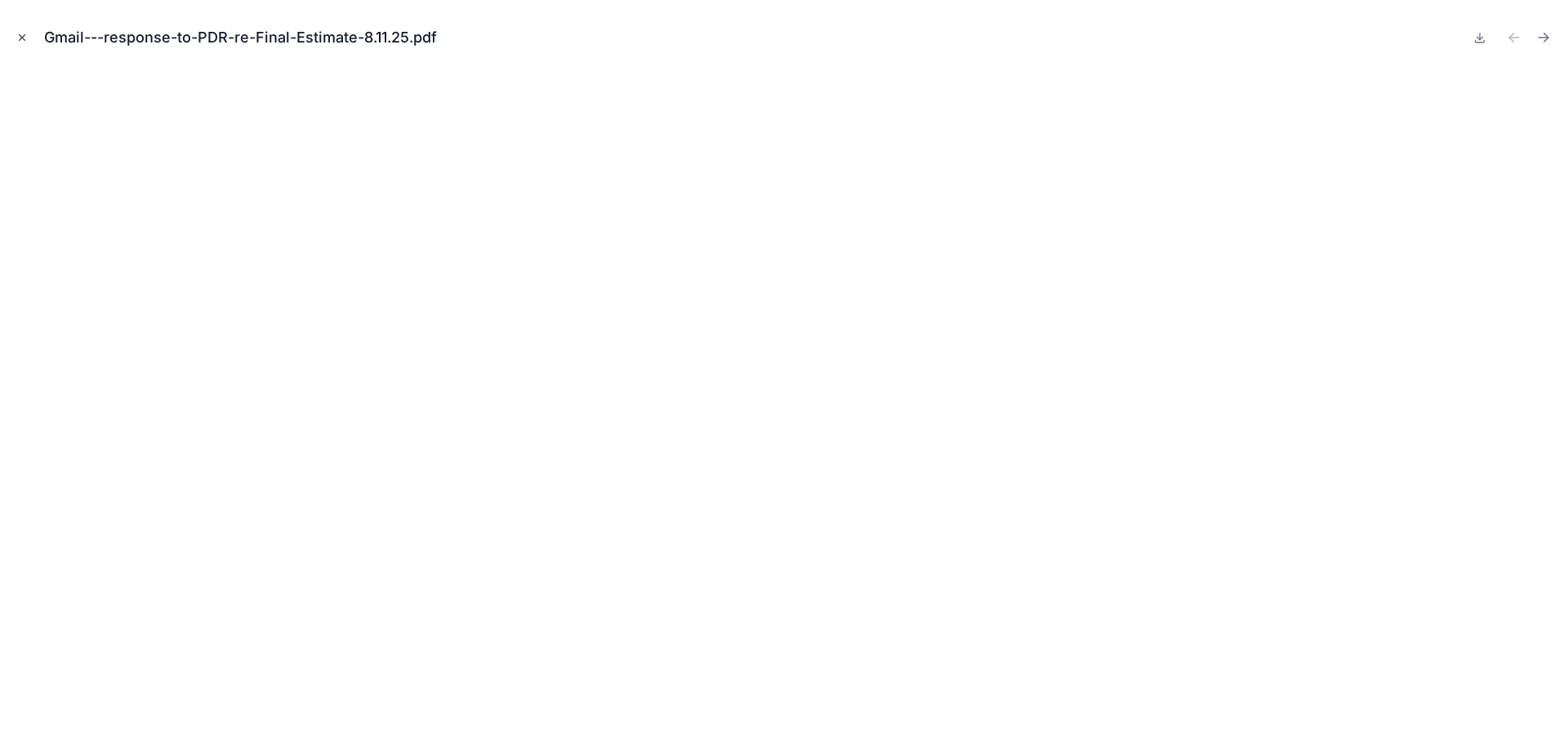
click at [22, 36] on icon "Close modal" at bounding box center [22, 38] width 11 height 11
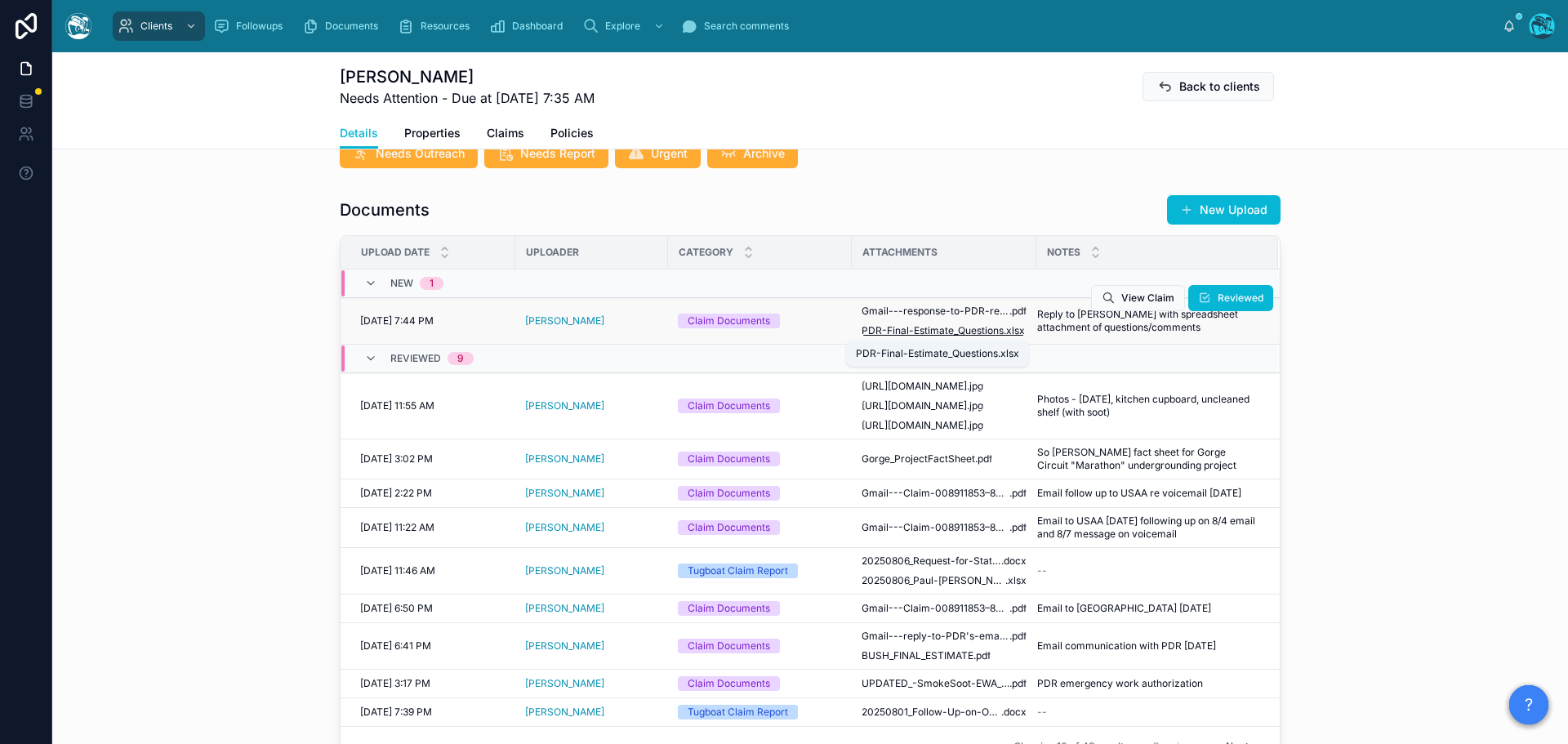
click at [912, 334] on span "PDR-Final-Estimate_Questions" at bounding box center [933, 331] width 142 height 13
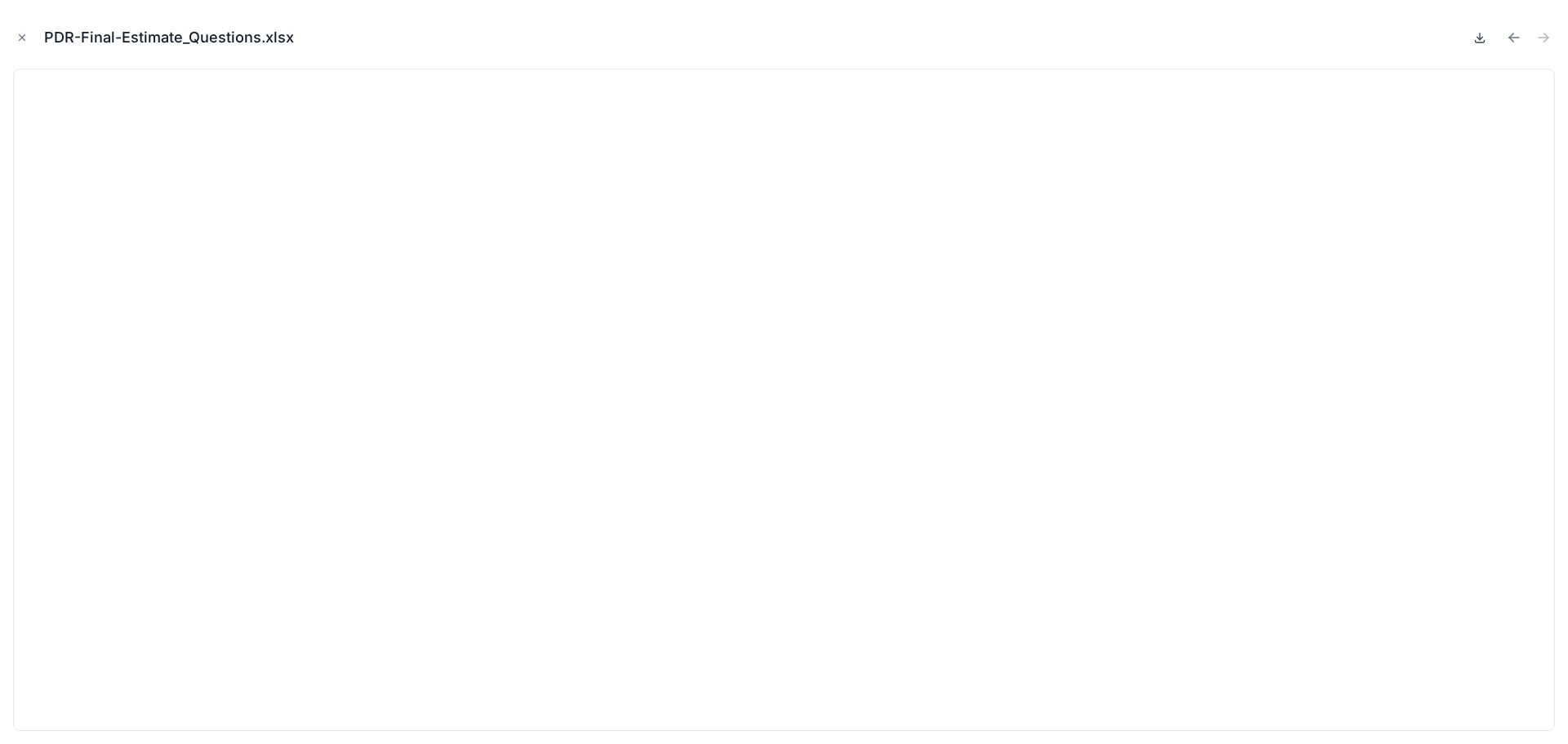
click at [1480, 39] on icon at bounding box center [1480, 37] width 0 height 7
drag, startPoint x: 17, startPoint y: 31, endPoint x: 39, endPoint y: 58, distance: 34.8
click at [17, 31] on button "Close modal" at bounding box center [22, 38] width 18 height 18
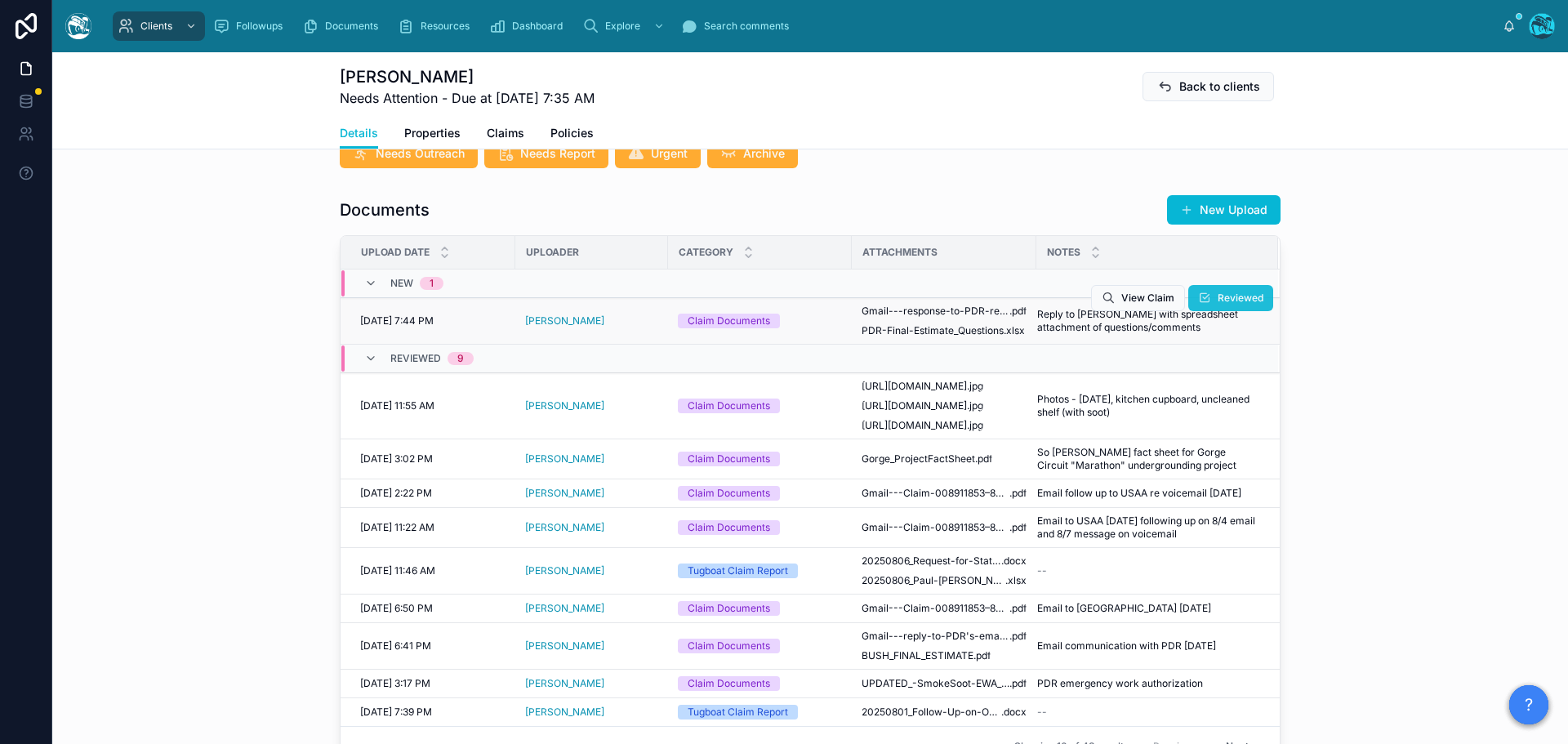
click at [1203, 297] on icon at bounding box center [1205, 298] width 13 height 13
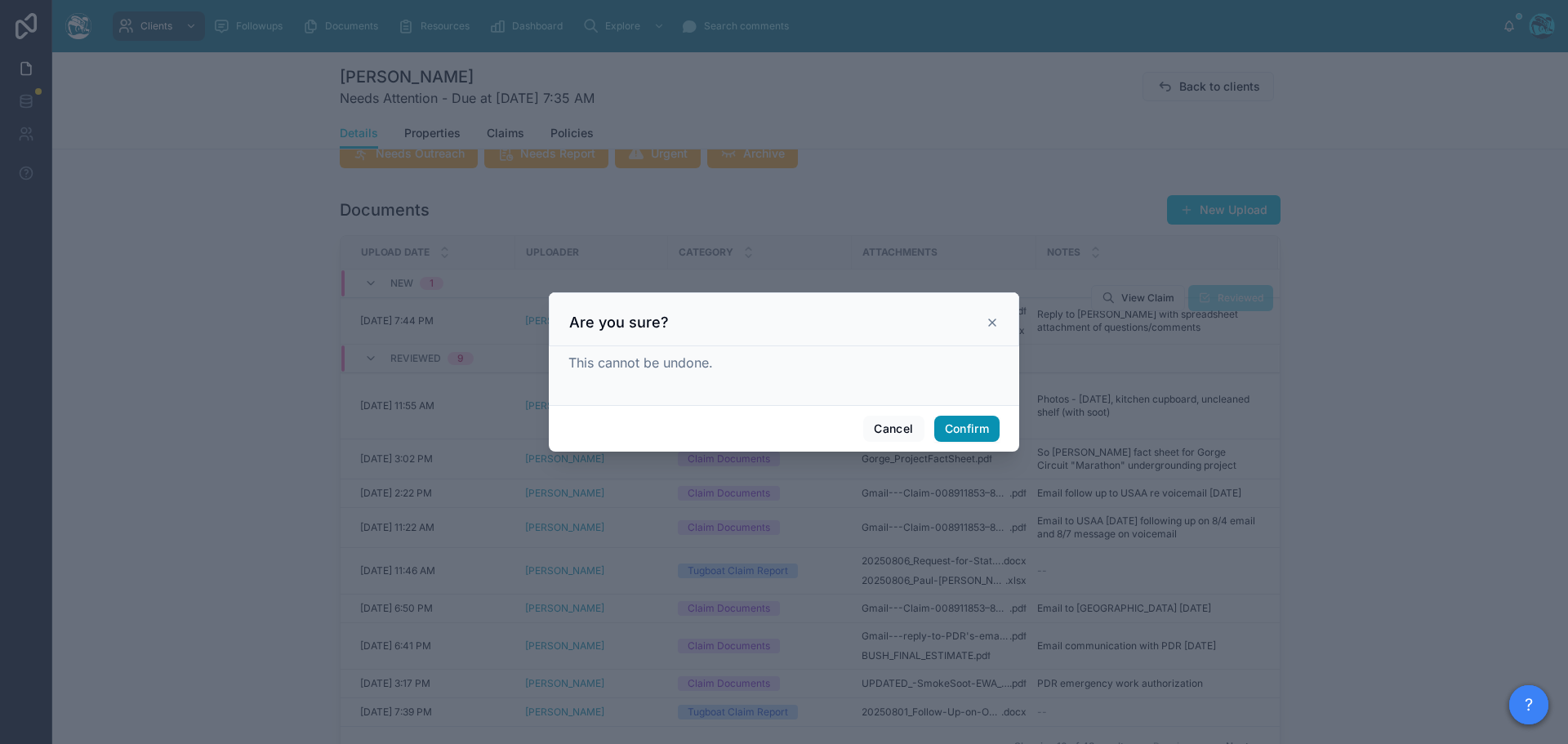
click at [962, 426] on button "Confirm" at bounding box center [966, 429] width 65 height 26
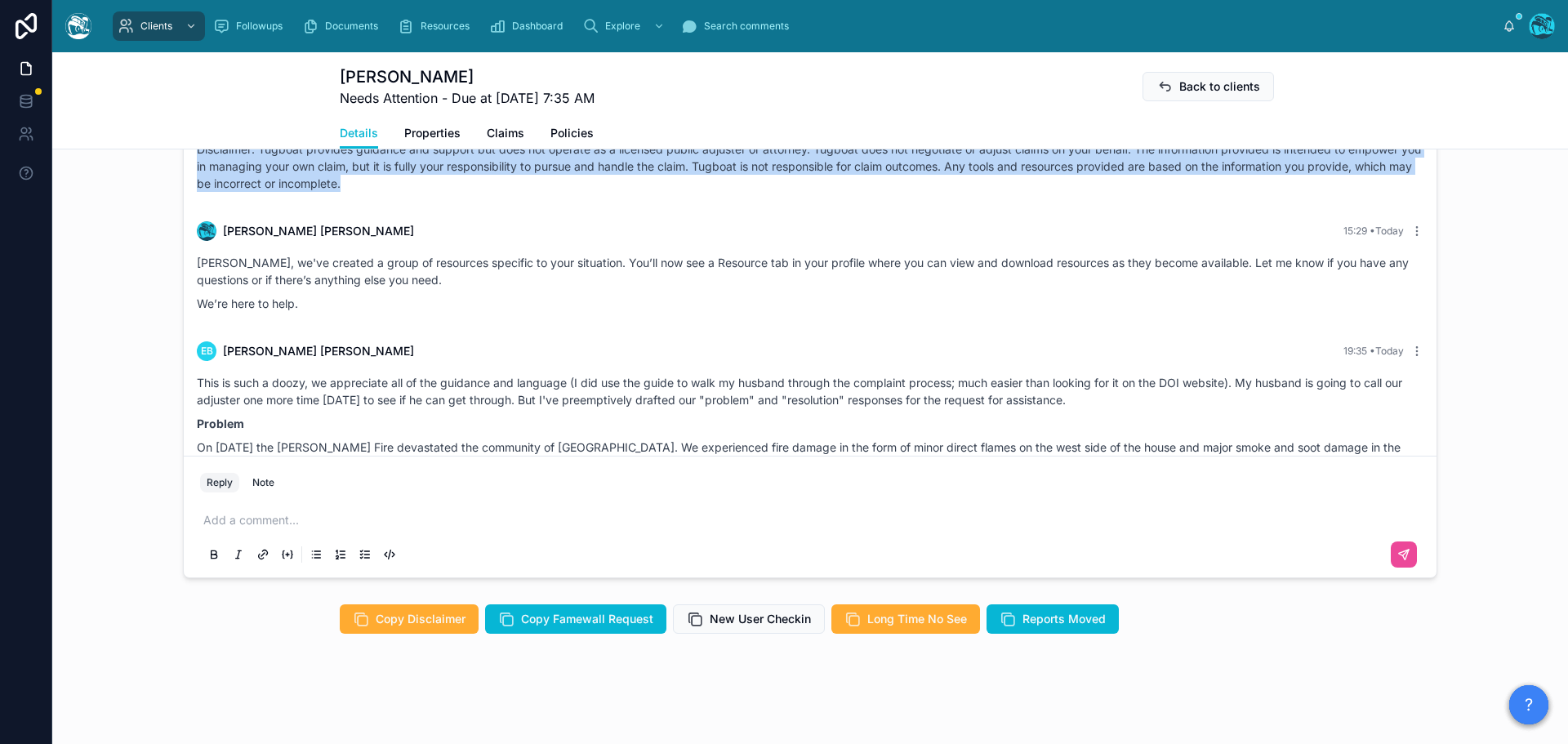
scroll to position [1473, 0]
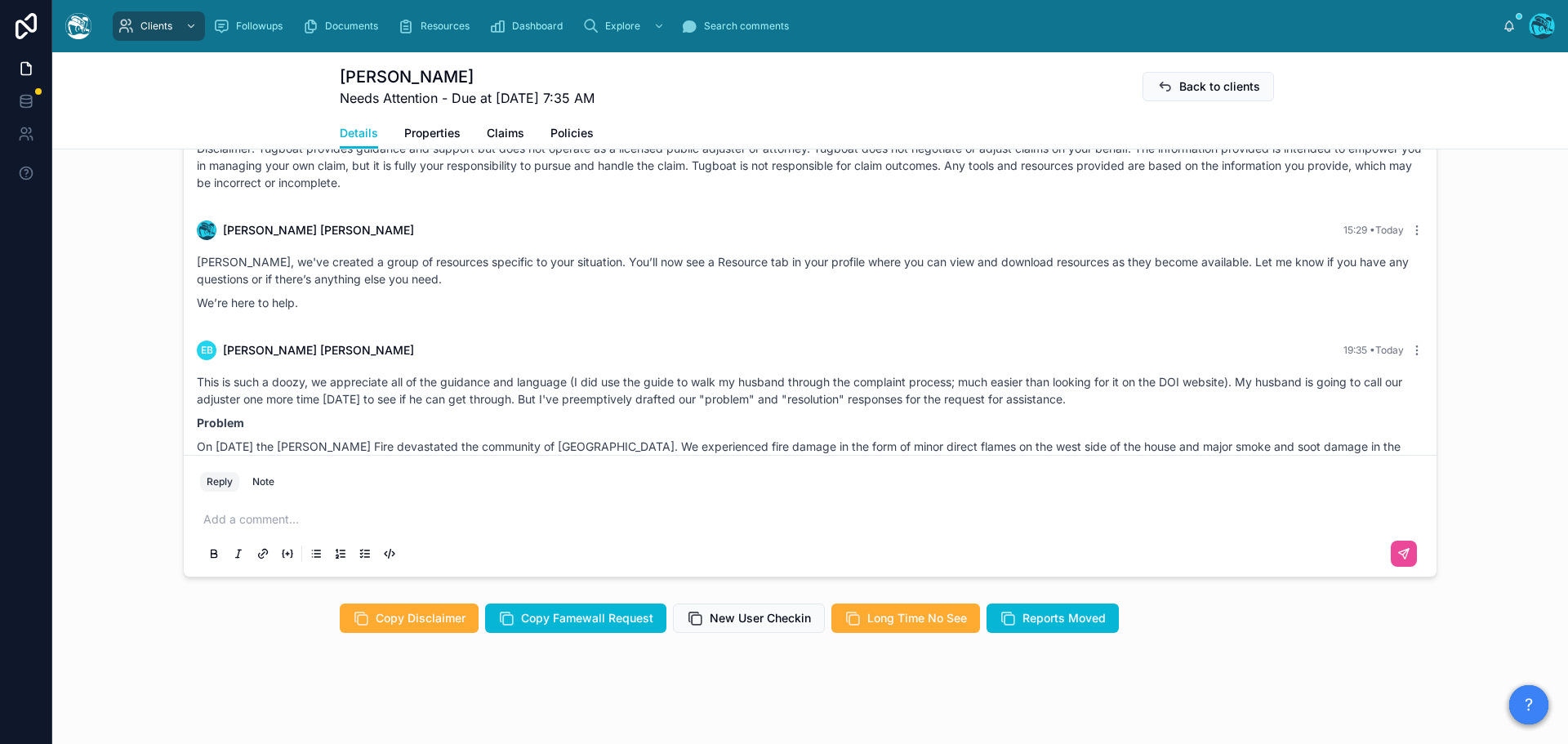
click at [247, 516] on p at bounding box center [813, 520] width 1220 height 16
click at [649, 516] on p "**********" at bounding box center [813, 520] width 1220 height 16
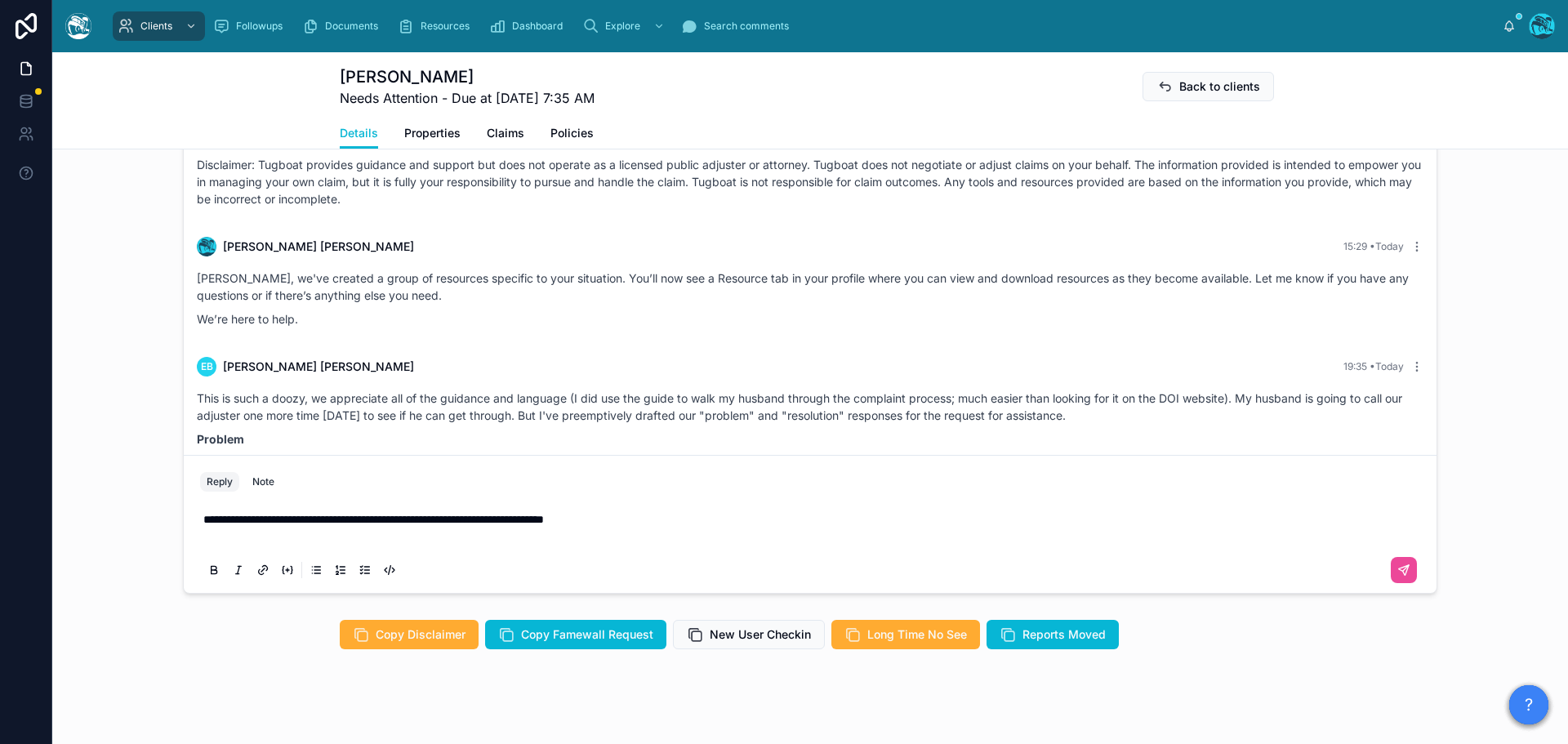
scroll to position [1441, 0]
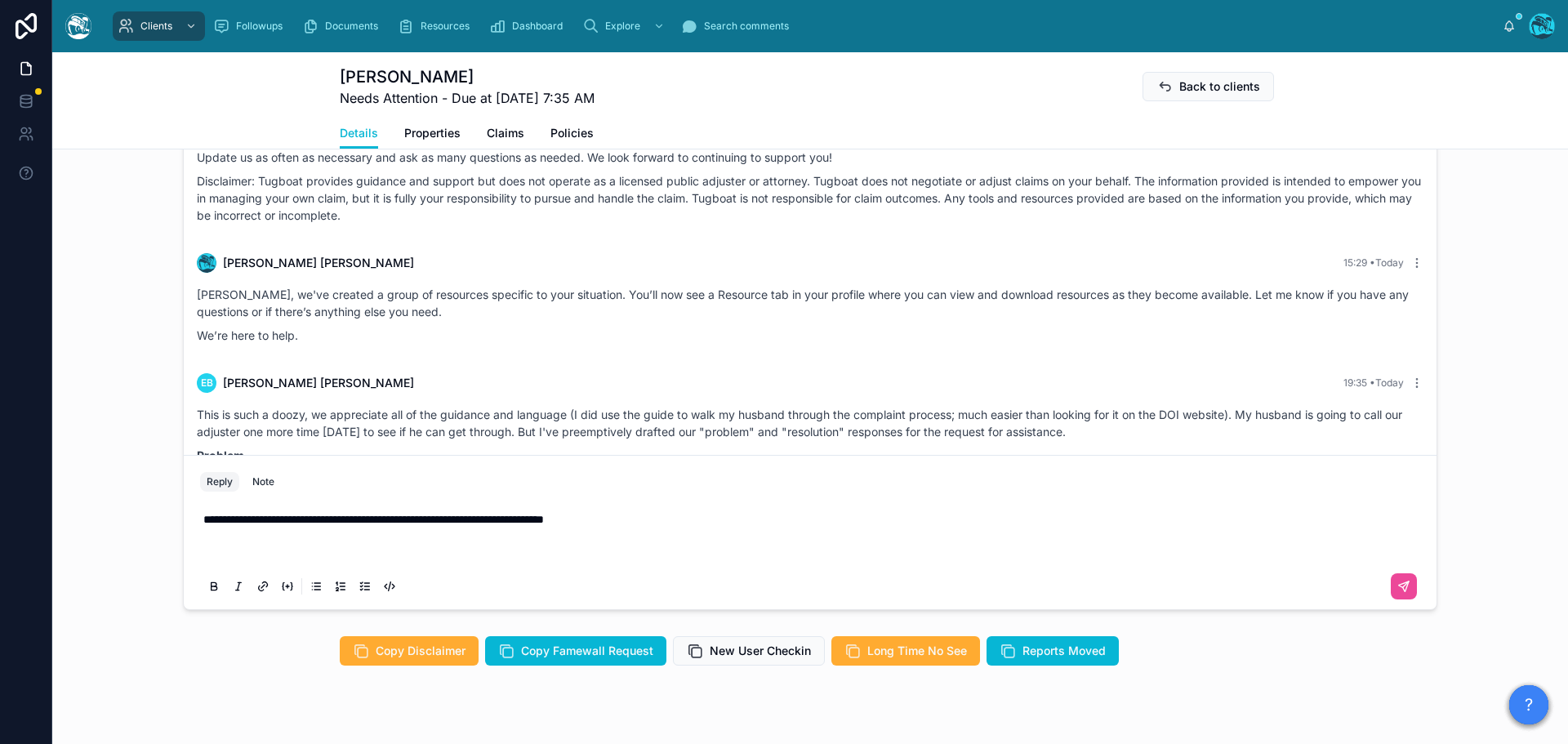
click at [253, 552] on p "**********" at bounding box center [813, 536] width 1220 height 49
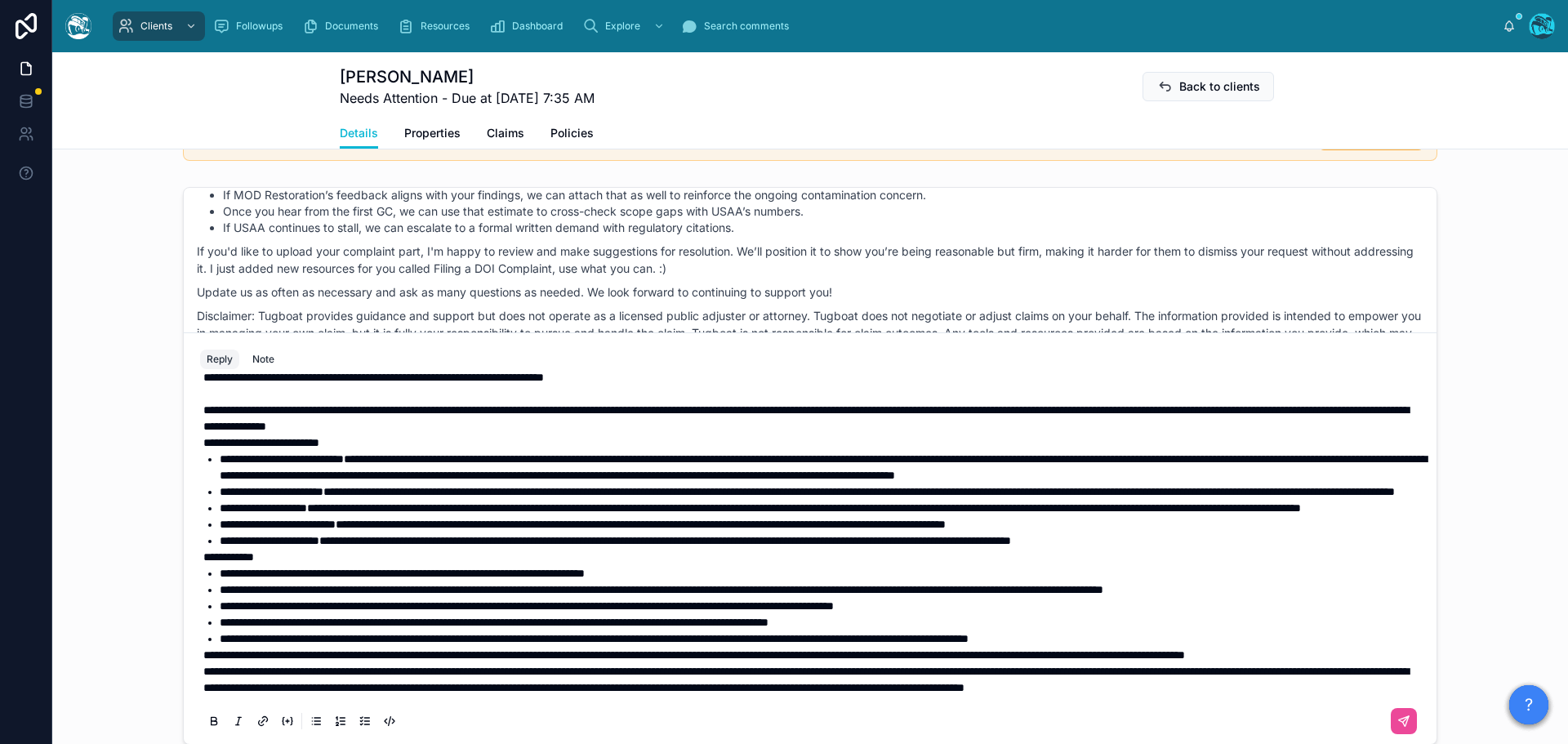
scroll to position [82, 0]
click at [203, 551] on strong "**********" at bounding box center [228, 557] width 51 height 11
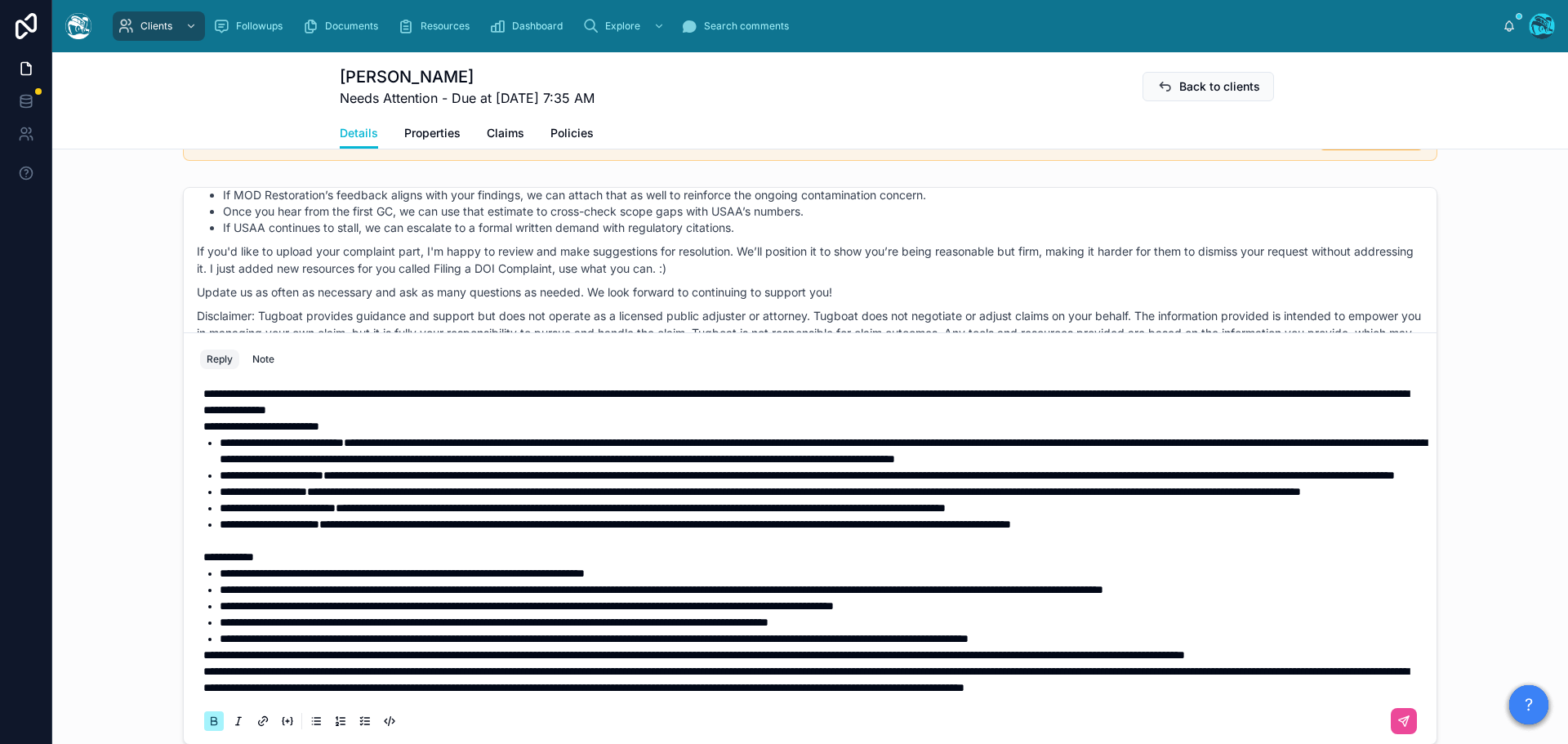
scroll to position [118, 0]
click at [203, 649] on span "**********" at bounding box center [693, 655] width 981 height 11
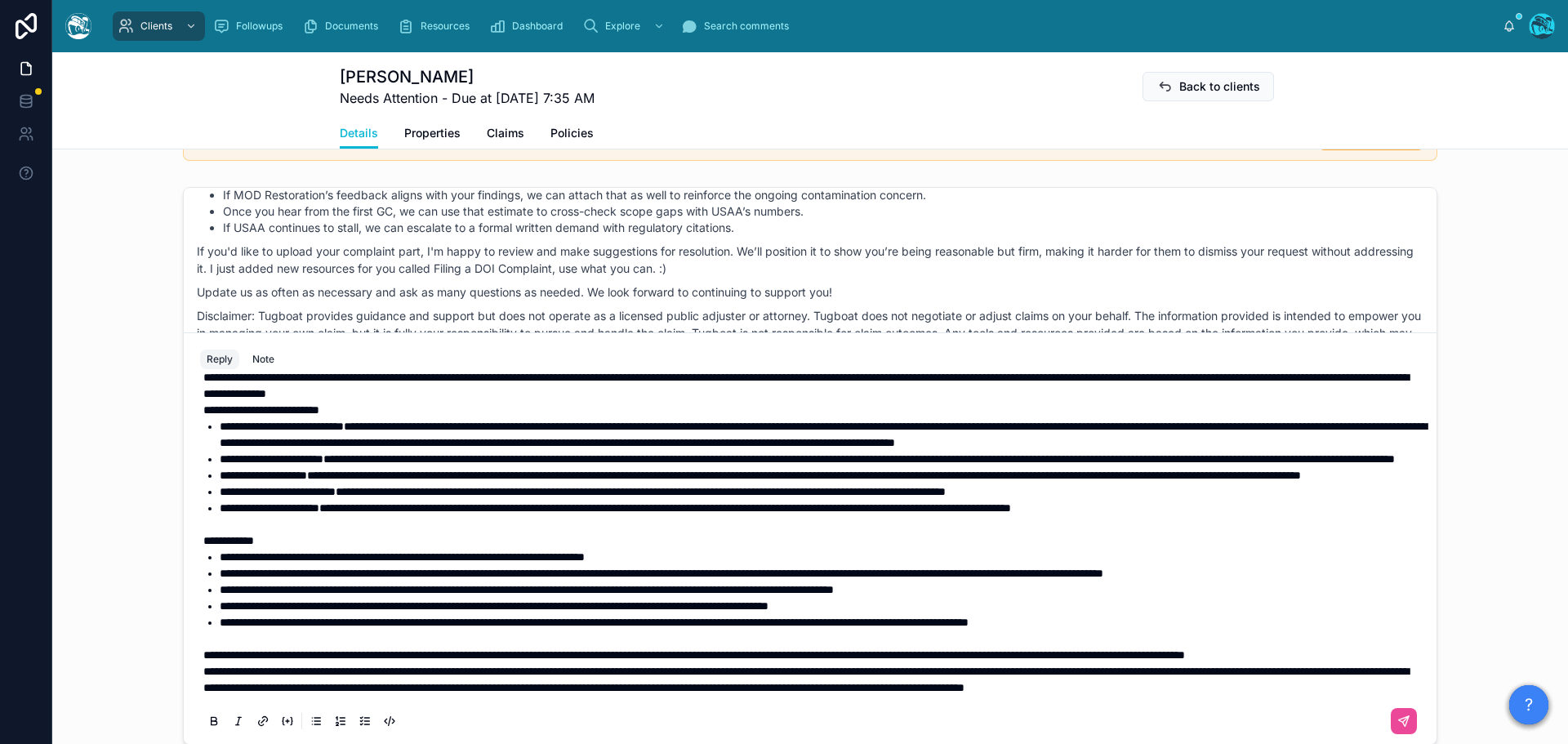
click at [203, 665] on span "**********" at bounding box center [805, 679] width 1205 height 28
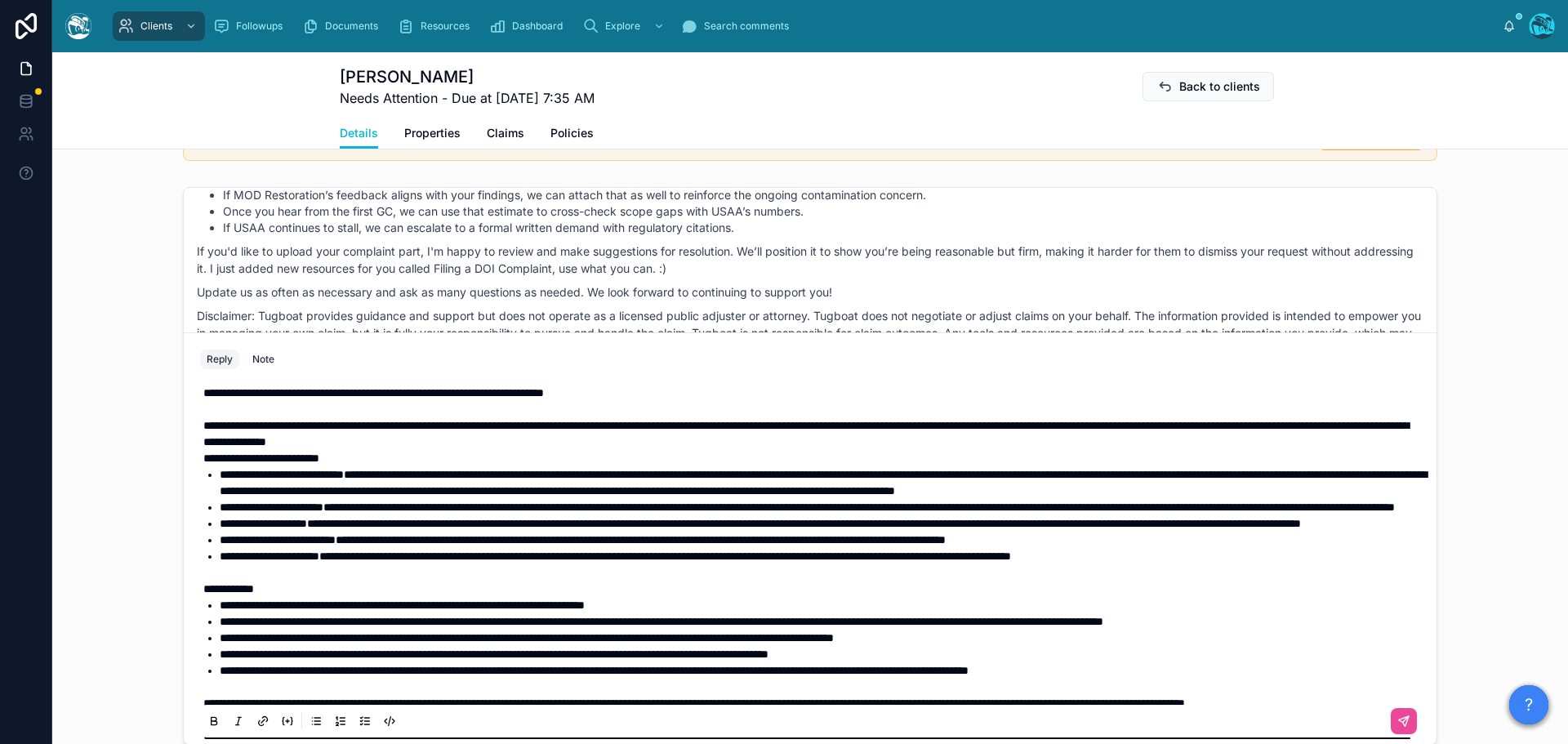
scroll to position [0, 0]
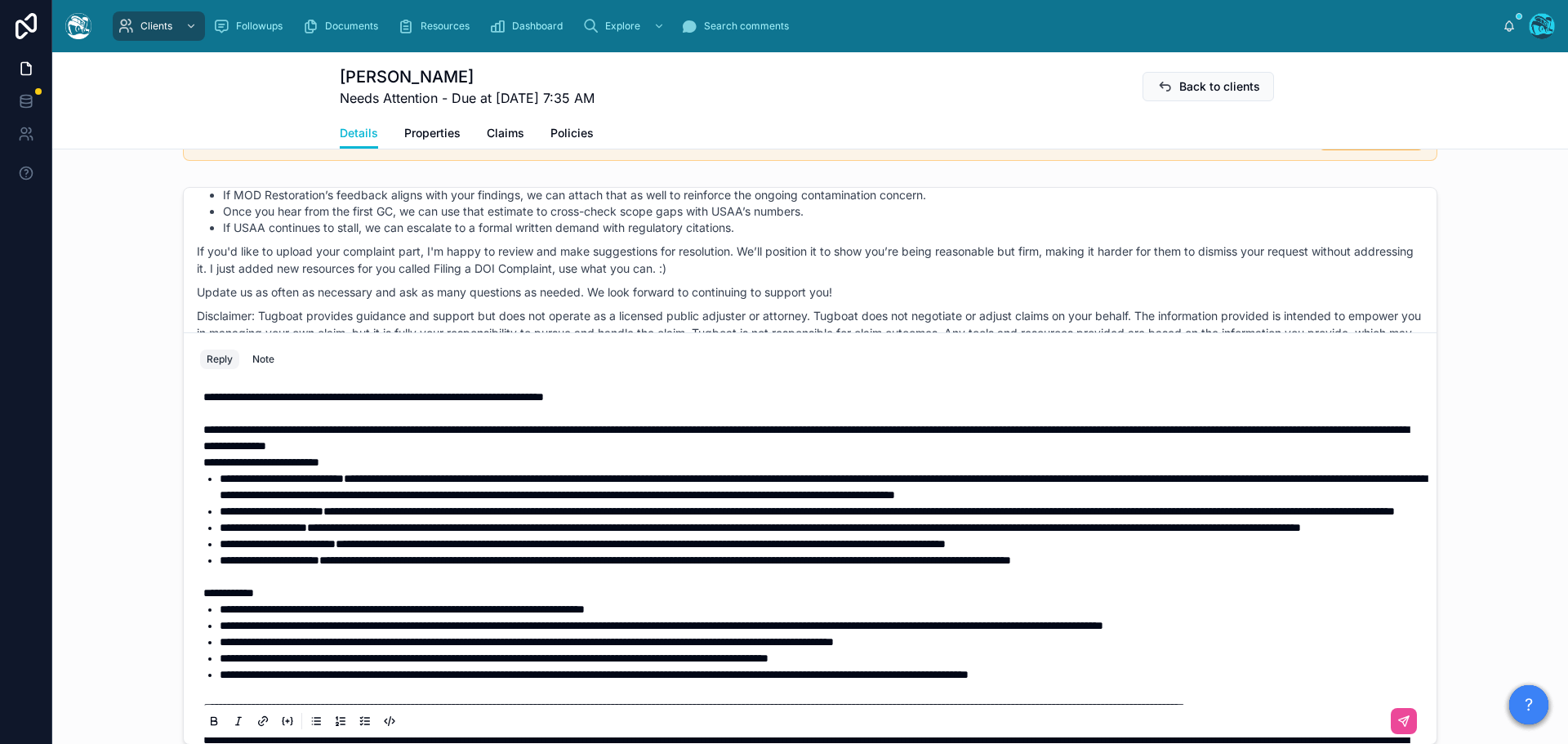
click at [203, 399] on span "**********" at bounding box center [373, 397] width 340 height 11
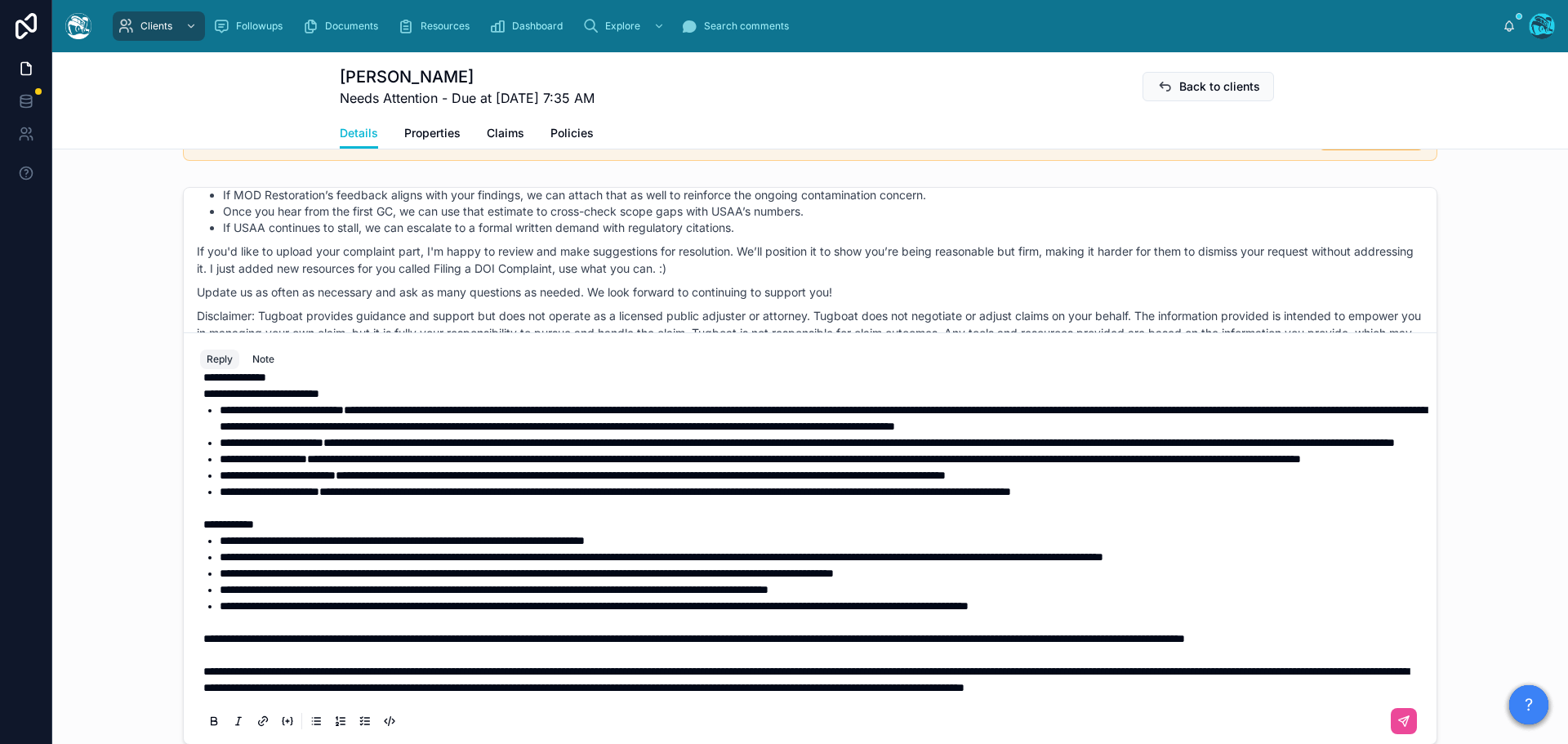
scroll to position [164, 0]
drag, startPoint x: 1387, startPoint y: 719, endPoint x: 1405, endPoint y: 705, distance: 22.8
click at [1403, 719] on icon at bounding box center [1405, 719] width 6 height 6
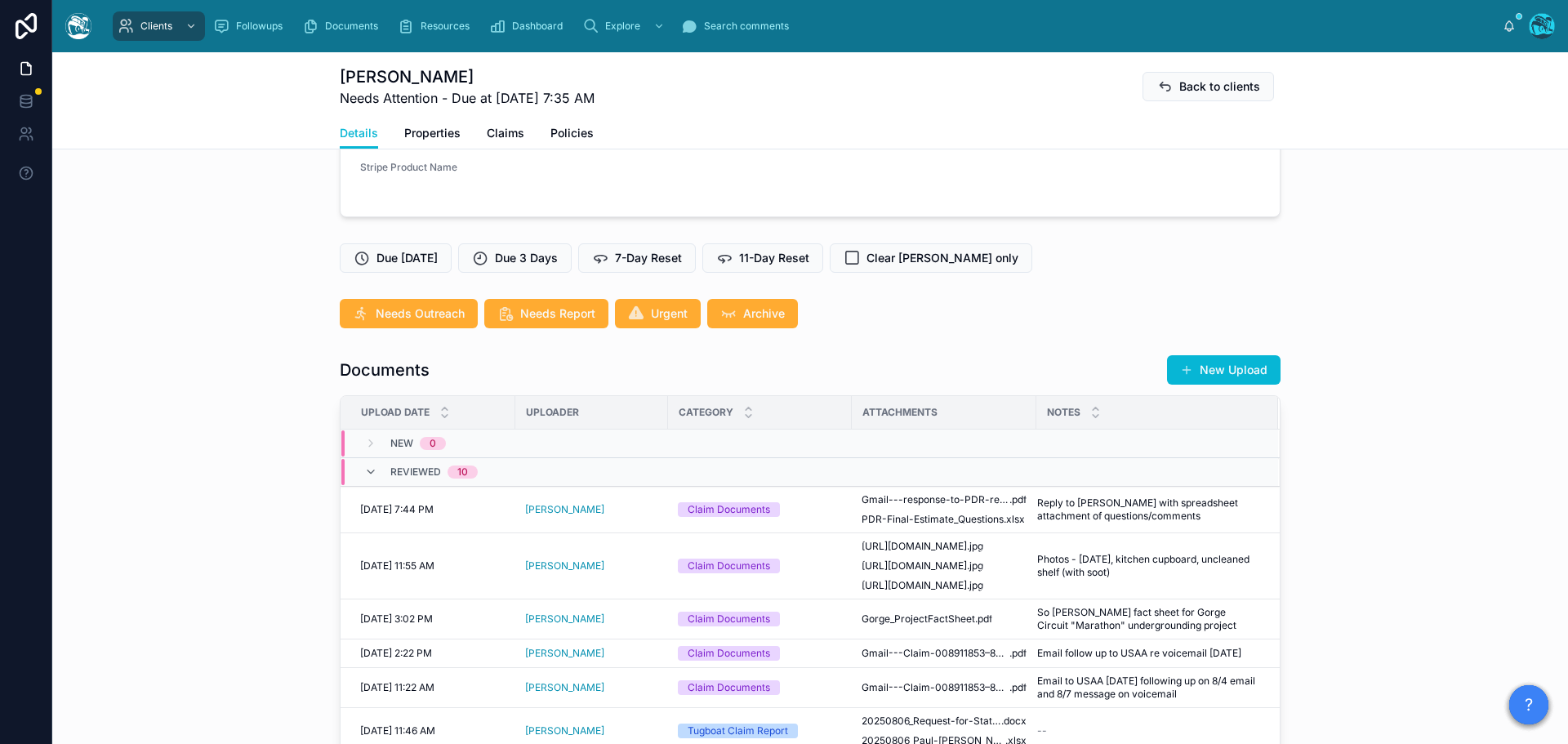
scroll to position [418, 0]
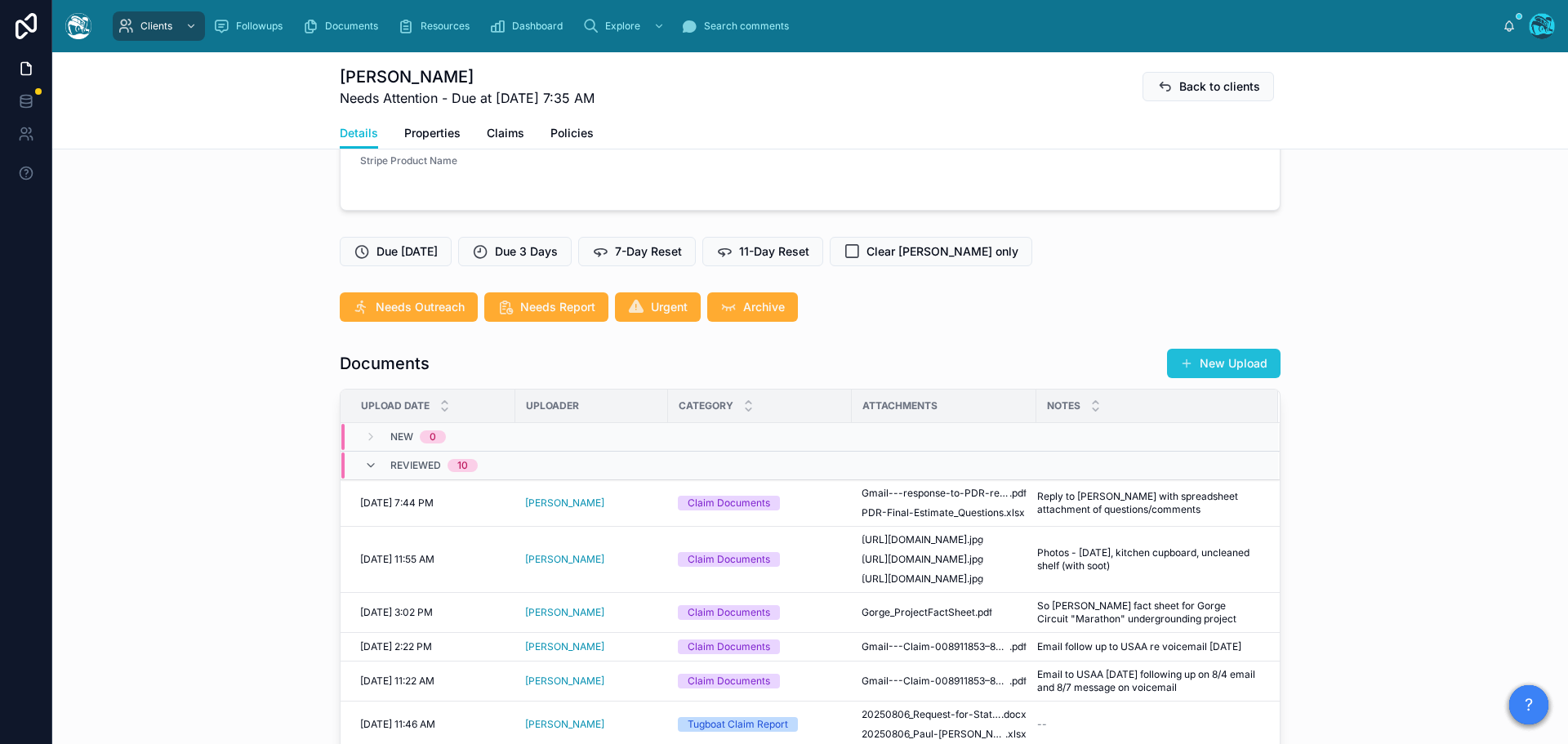
click at [1239, 362] on button "New Upload" at bounding box center [1223, 363] width 114 height 29
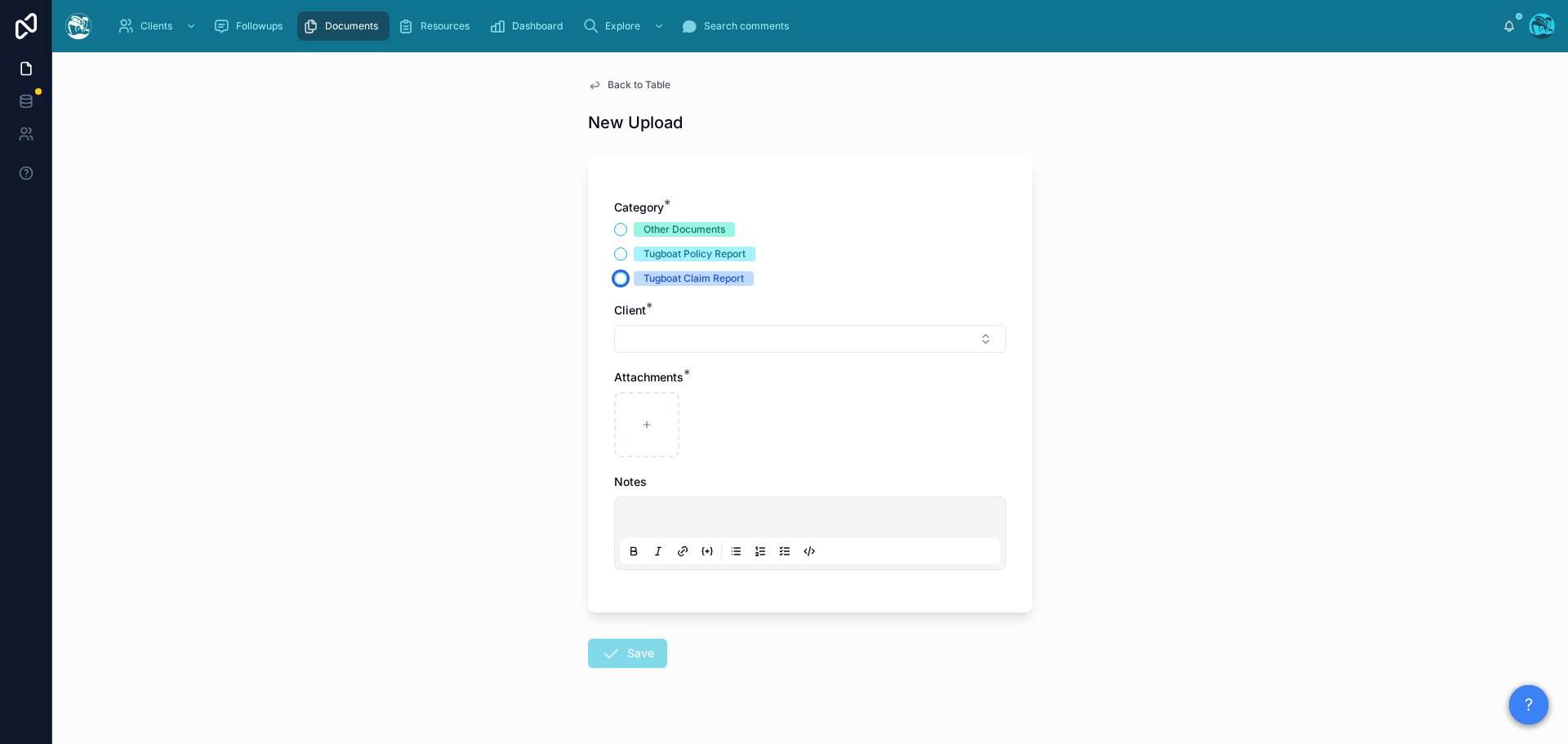
click at [614, 277] on button "Tugboat Claim Report" at bounding box center [620, 278] width 13 height 13
click at [651, 340] on button "Select Button" at bounding box center [809, 339] width 392 height 28
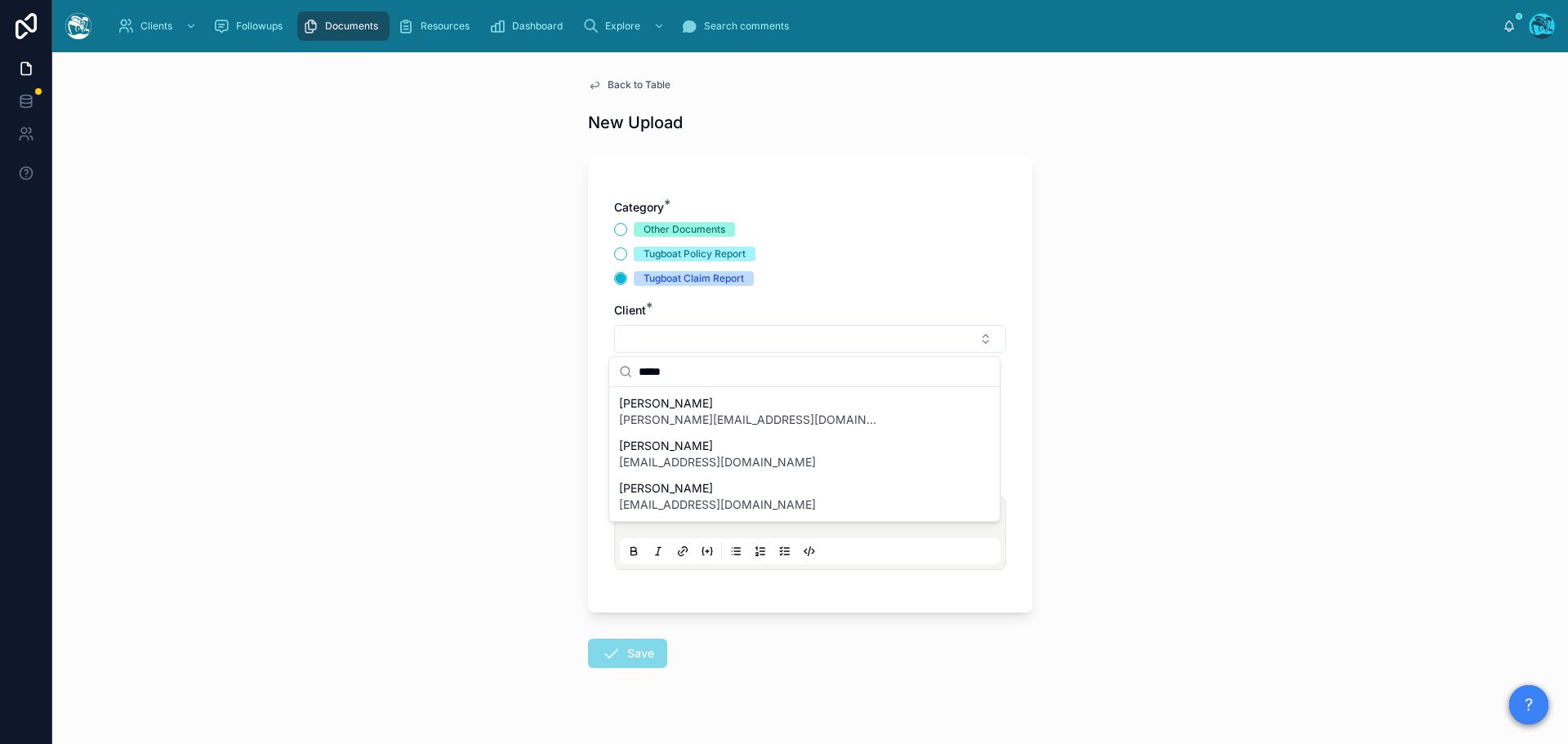
drag, startPoint x: 676, startPoint y: 372, endPoint x: 614, endPoint y: 372, distance: 62.0
click at [614, 372] on div "*****" at bounding box center [804, 372] width 390 height 30
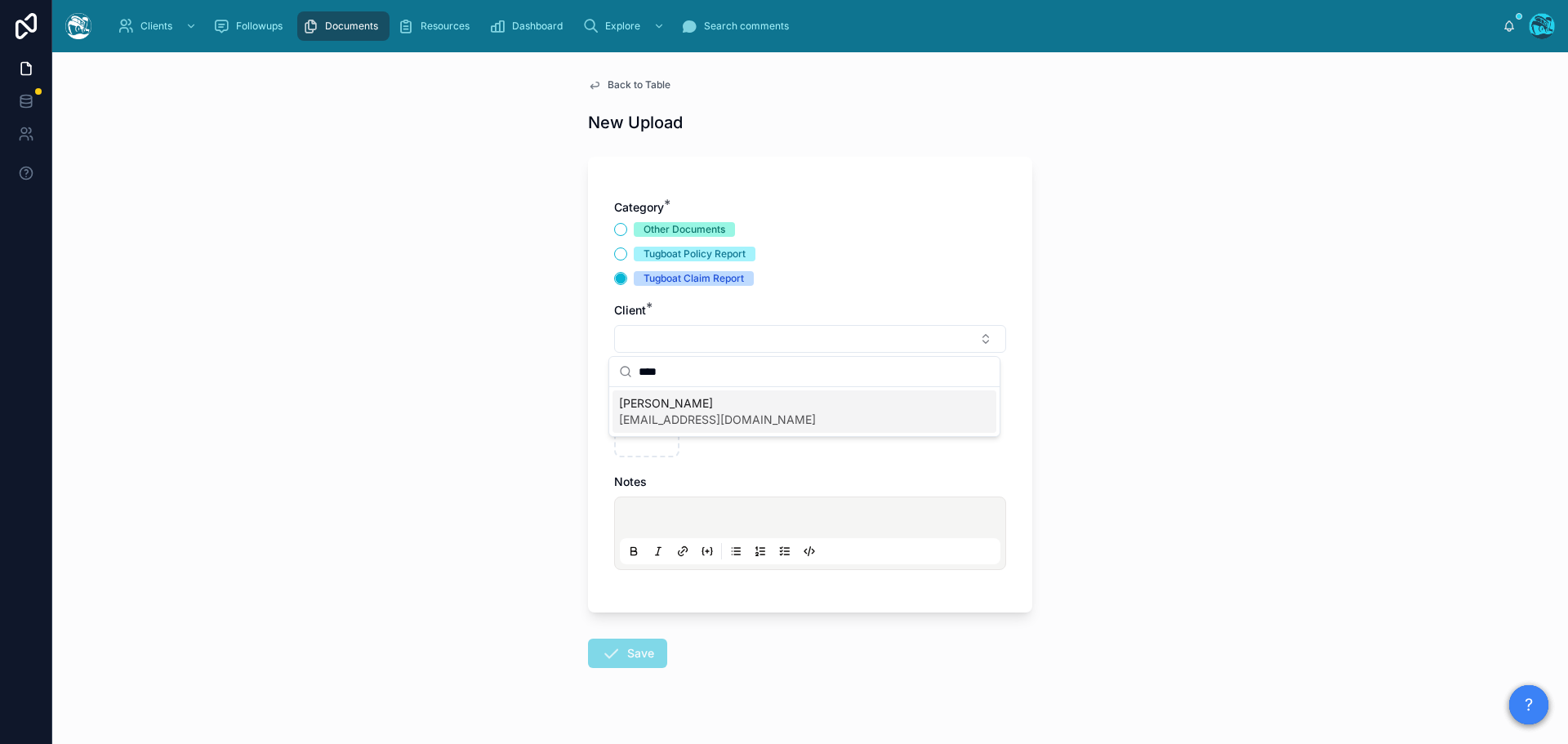
type input "****"
click at [642, 418] on span "[EMAIL_ADDRESS][DOMAIN_NAME]" at bounding box center [717, 420] width 196 height 16
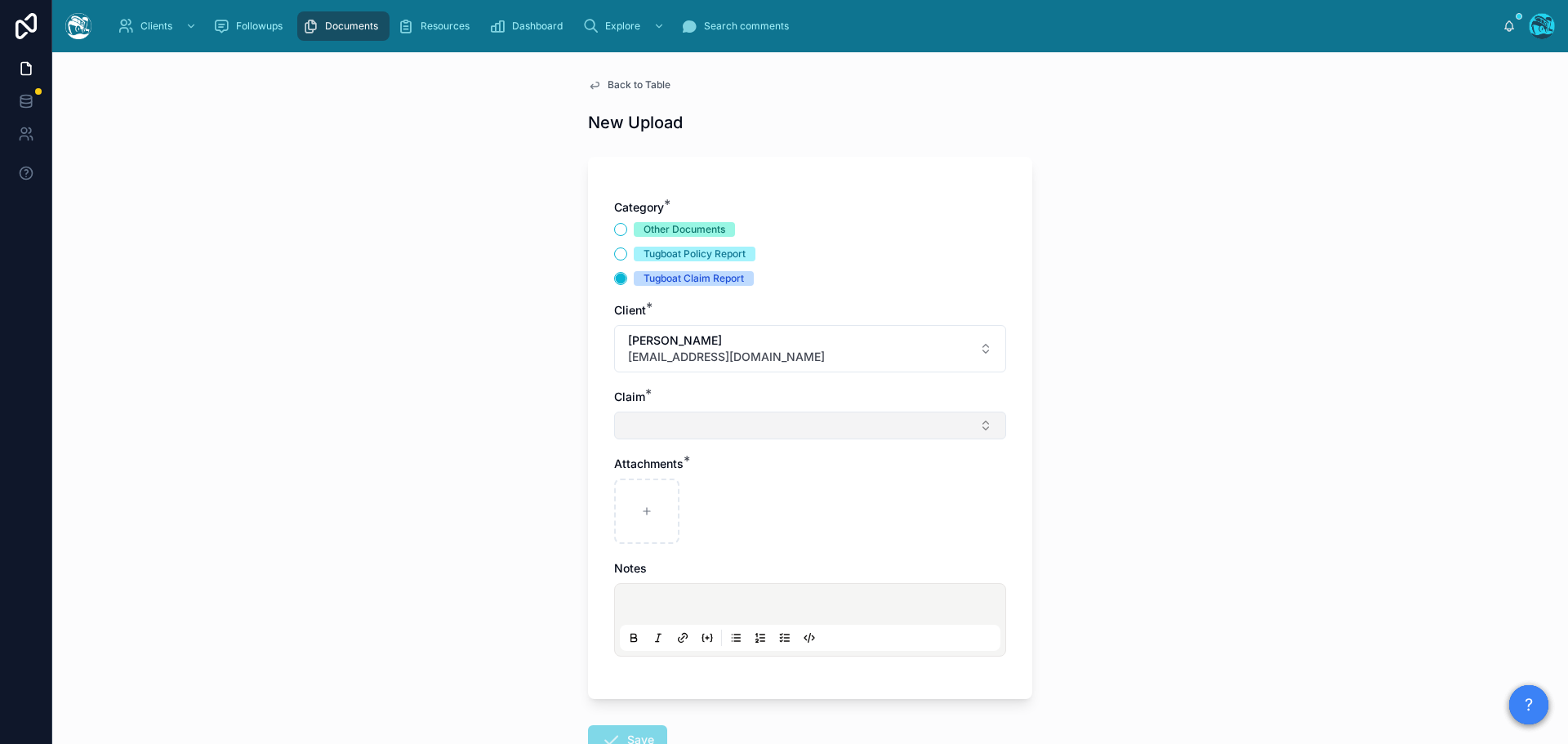
click at [638, 423] on button "Select Button" at bounding box center [809, 426] width 392 height 28
click at [647, 492] on span "[PERSON_NAME] Fire 2025" at bounding box center [693, 490] width 149 height 16
click at [646, 510] on icon at bounding box center [647, 515] width 11 height 11
type input "**********"
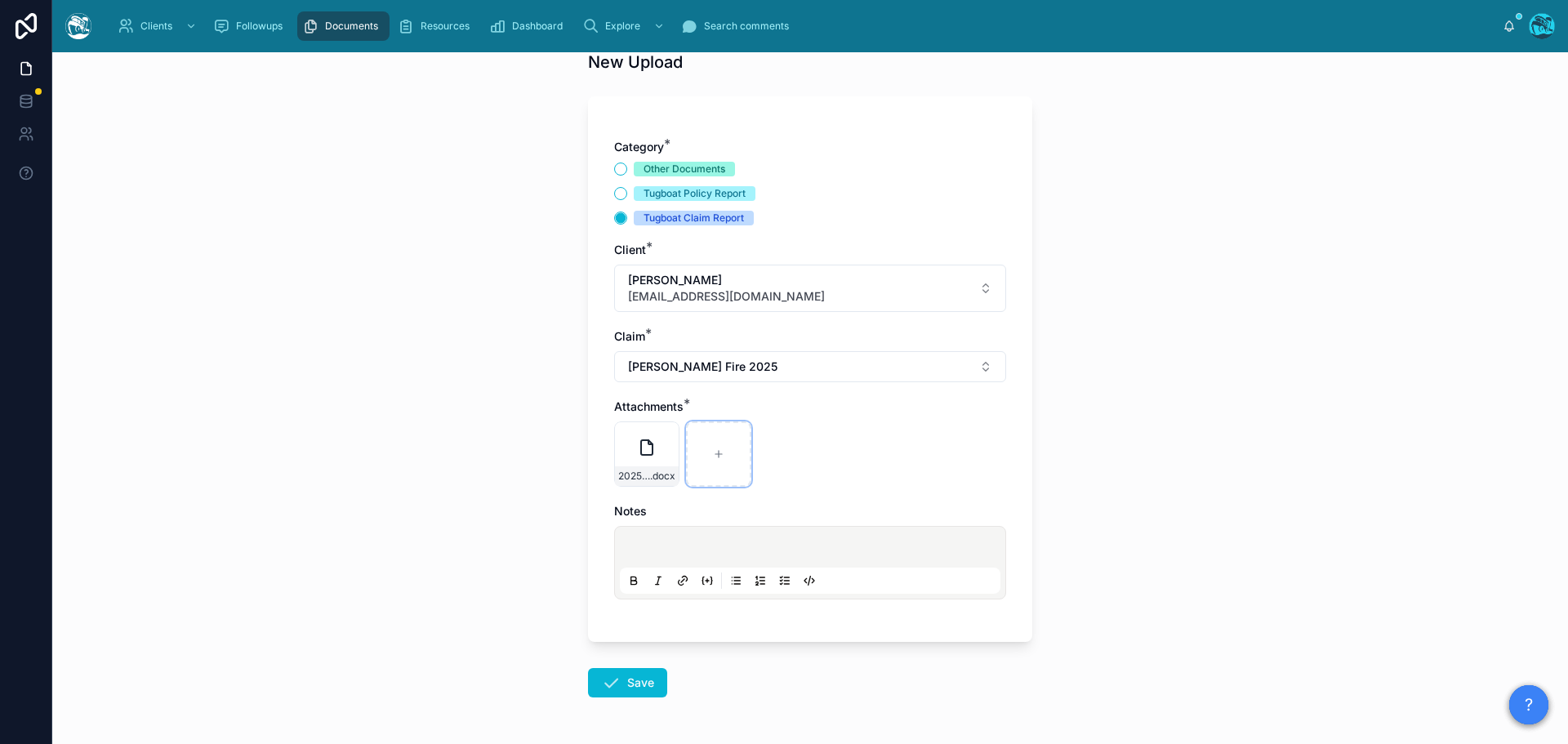
scroll to position [119, 0]
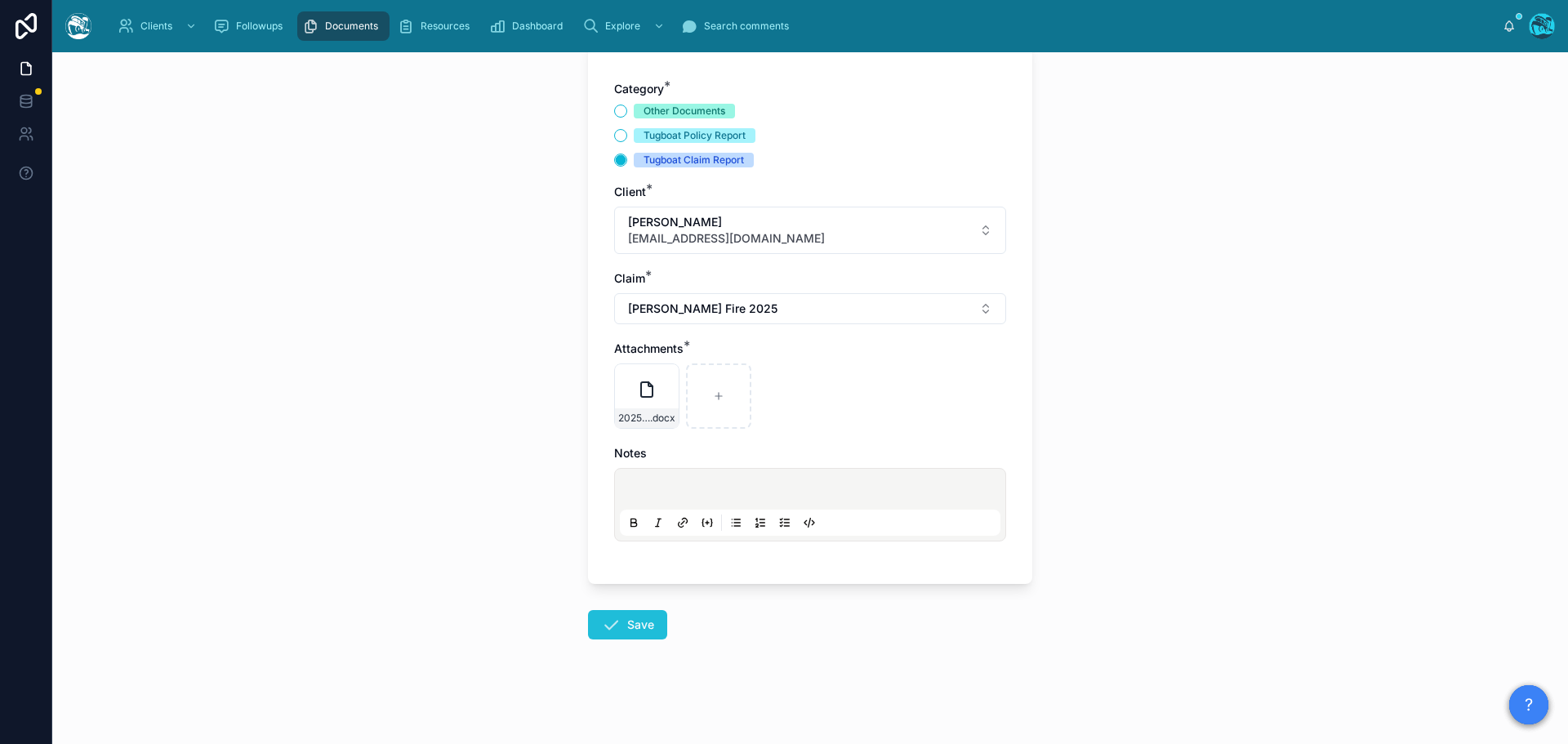
click at [614, 627] on icon at bounding box center [611, 625] width 20 height 20
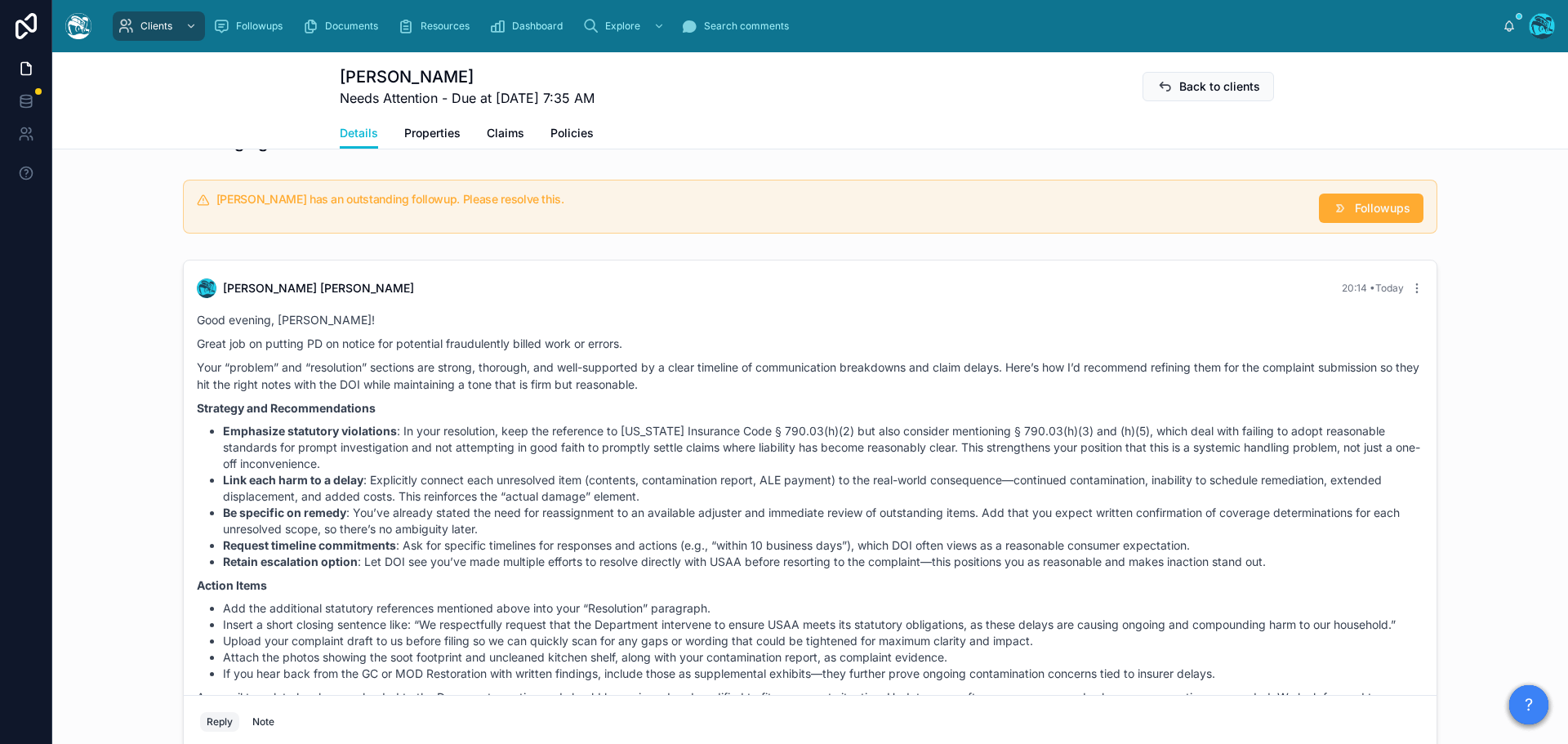
scroll to position [935, 0]
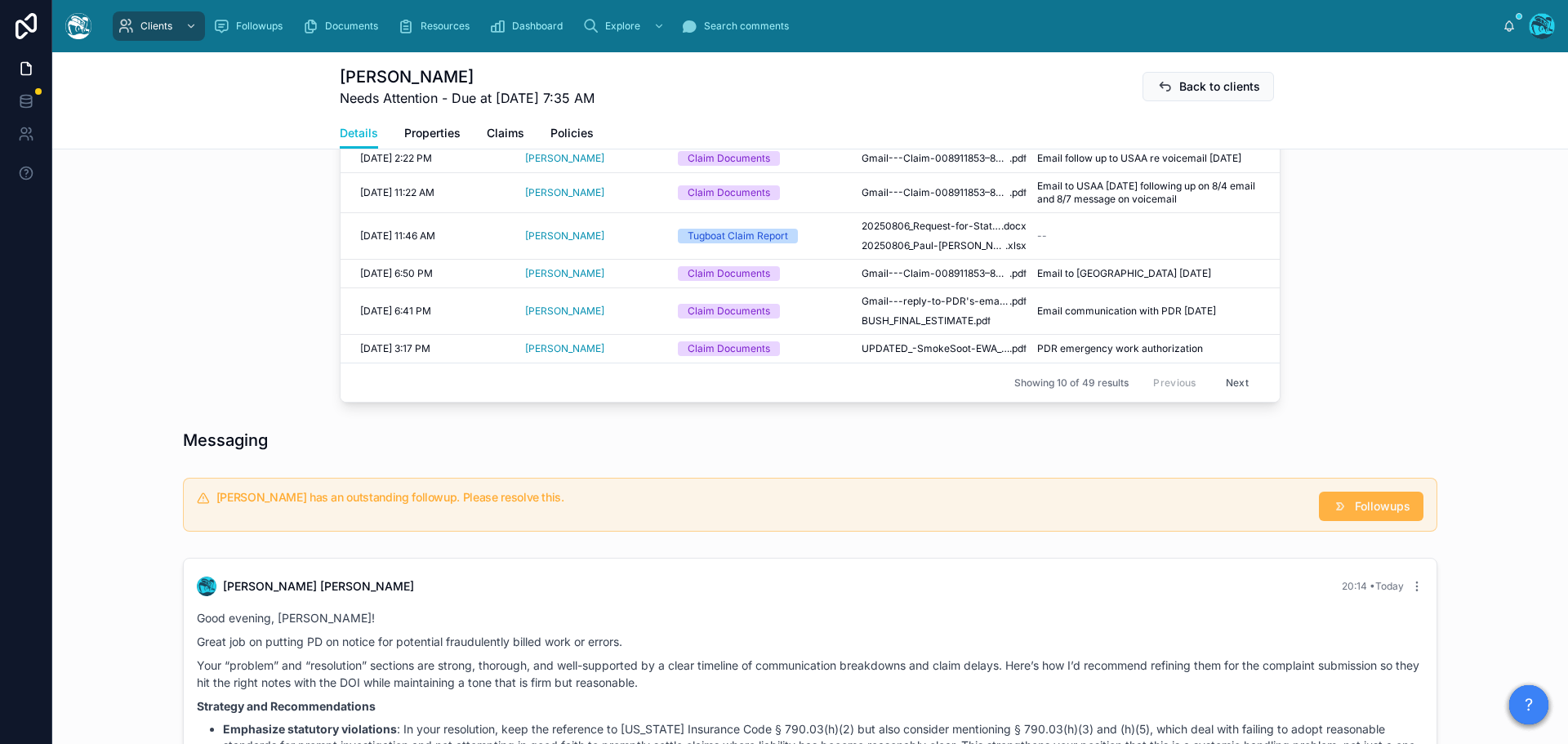
click at [1358, 498] on button "Followups" at bounding box center [1371, 507] width 105 height 29
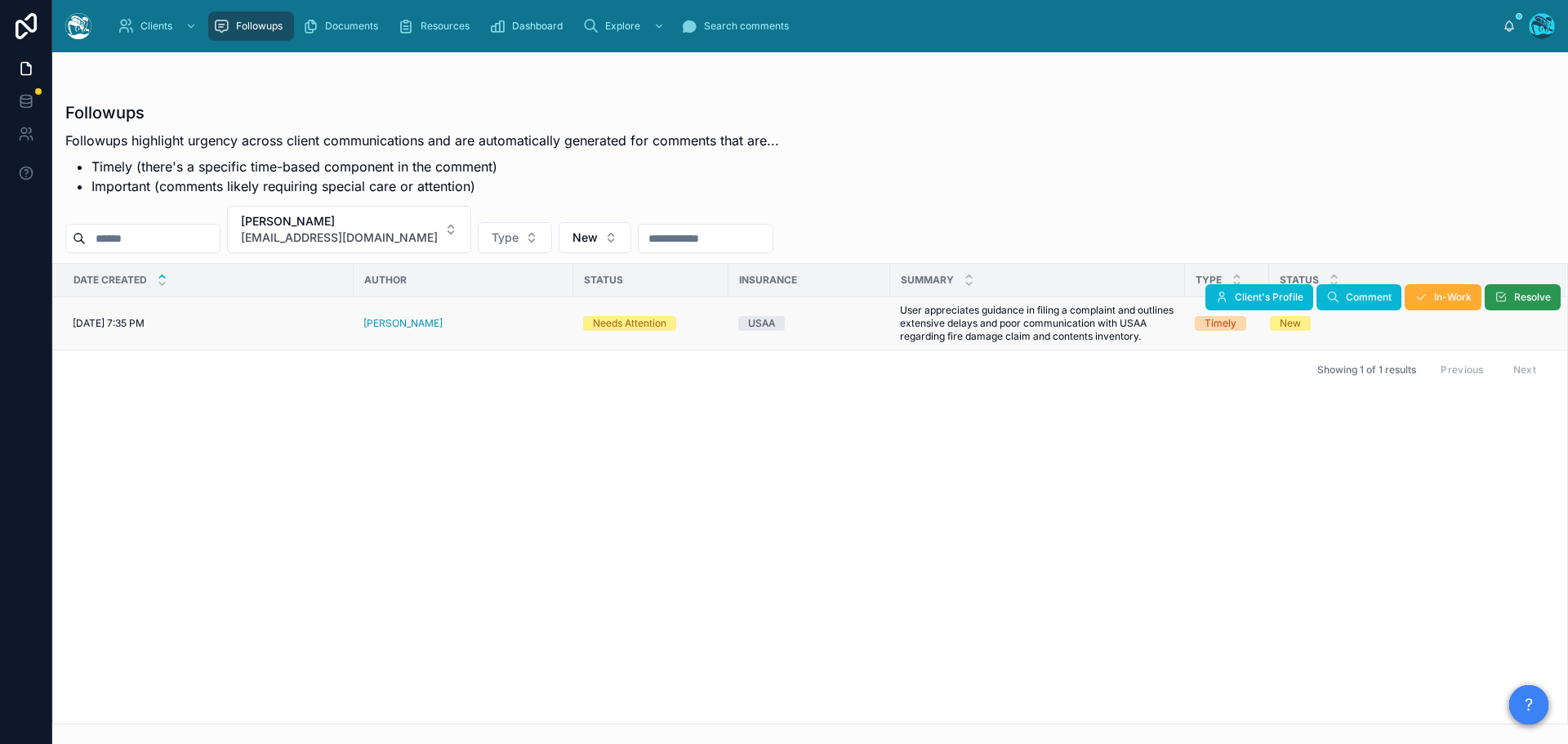
click at [1501, 296] on icon at bounding box center [1501, 297] width 13 height 13
click at [394, 223] on span "[PERSON_NAME]" at bounding box center [339, 221] width 196 height 16
click at [283, 301] on div "None" at bounding box center [349, 304] width 196 height 26
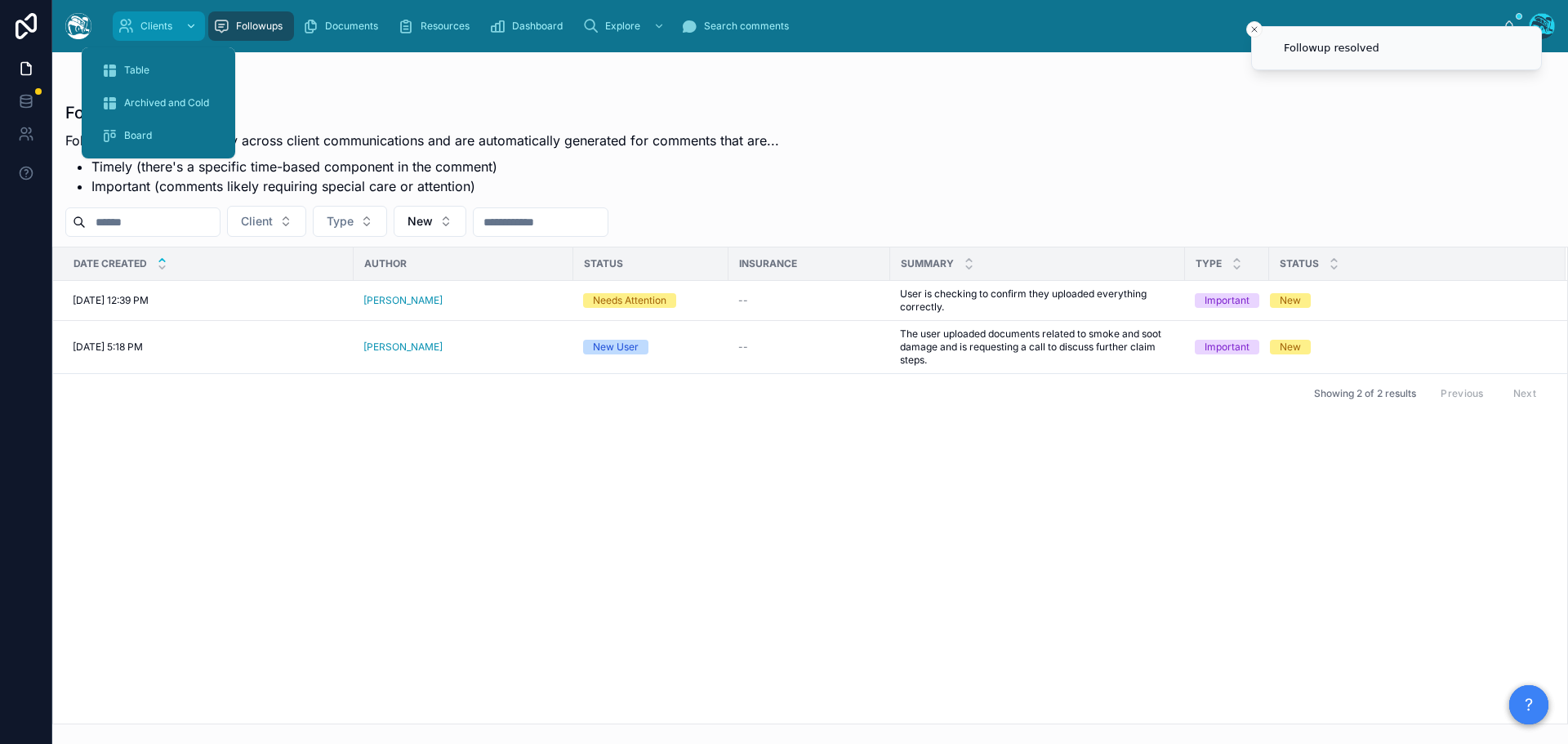
click at [143, 22] on span "Clients" at bounding box center [156, 26] width 32 height 13
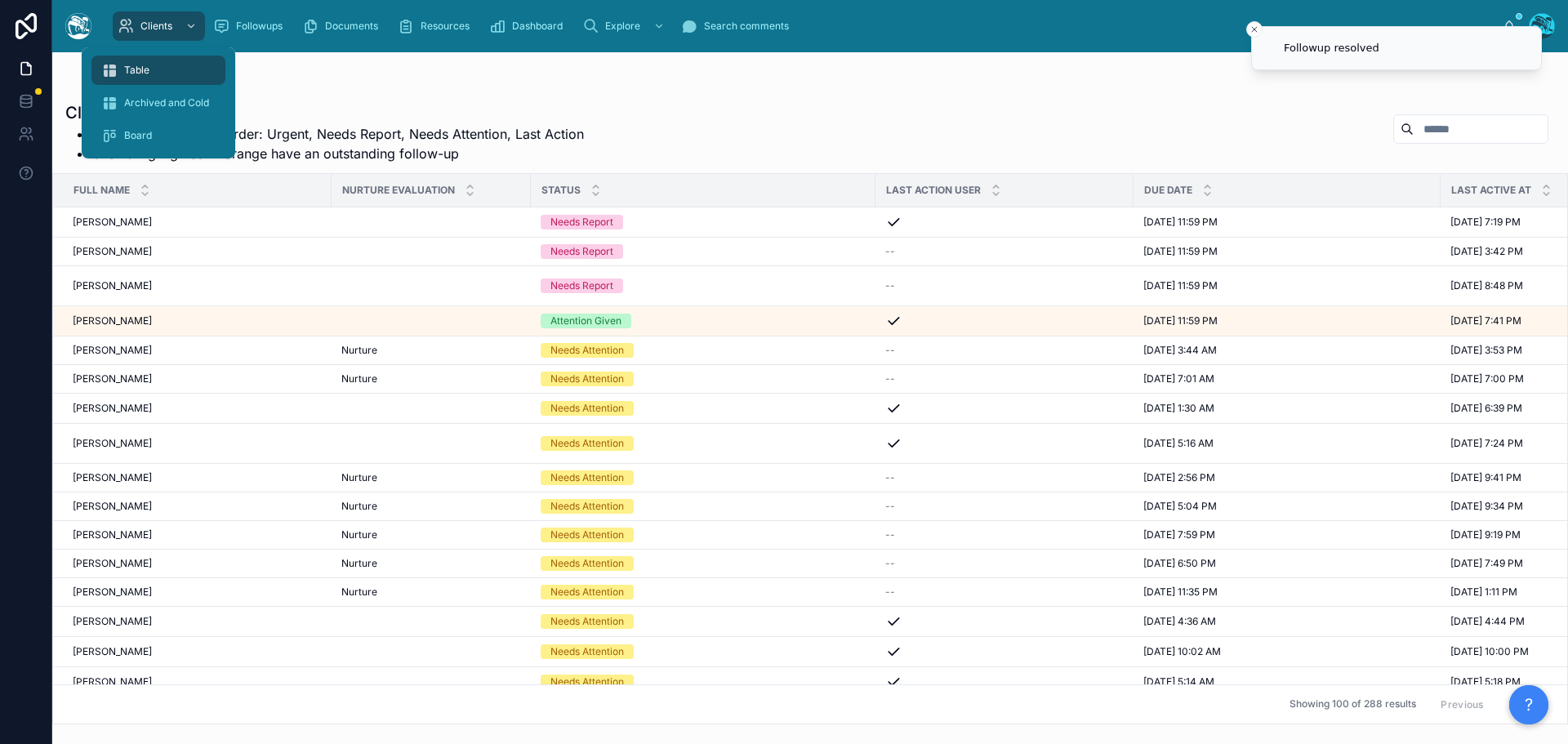
click at [140, 63] on div "Table" at bounding box center [159, 70] width 115 height 26
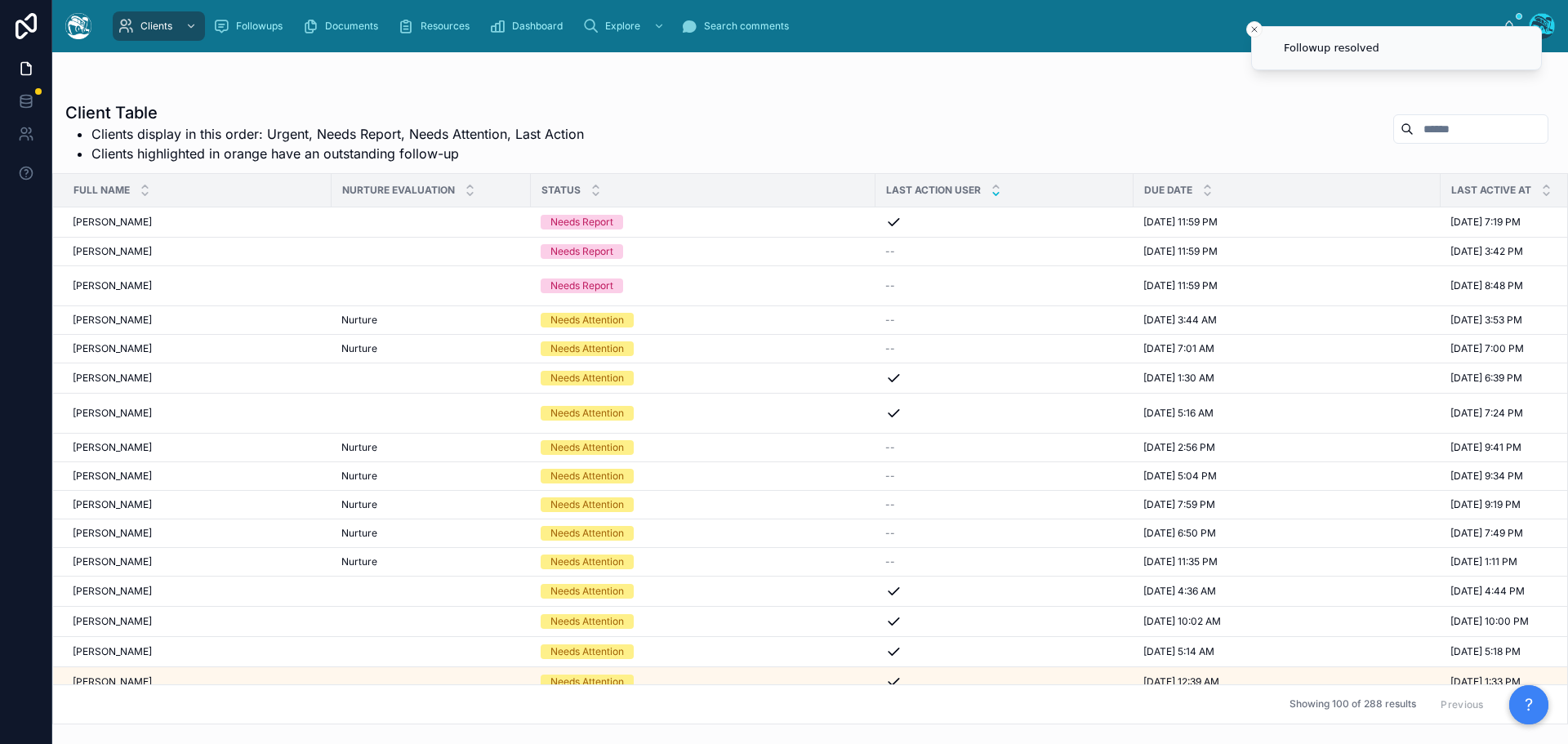
click at [990, 195] on icon at bounding box center [995, 193] width 11 height 11
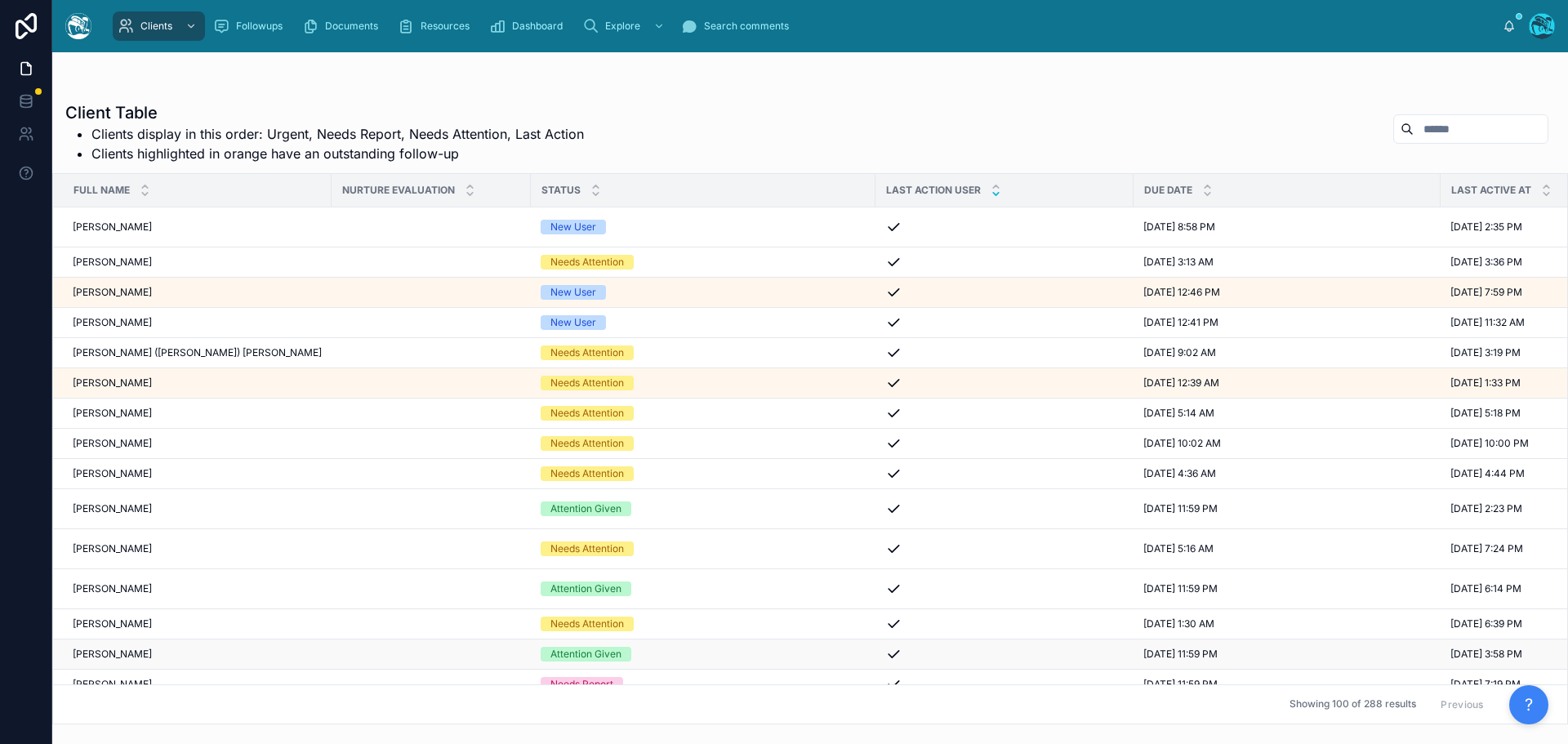
click at [154, 654] on div "[PERSON_NAME] [PERSON_NAME]" at bounding box center [197, 654] width 249 height 13
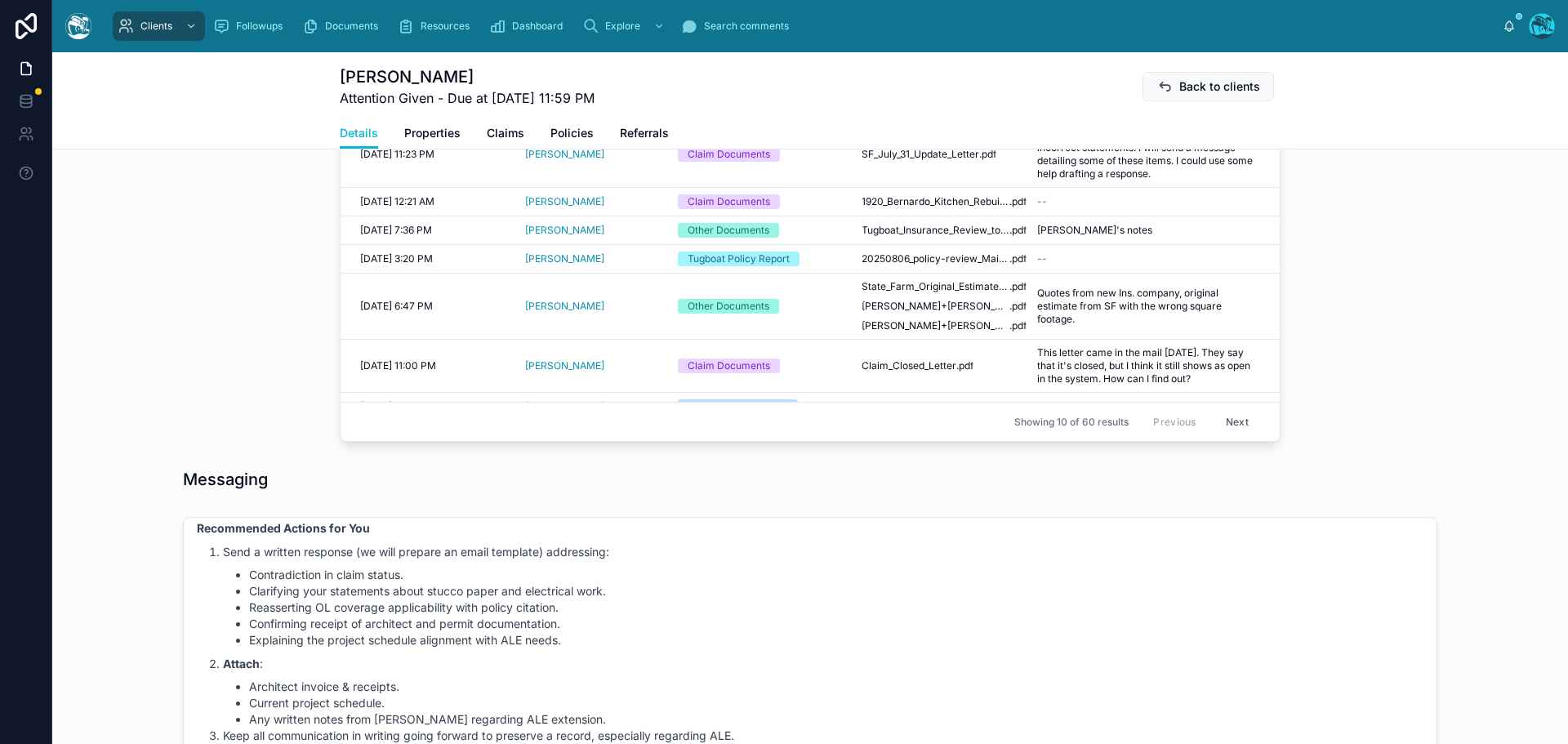
scroll to position [490, 0]
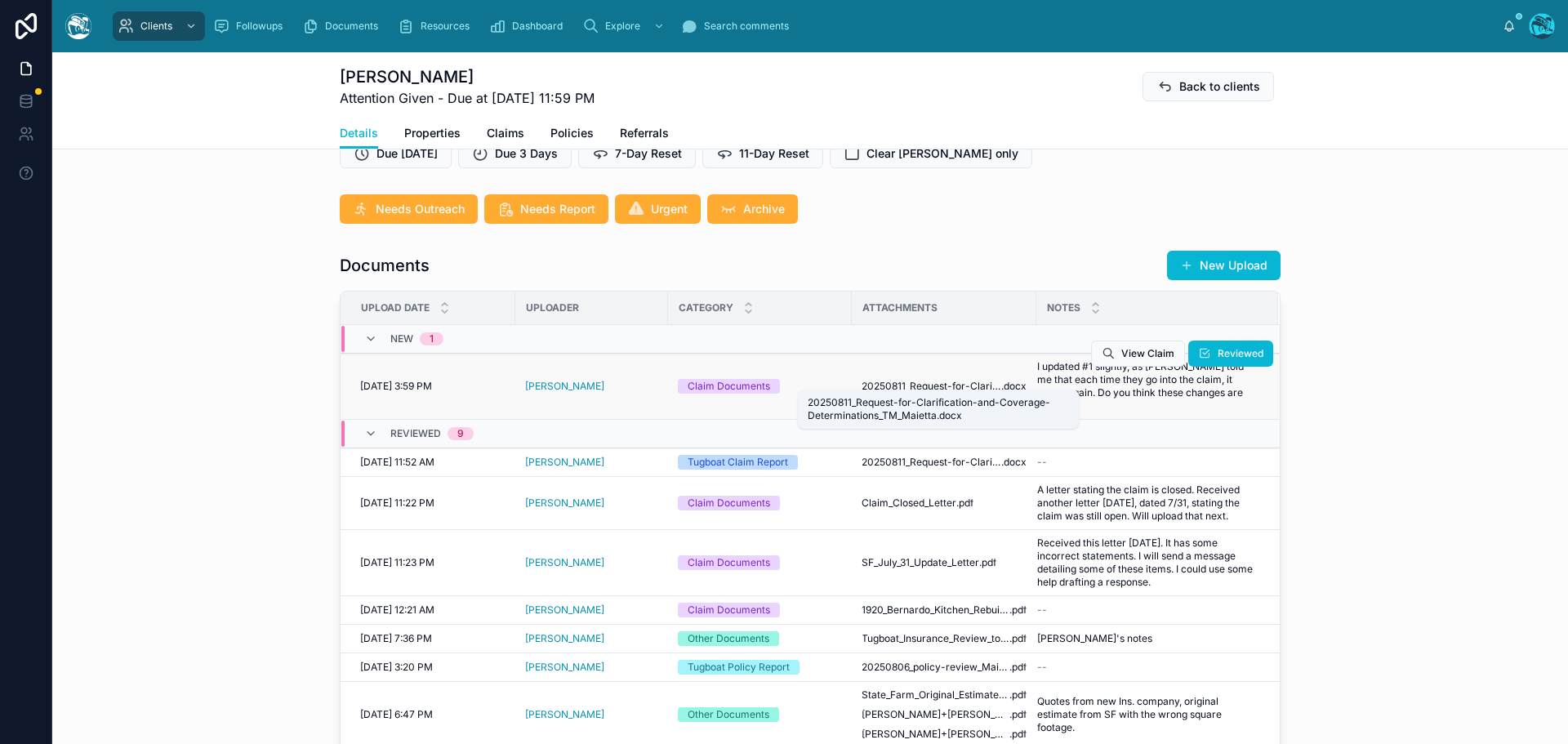
click at [979, 380] on span "20250811_Request-for-Clarification-and-Coverage-Determinations_TM_Maietta" at bounding box center [931, 386] width 140 height 13
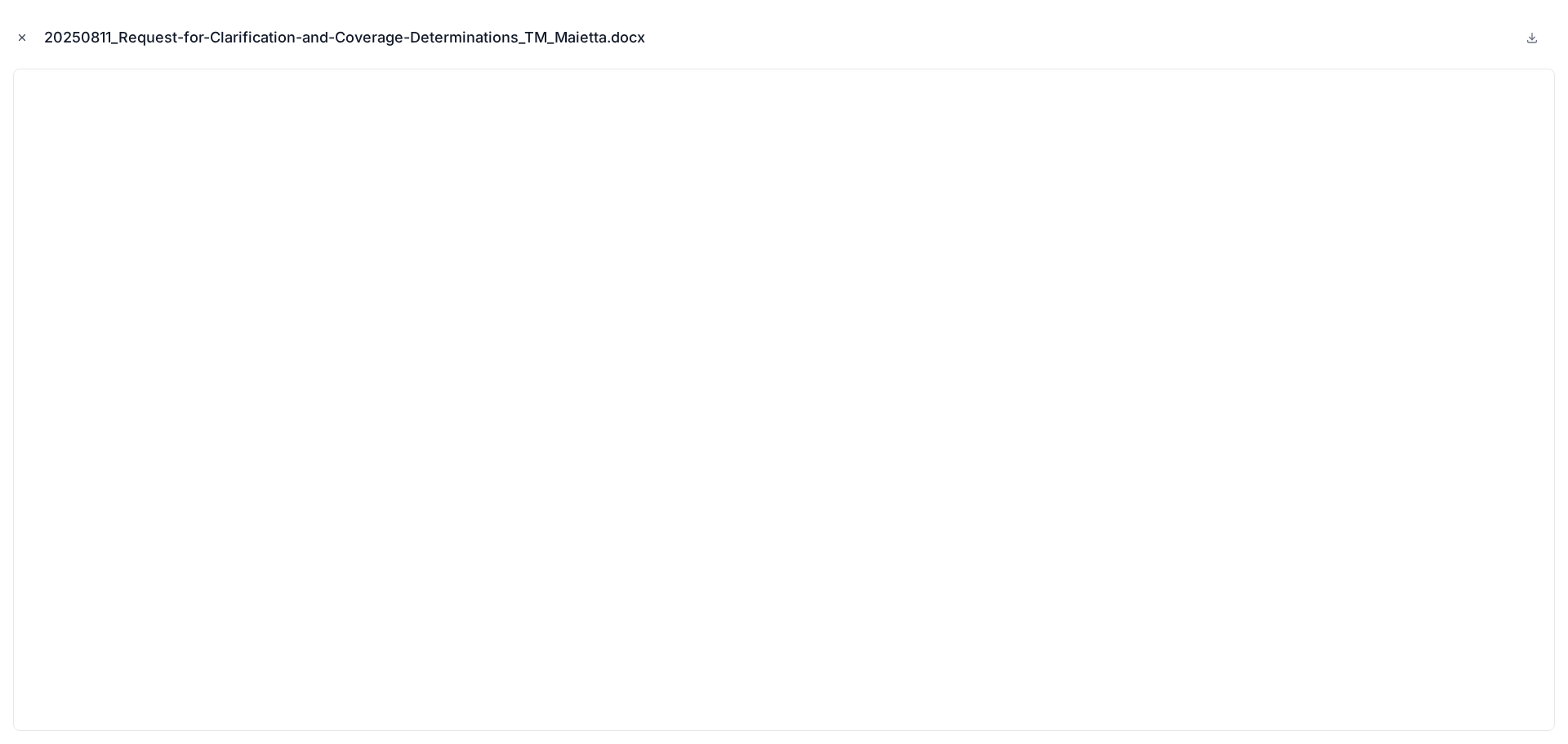
click at [20, 38] on icon "Close modal" at bounding box center [22, 38] width 11 height 11
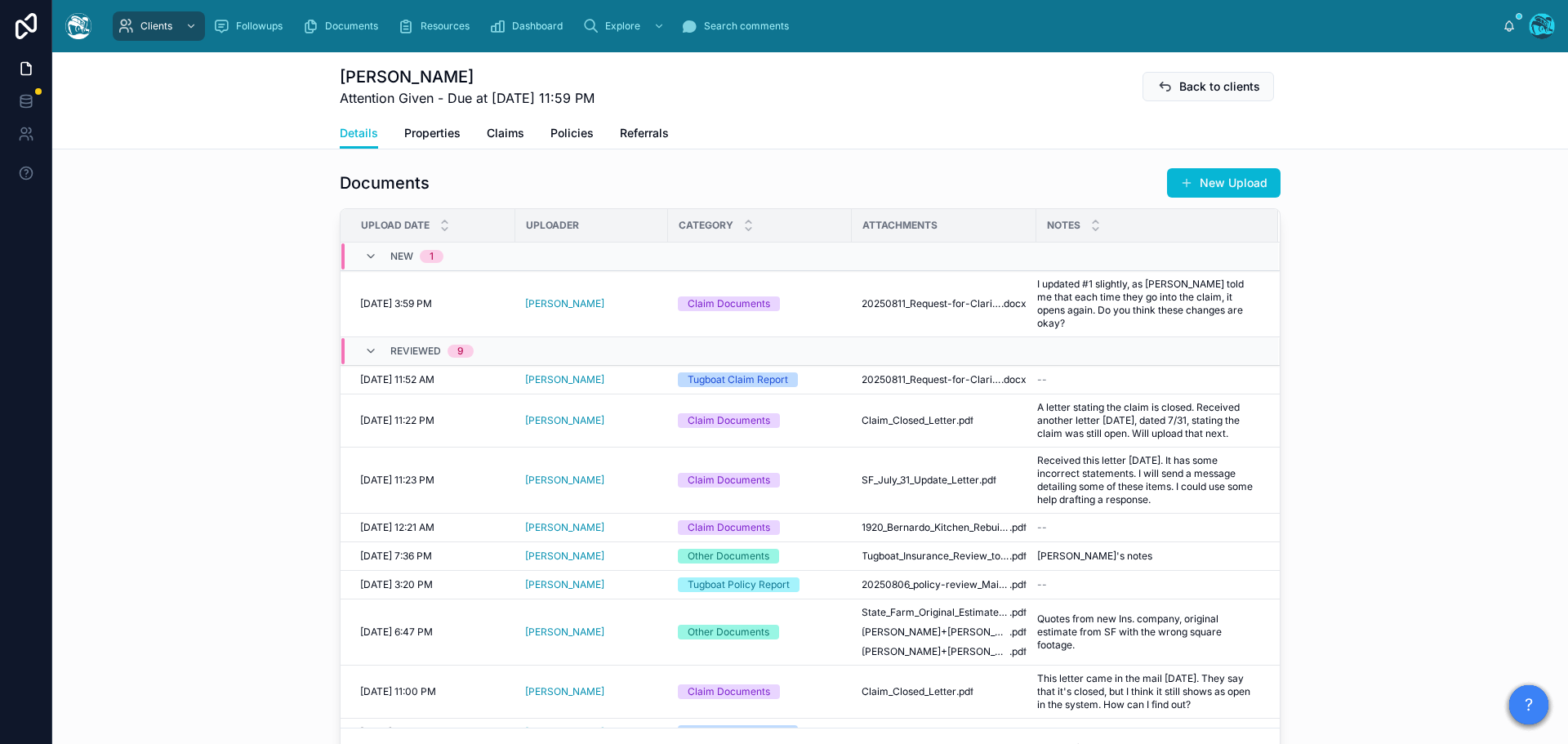
scroll to position [571, 0]
click at [974, 298] on span "20250811_Request-for-Clarification-and-Coverage-Determinations_TM_Maietta" at bounding box center [931, 304] width 140 height 13
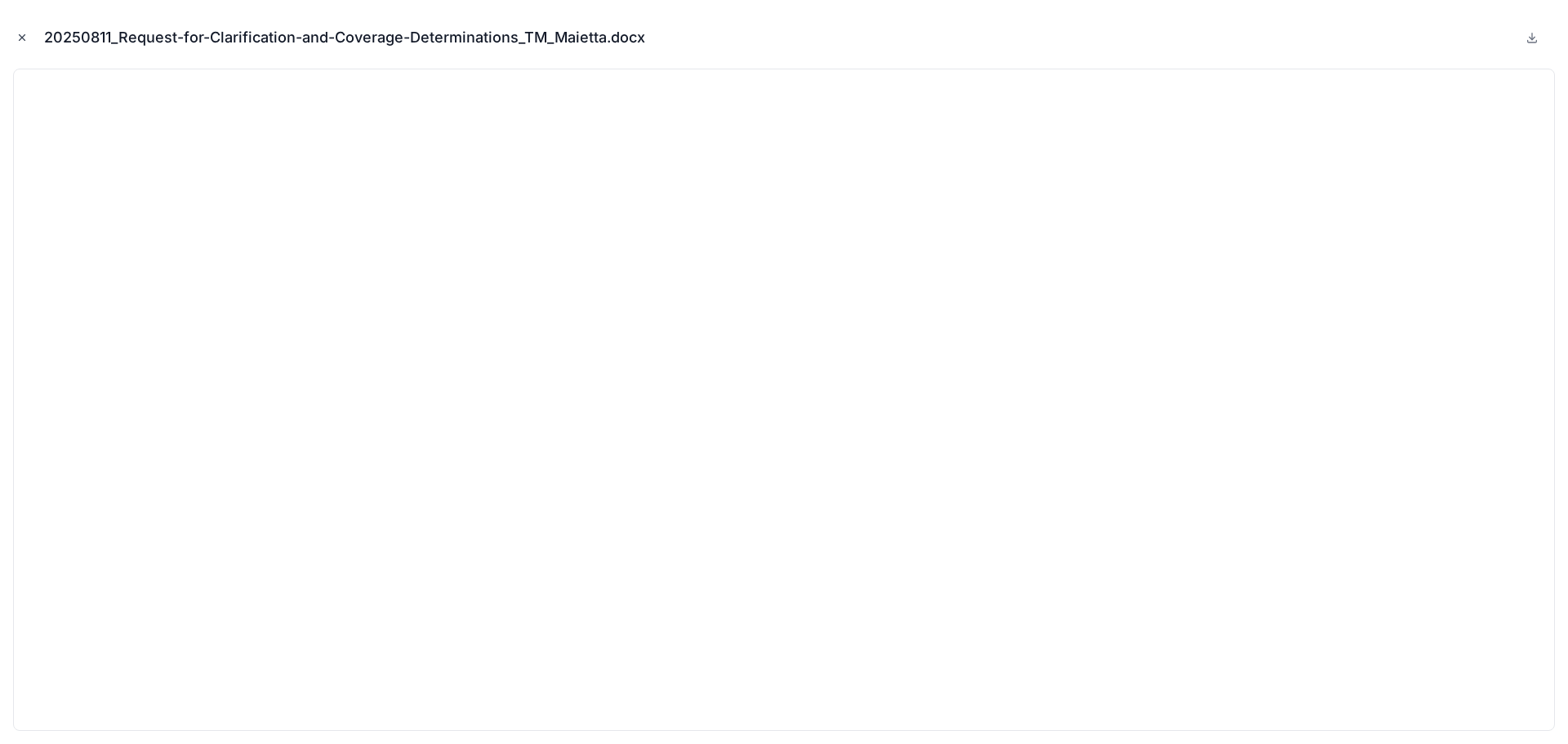
click at [24, 38] on icon "Close modal" at bounding box center [22, 38] width 11 height 11
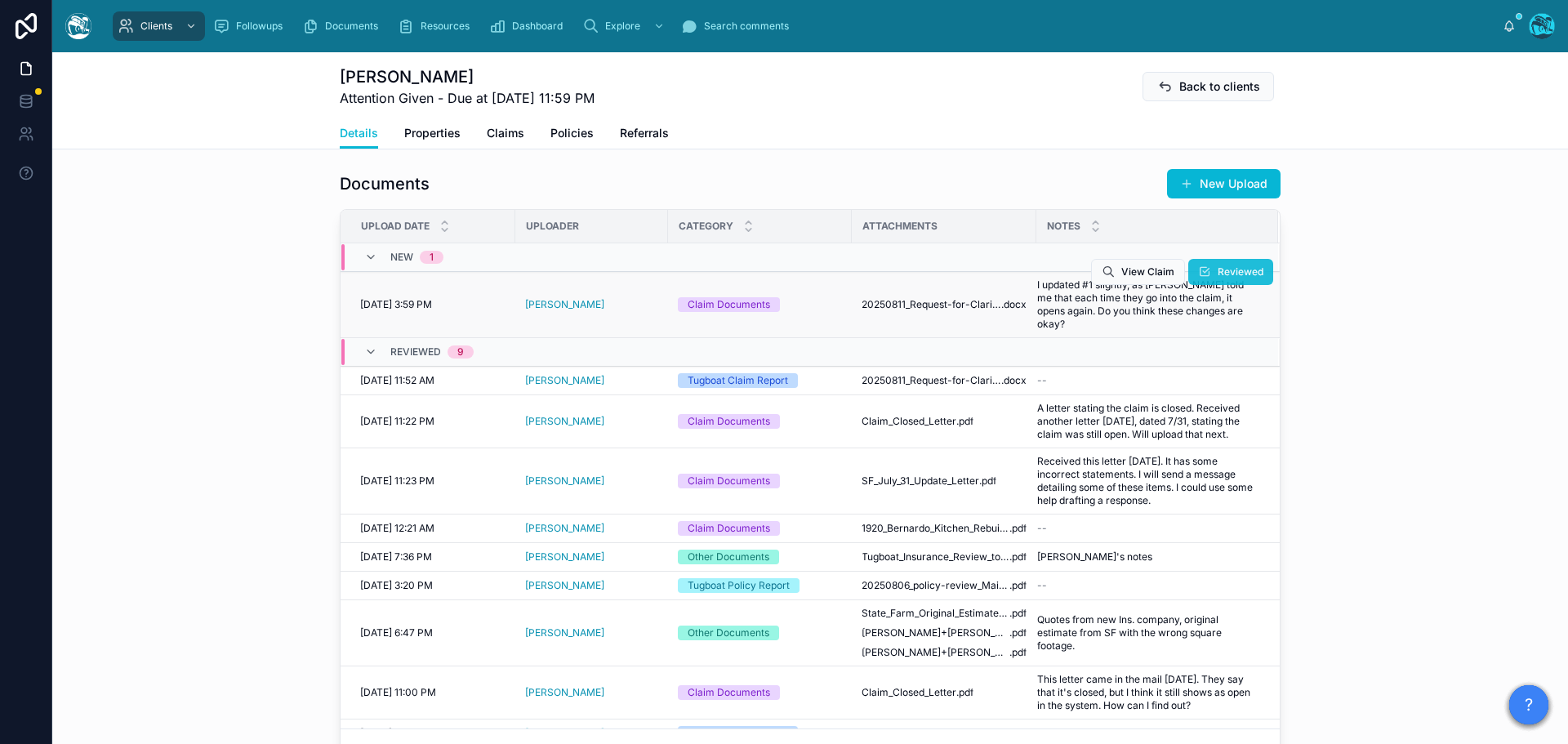
click at [1206, 264] on button "Reviewed" at bounding box center [1231, 272] width 85 height 26
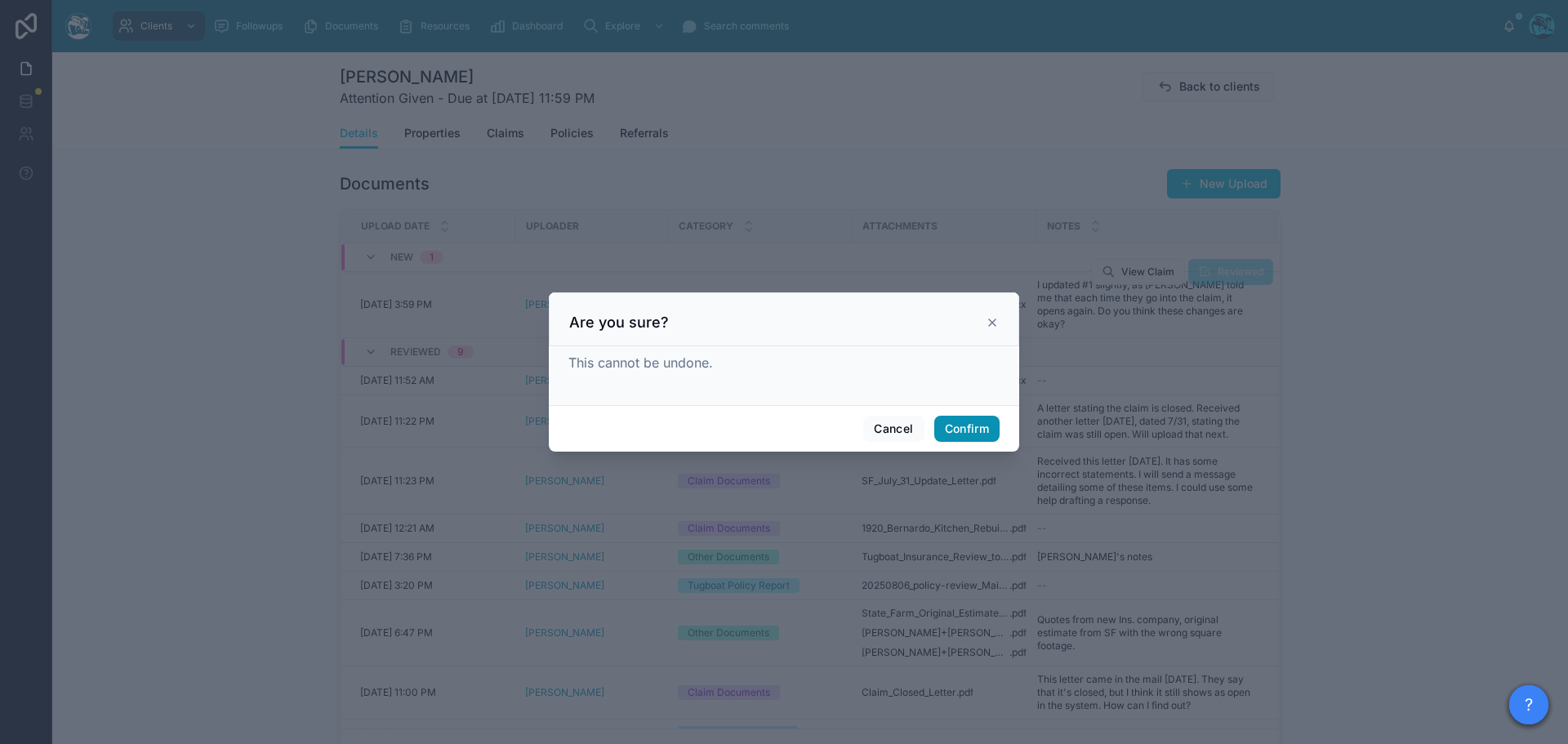
click at [989, 429] on button "Confirm" at bounding box center [966, 429] width 65 height 26
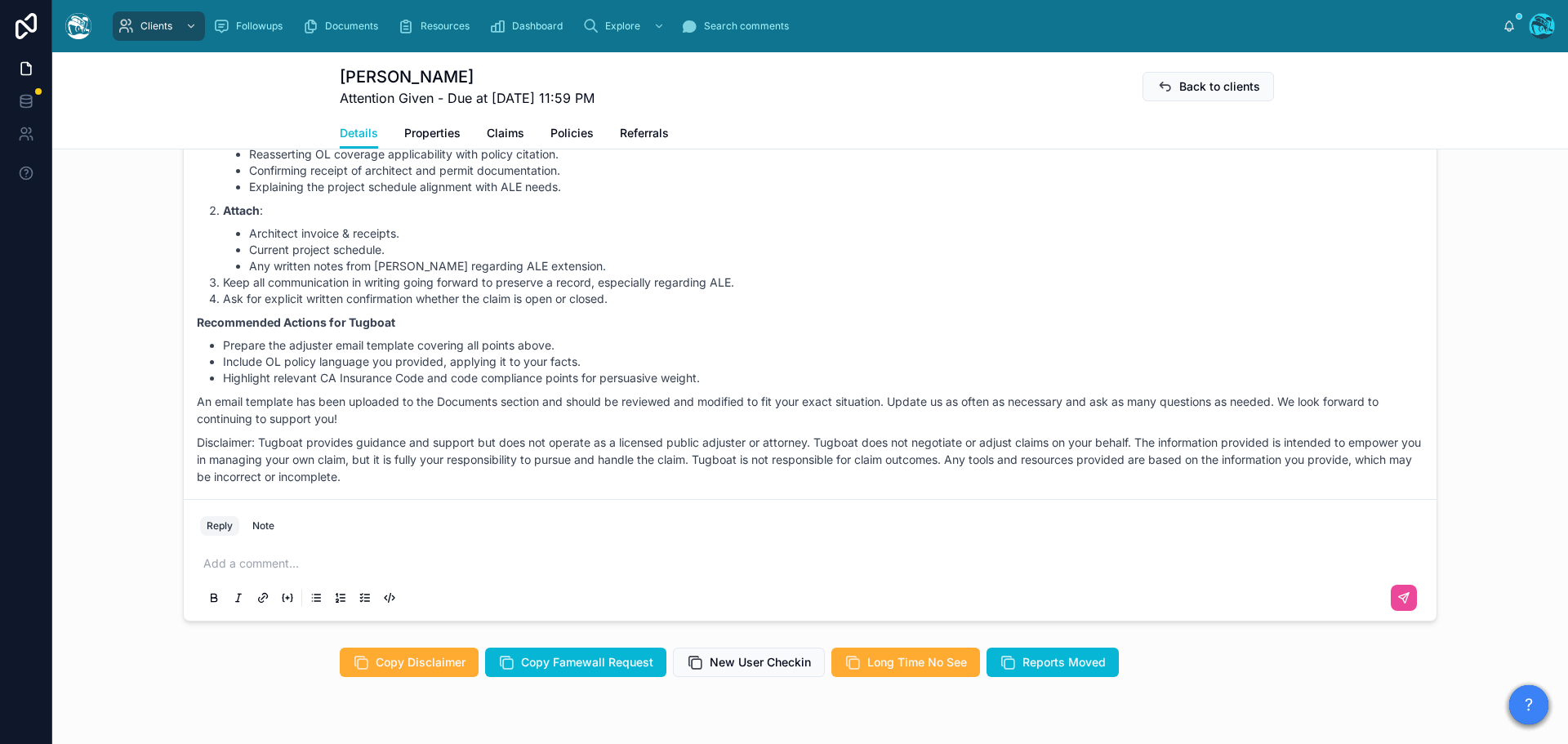
scroll to position [1396, 0]
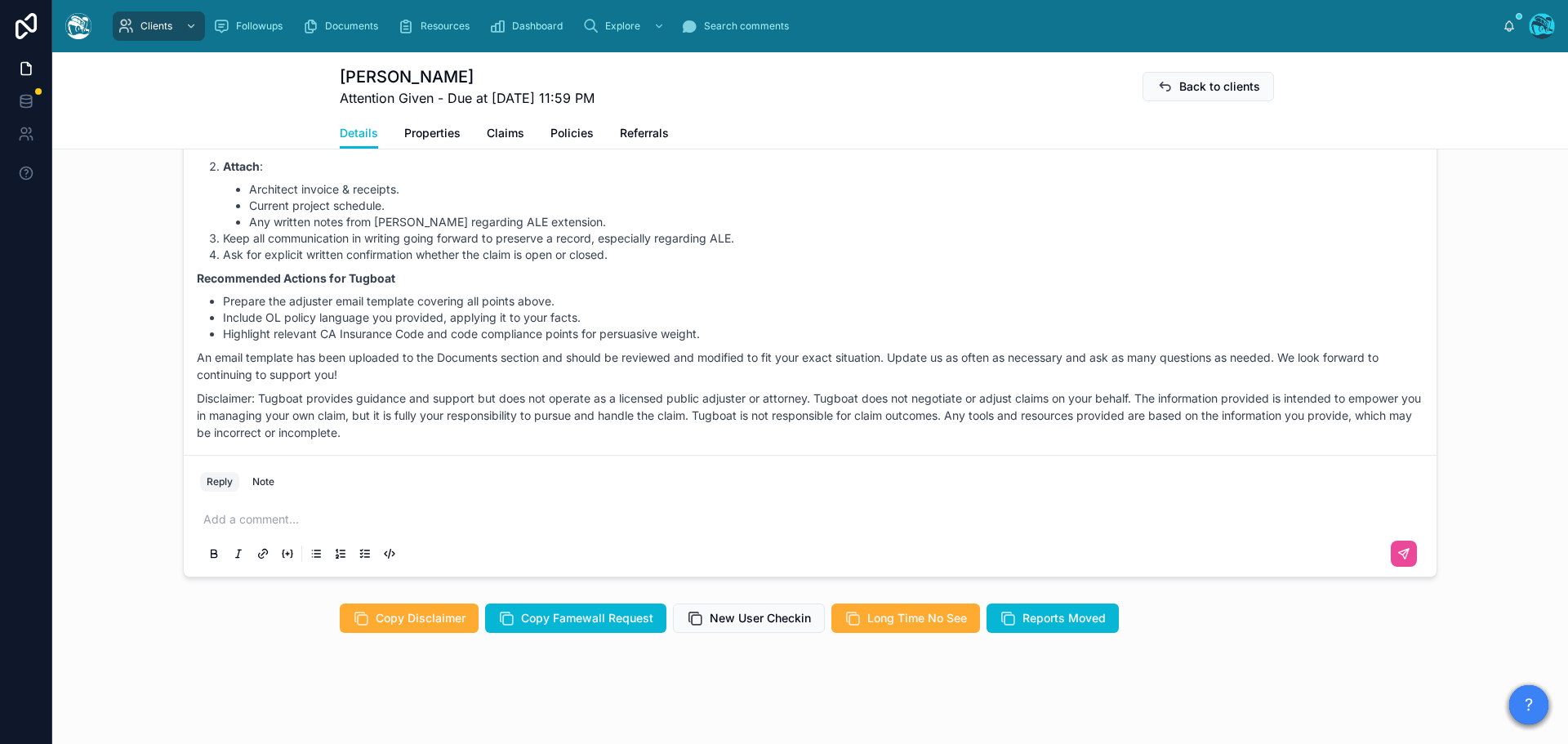
click at [246, 525] on p at bounding box center [813, 520] width 1220 height 16
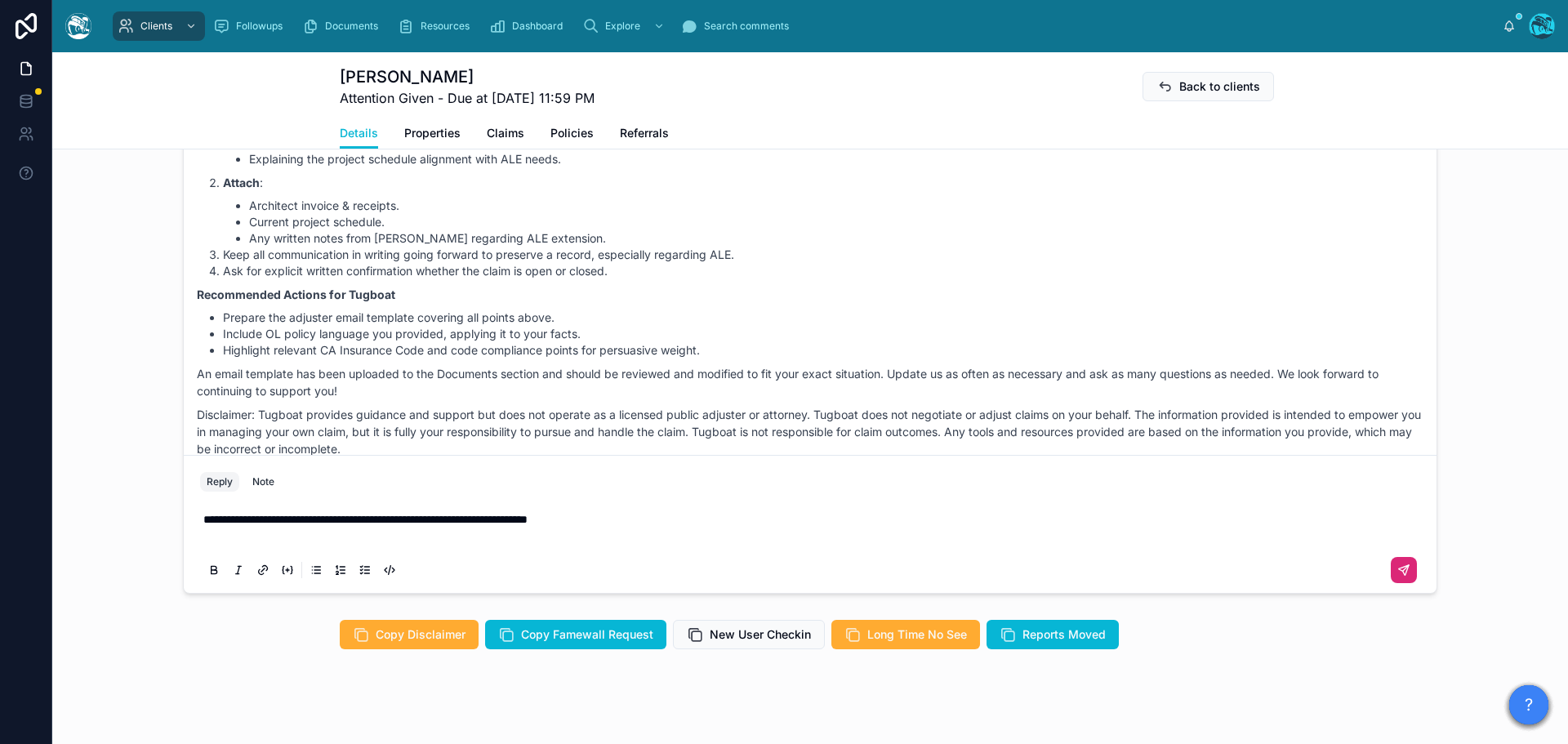
scroll to position [1364, 0]
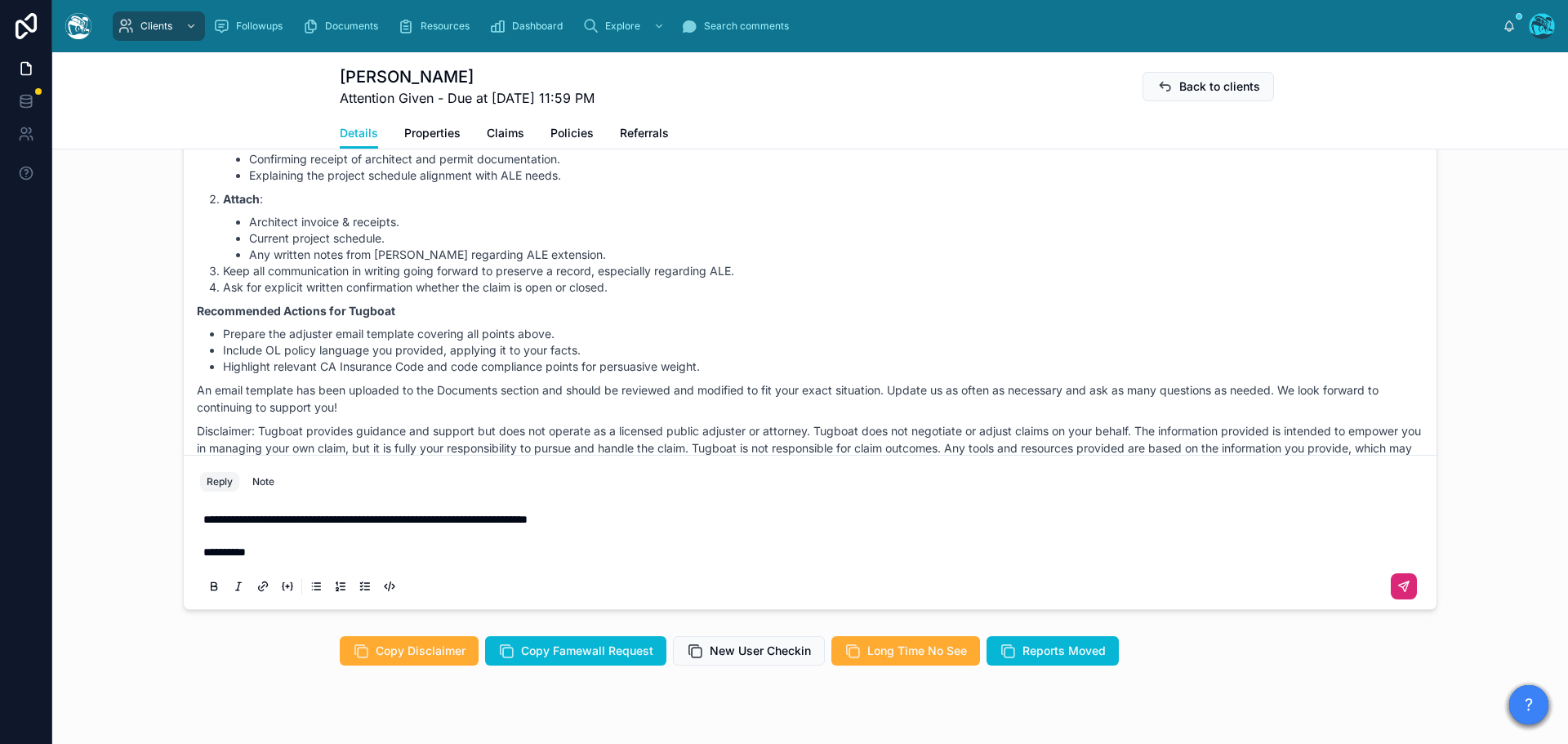
click at [1390, 585] on button at bounding box center [1404, 586] width 26 height 26
